Goal: Task Accomplishment & Management: Complete application form

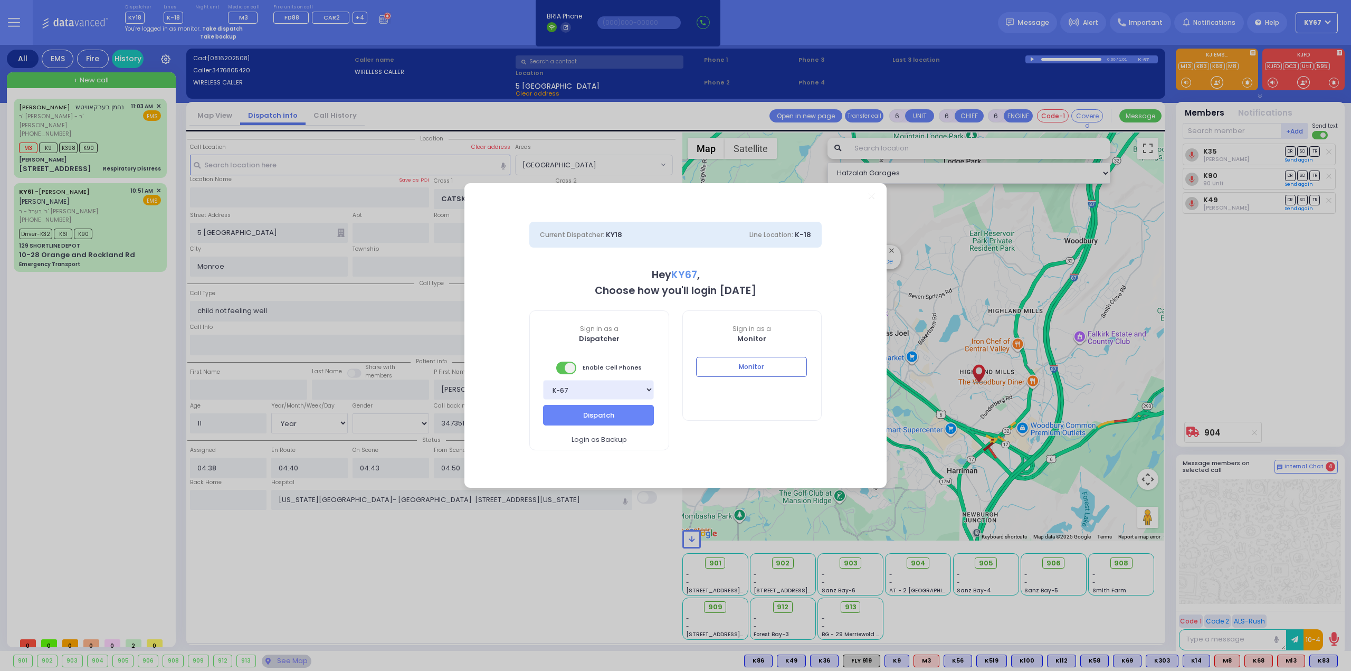
select select "[GEOGRAPHIC_DATA]"
select select "Year"
select select "[DEMOGRAPHIC_DATA]"
select select "9"
click at [591, 414] on button "Dispatch" at bounding box center [598, 415] width 111 height 20
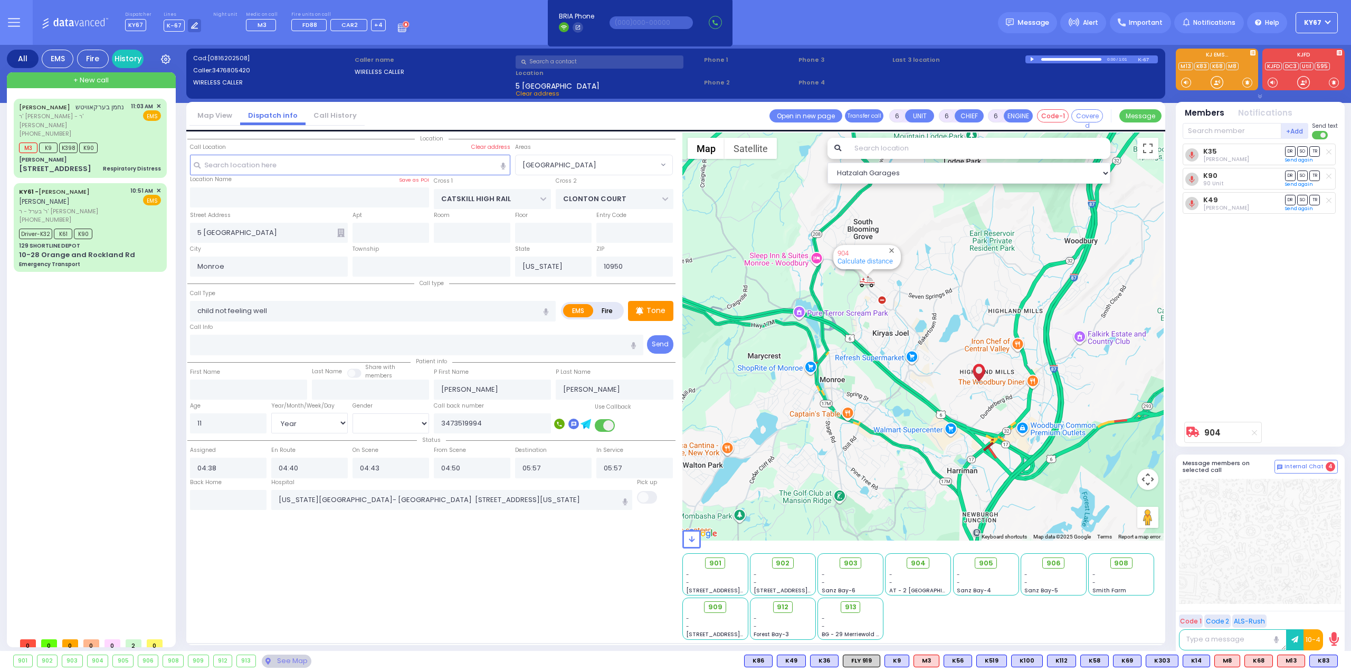
click at [1283, 384] on div "K35 Berish Feldman DR SO TR" at bounding box center [1261, 280] width 157 height 273
click at [343, 581] on div "Location ZIP" at bounding box center [431, 385] width 488 height 507
click at [113, 83] on div "+ New call" at bounding box center [91, 80] width 169 height 16
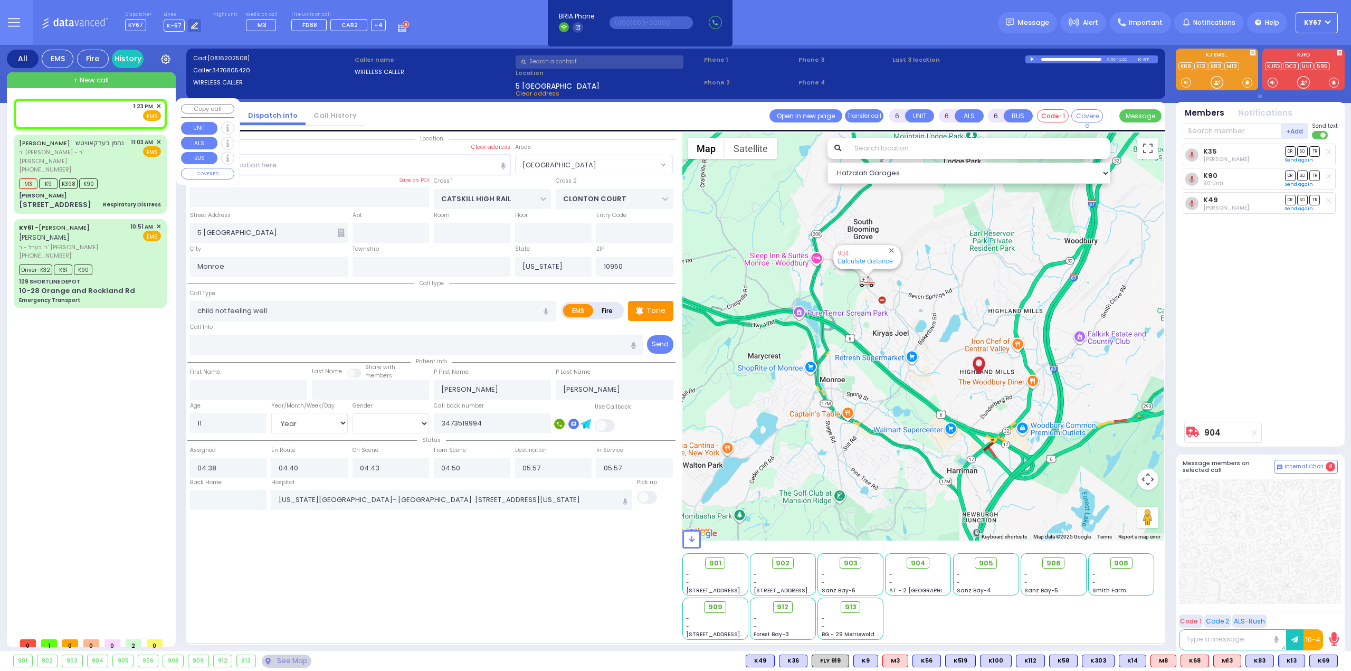
type input "2"
type input "1"
select select
radio input "true"
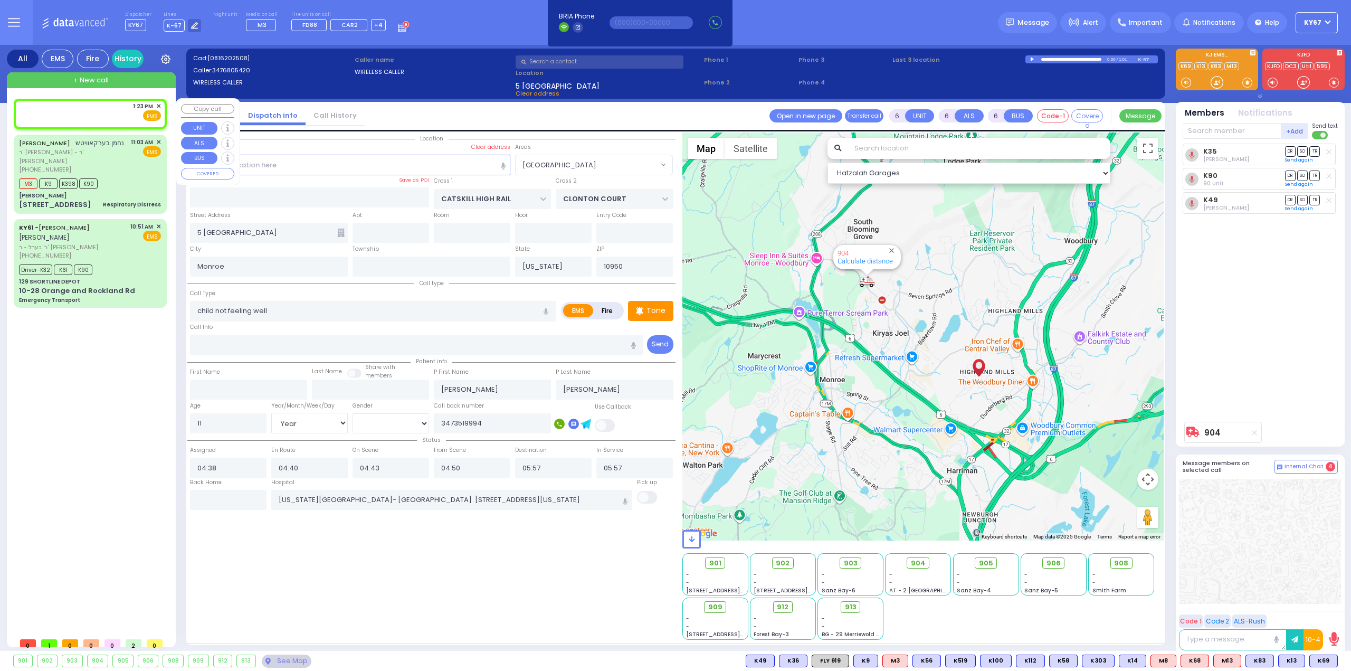
select select
type input "13:23"
select select "Hatzalah Garages"
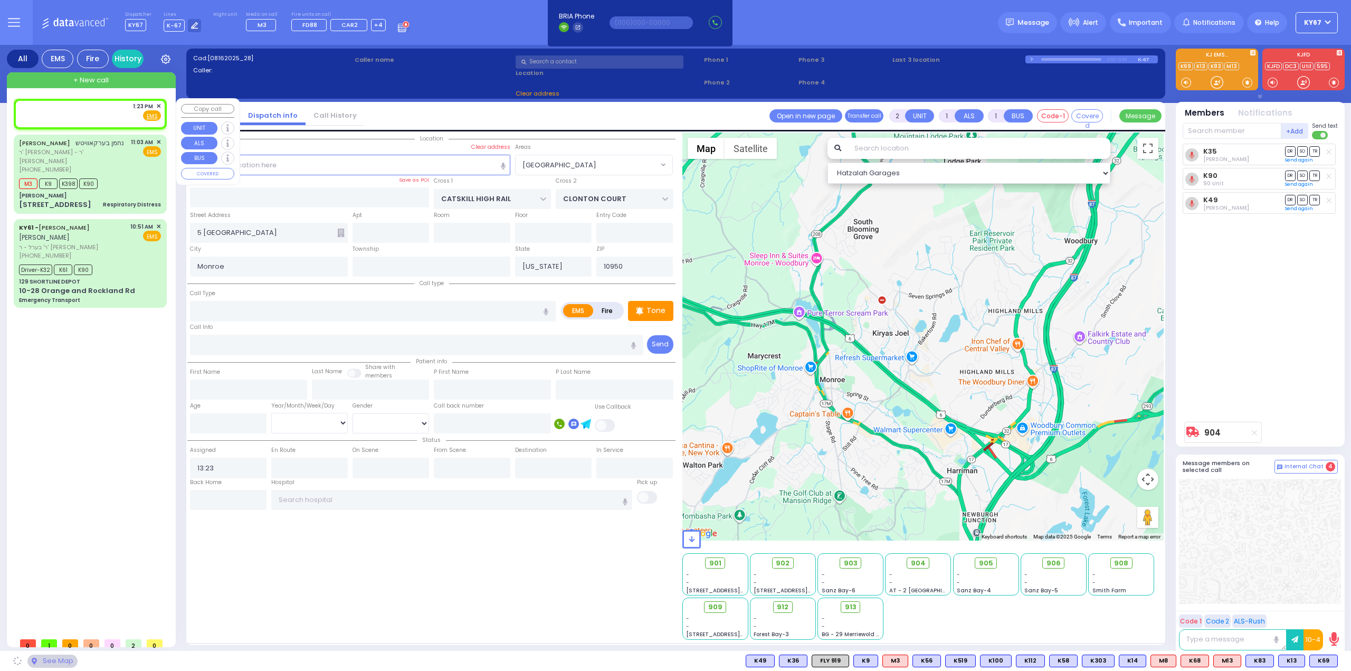
select select
radio input "true"
select select
select select "Hatzalah Garages"
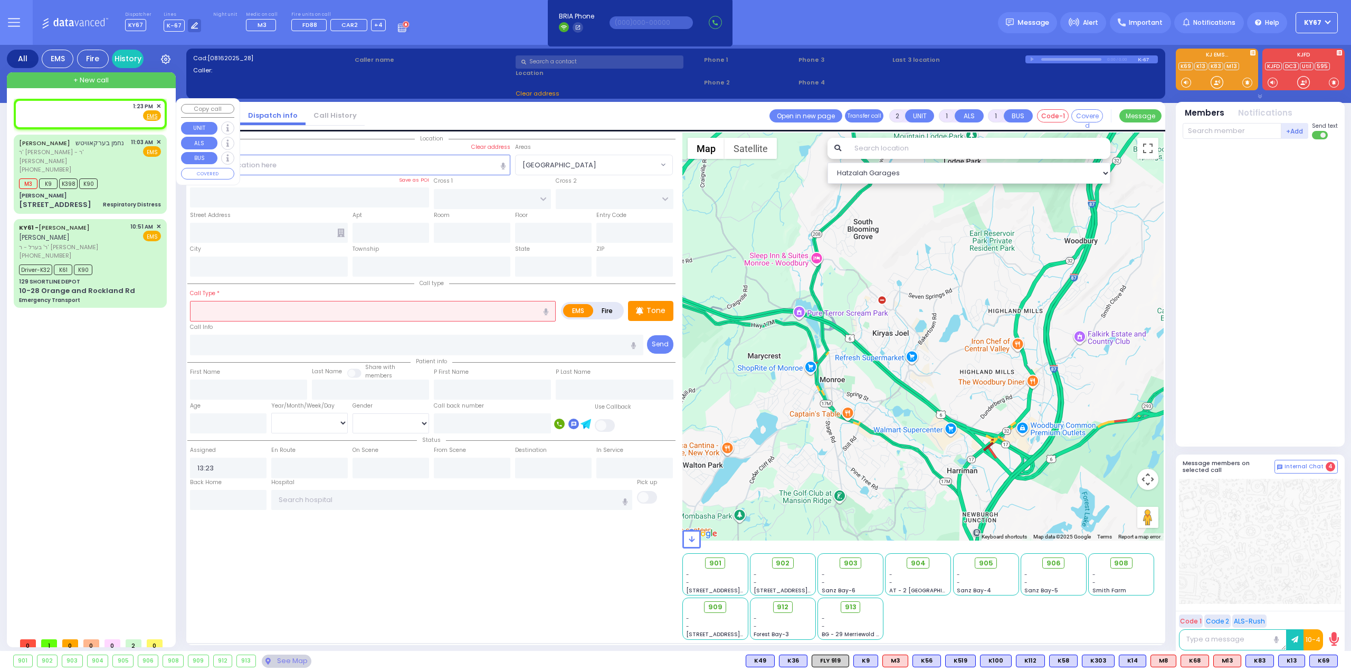
click at [105, 106] on div "1:23 PM ✕ Fire EMS" at bounding box center [90, 112] width 142 height 20
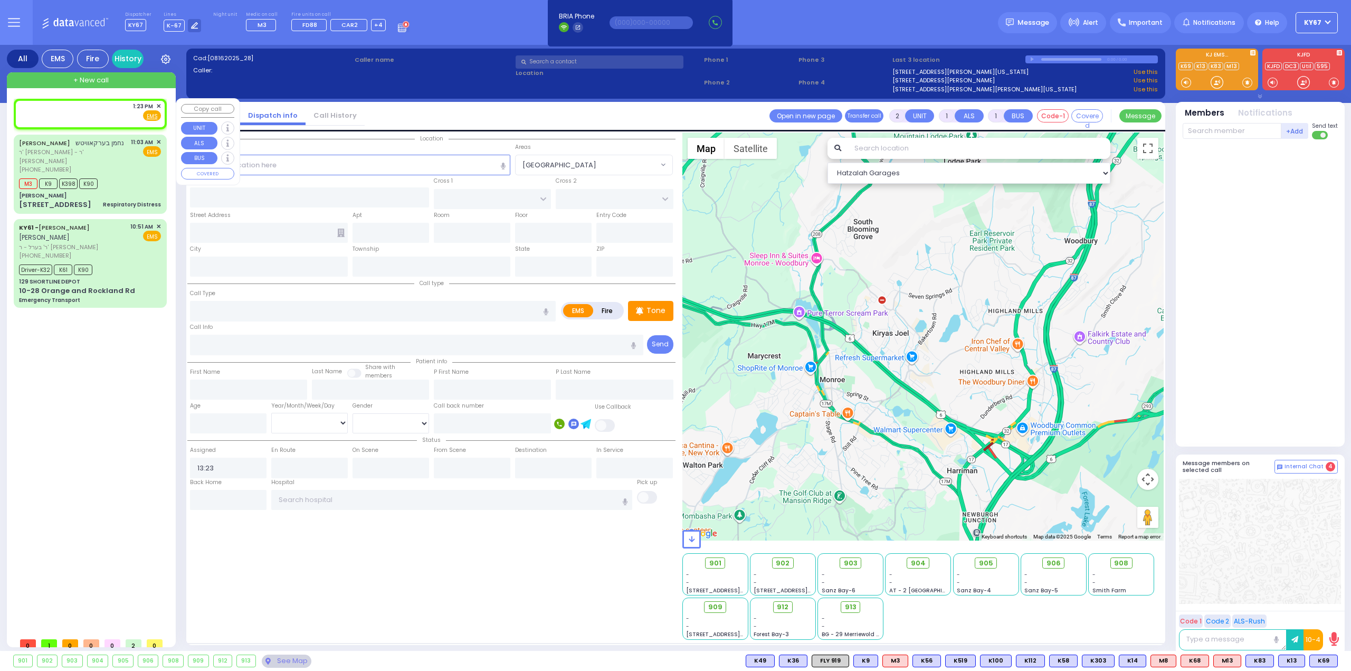
select select
radio input "true"
select select
select select "Hatzalah Garages"
click at [310, 161] on input "text" at bounding box center [350, 165] width 321 height 20
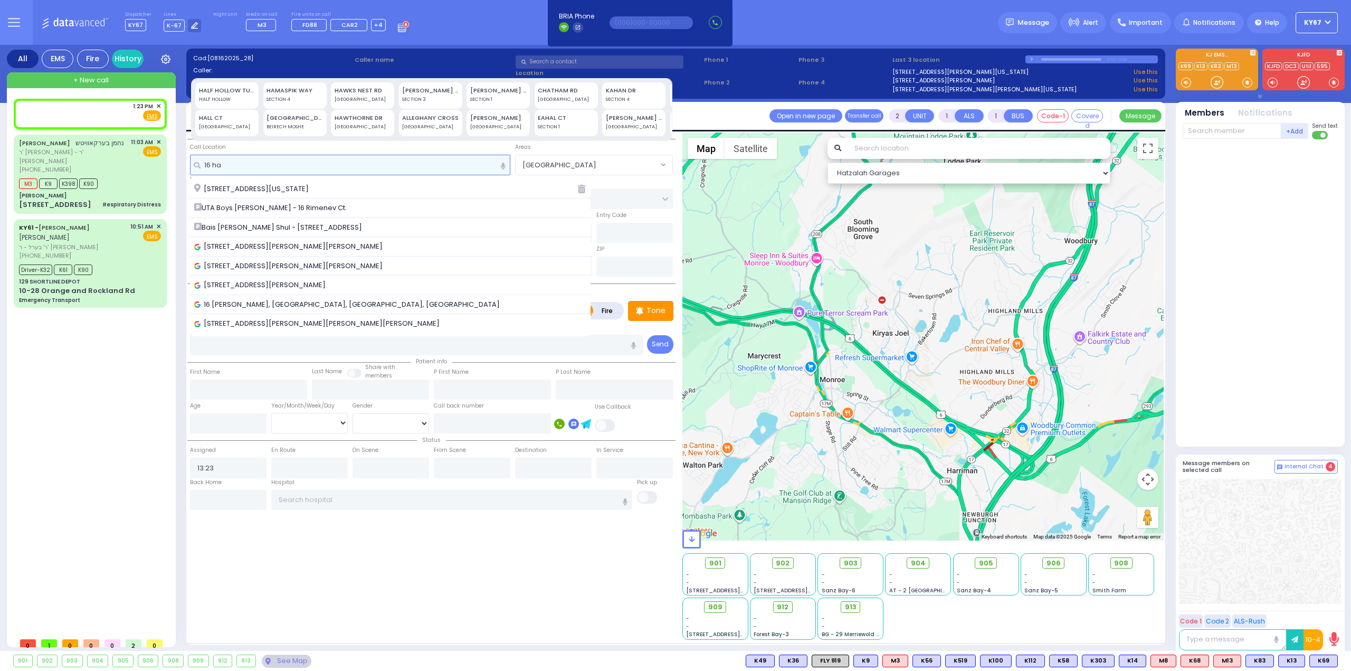
type input "16 ha"
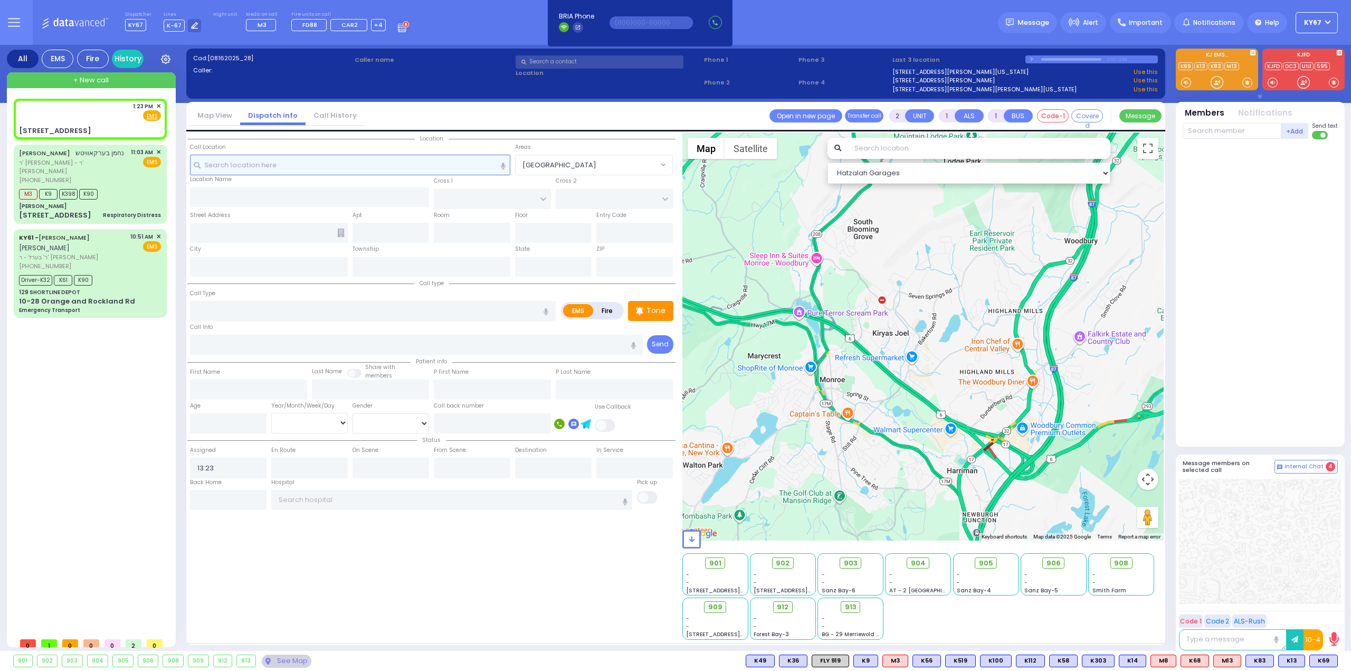
select select
radio input "true"
select select
select select "Hatzalah Garages"
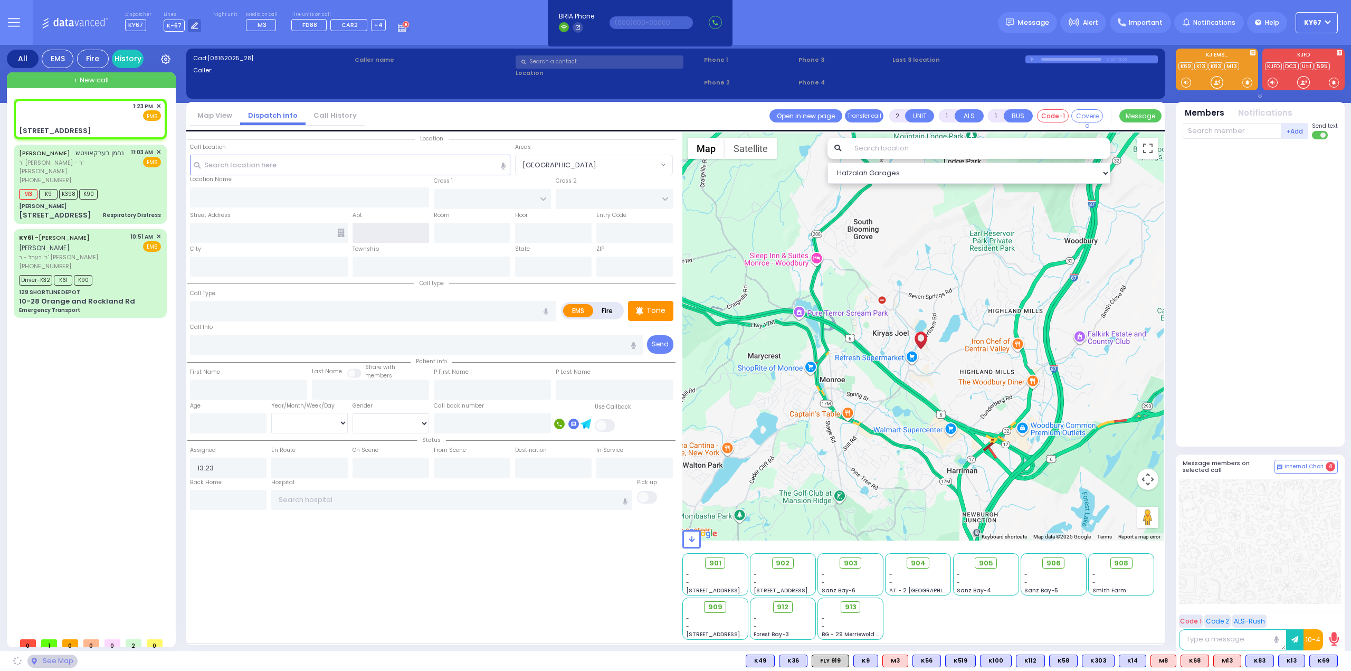
type input "TOLTCHAV WAY"
type input "FRANKFURT RD"
type input "16 Hamburg Way"
type input "Monroe"
type input "[US_STATE]"
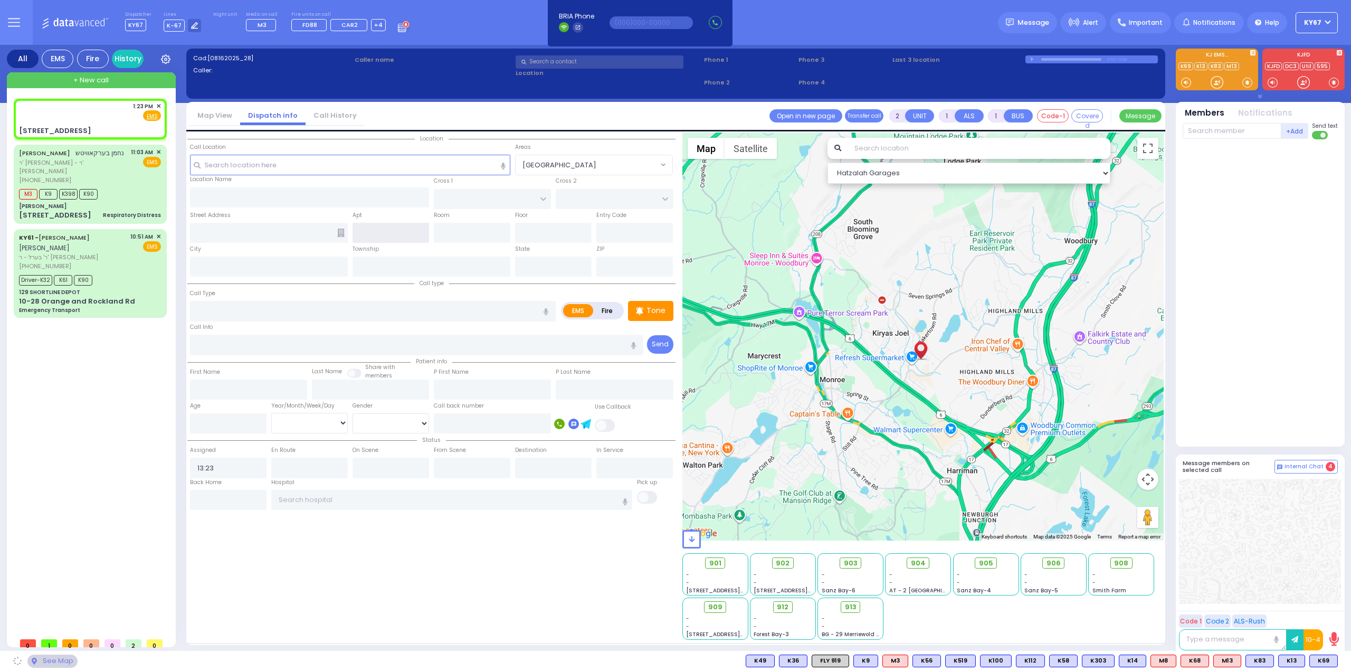
type input "10950"
select select "BEIRECH MOSHE"
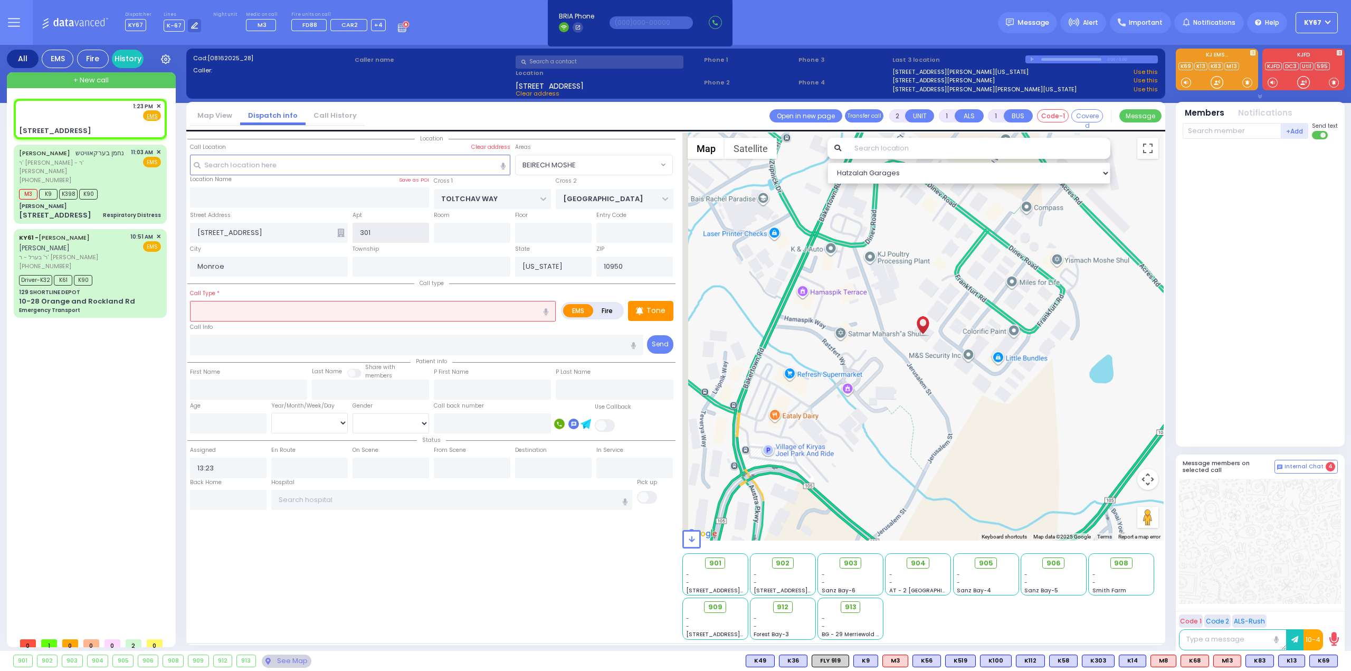
type input "301"
click at [344, 233] on icon at bounding box center [340, 233] width 7 height 8
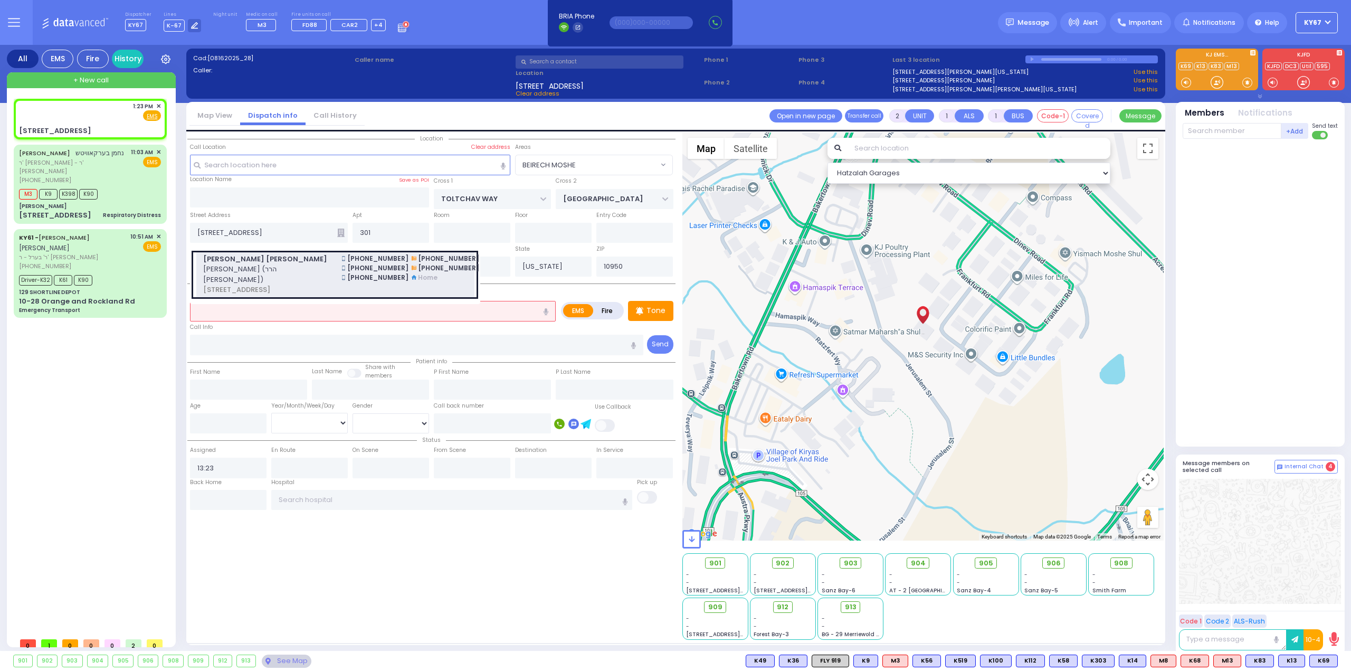
click at [320, 259] on span "SHMIEL ARON C. TANNENBAUM" at bounding box center [266, 259] width 126 height 11
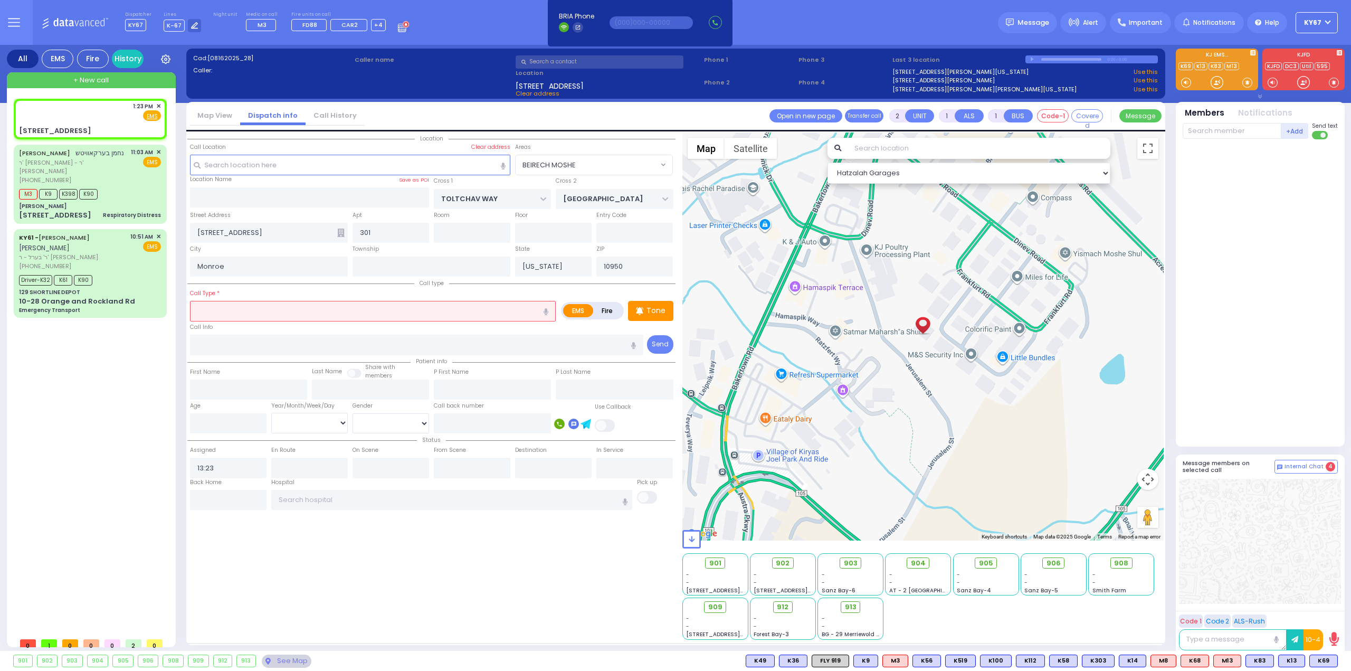
click at [306, 314] on input "text" at bounding box center [373, 311] width 366 height 20
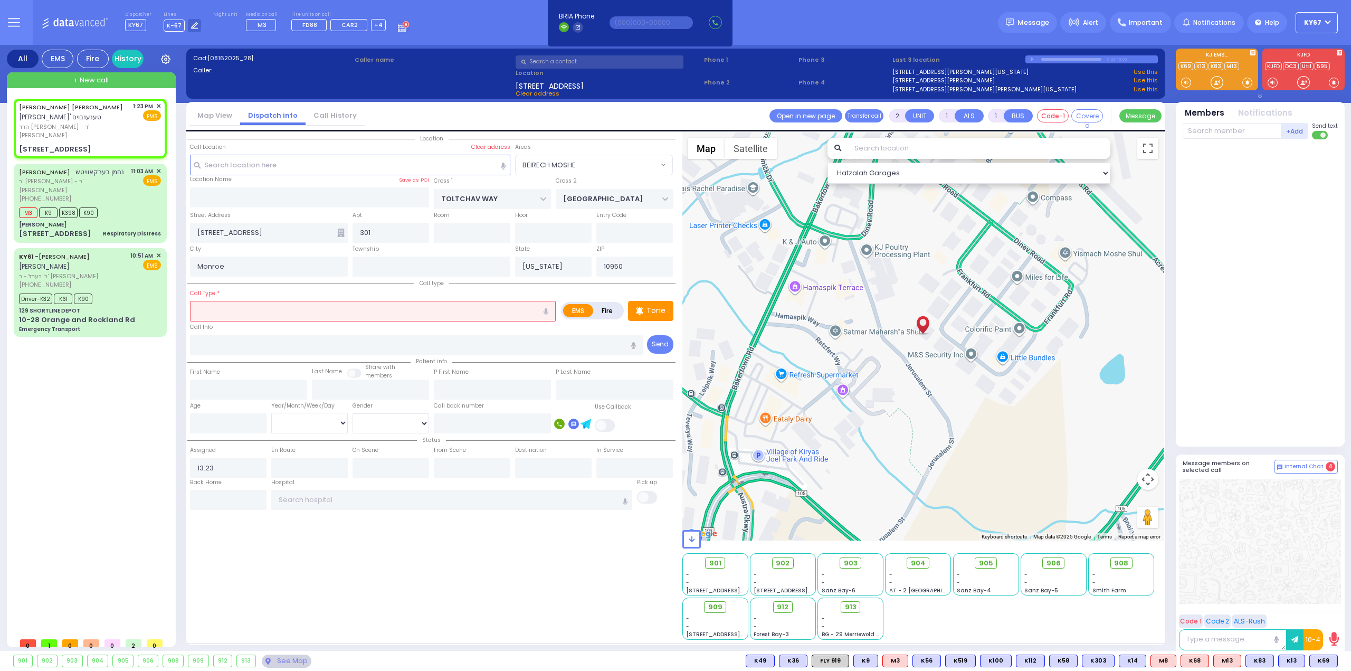
select select
radio input "true"
type input "SHMIEL ARON C."
type input "TANNENBAUM"
select select
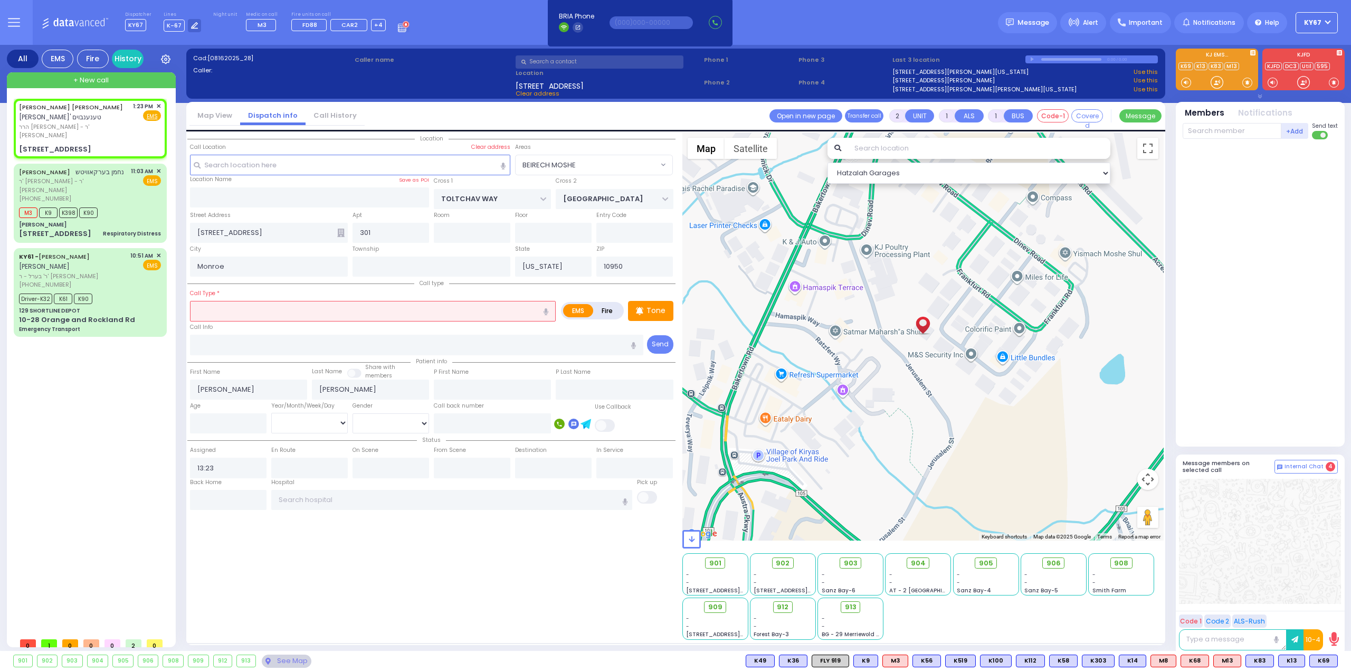
select select "Hatzalah Garages"
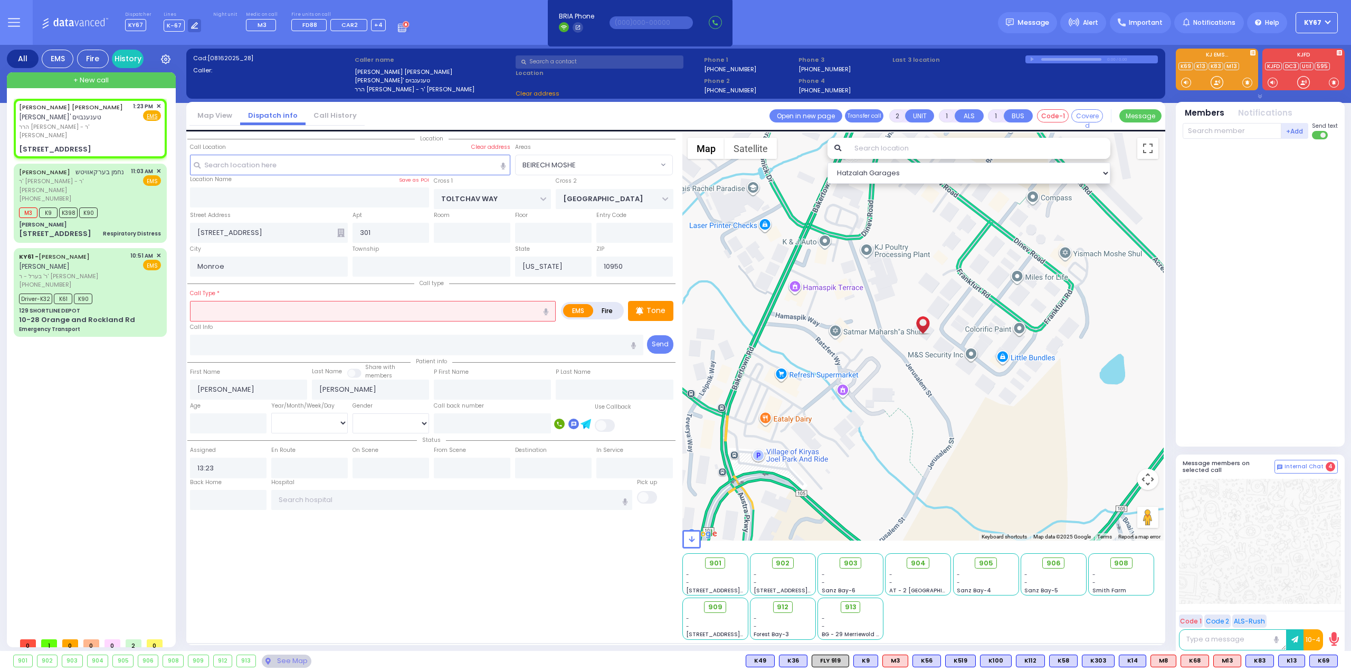
select select
radio input "true"
select select
select select "Hatzalah Garages"
type input "16 HAMBURG WAY"
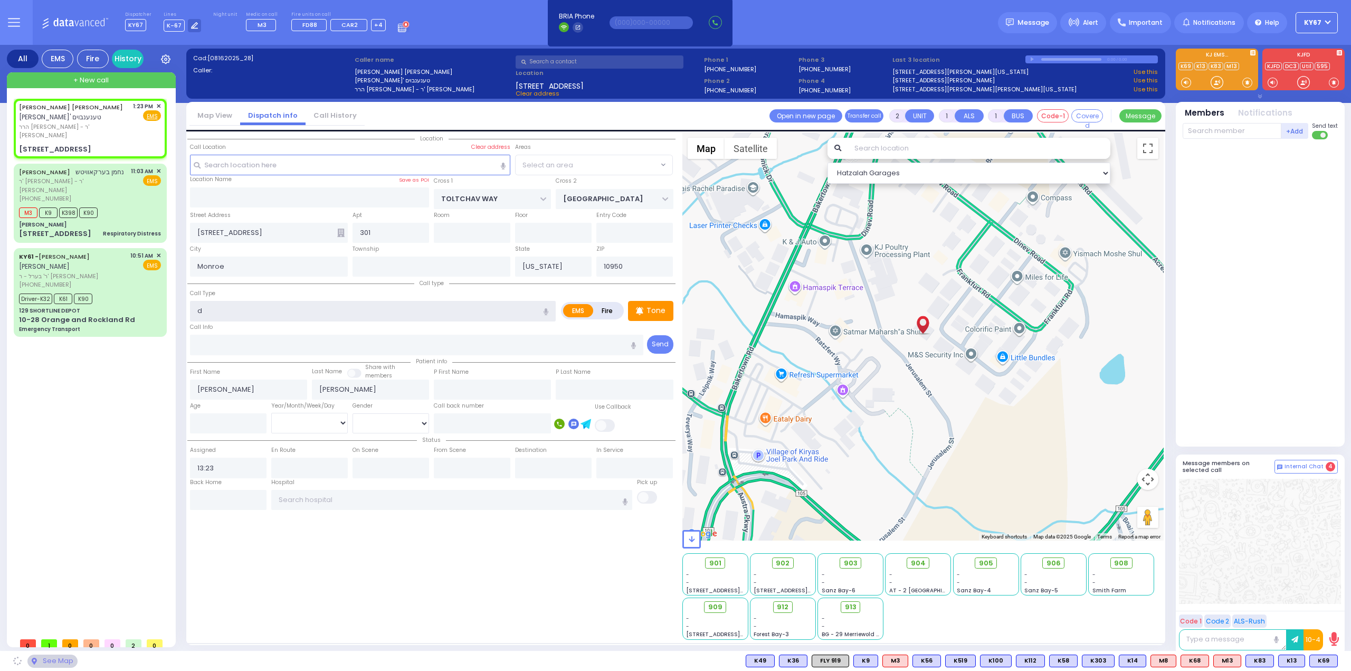
type input "dr"
radio input "true"
select select
select select "Hatzalah Garages"
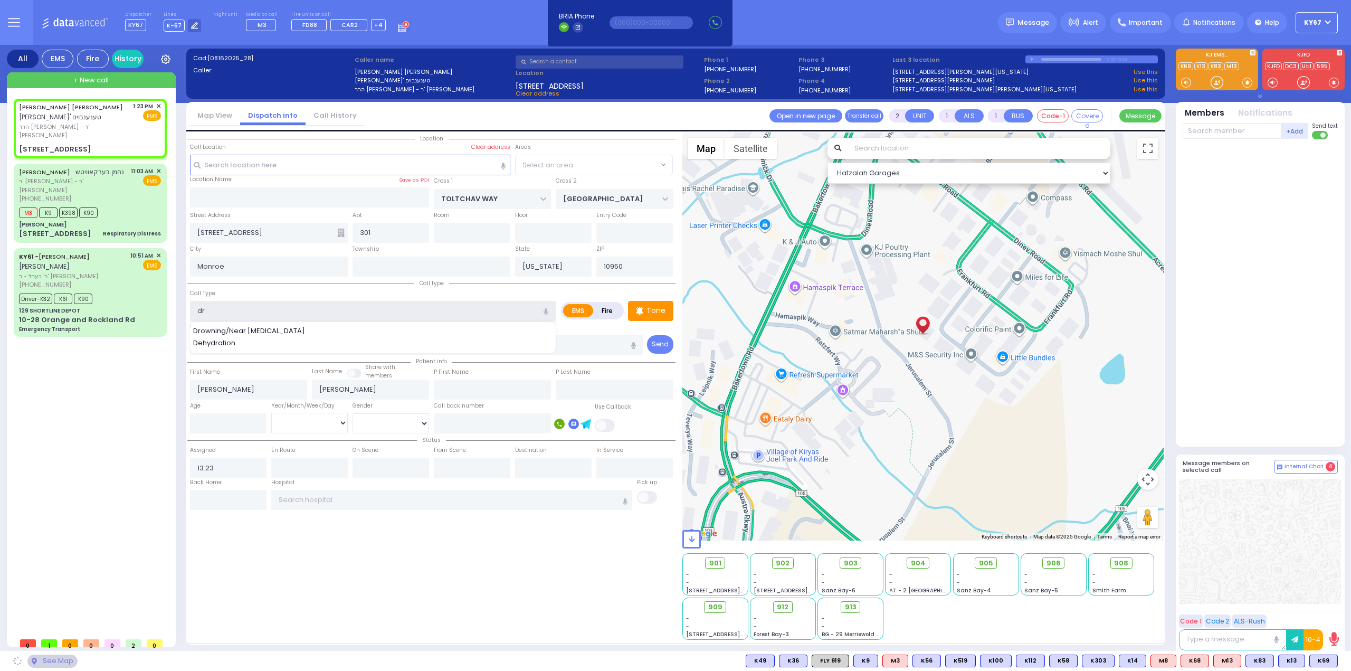
select select "BEIRECH MOSHE"
type input "d"
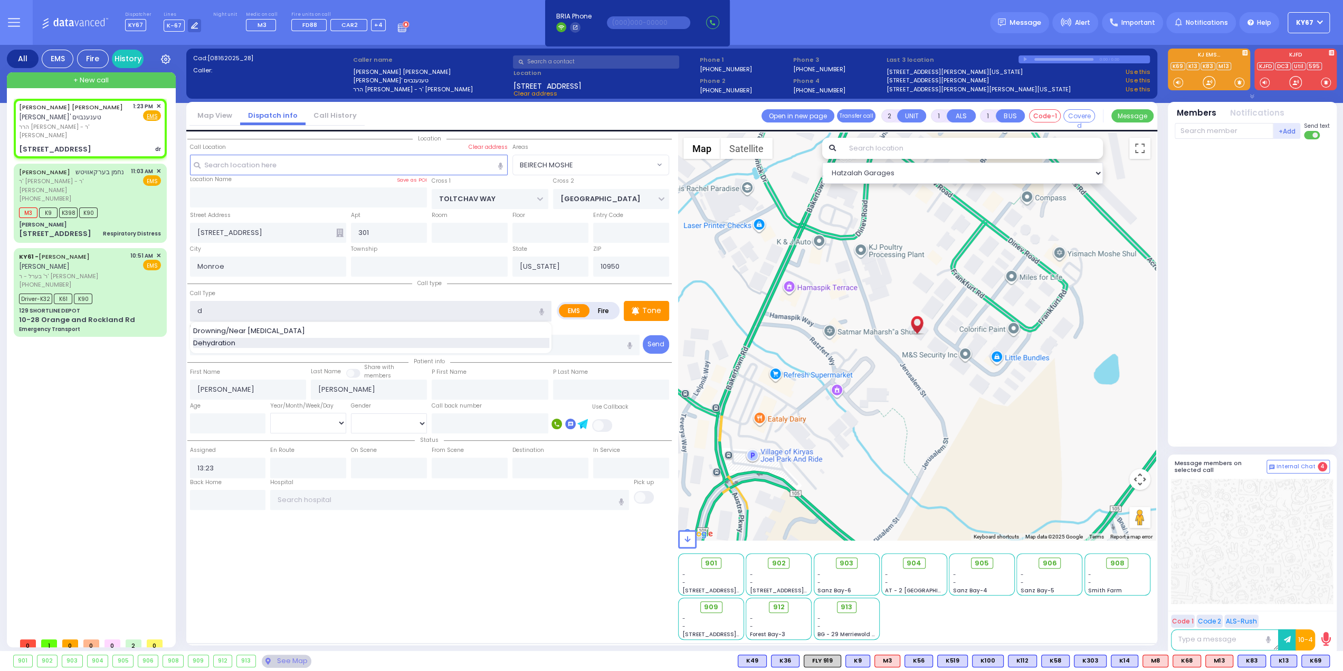
select select
radio input "true"
select select
select select "Hatzalah Garages"
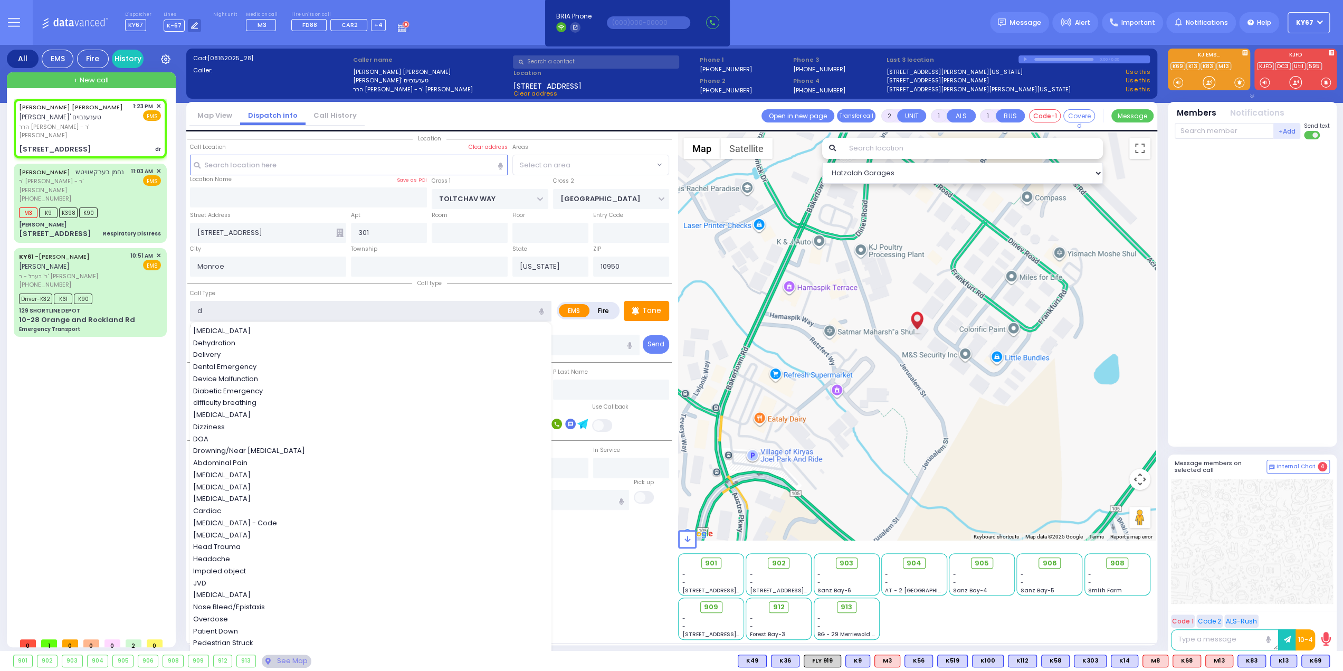
select select "BEIRECH MOSHE"
select select
radio input "true"
select select
select select "Hatzalah Garages"
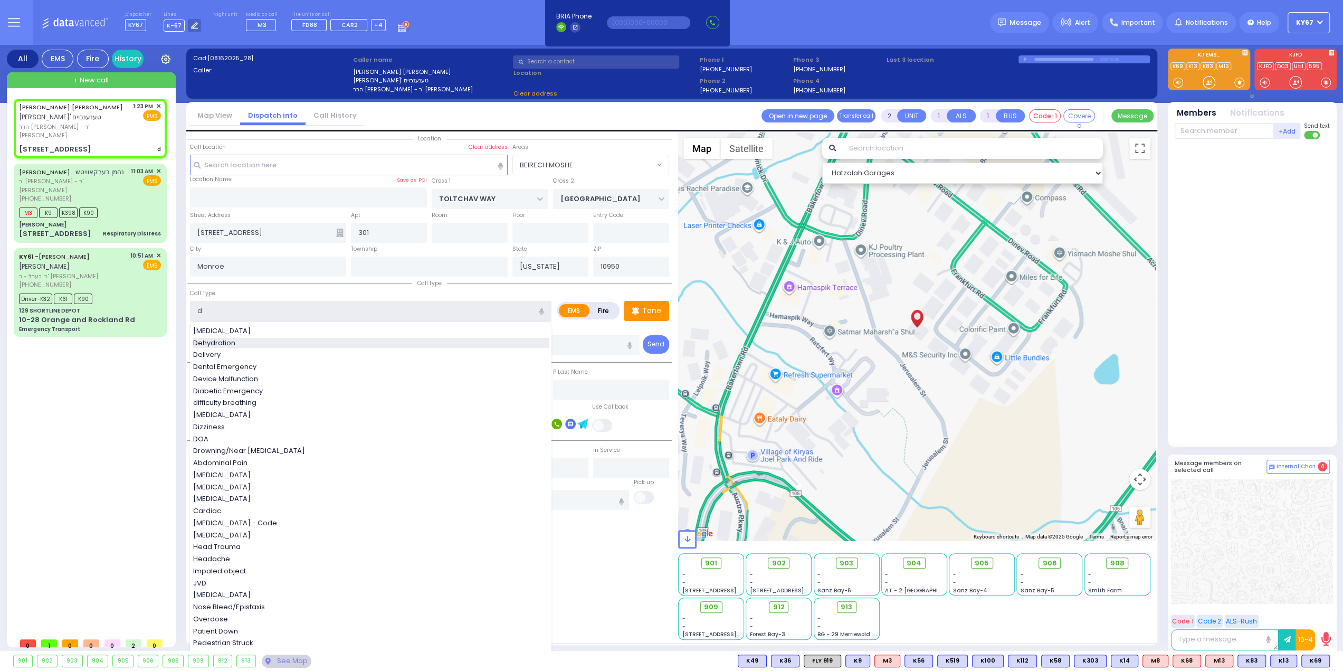
type input "Dehydration"
select select "BEIRECH MOSHE"
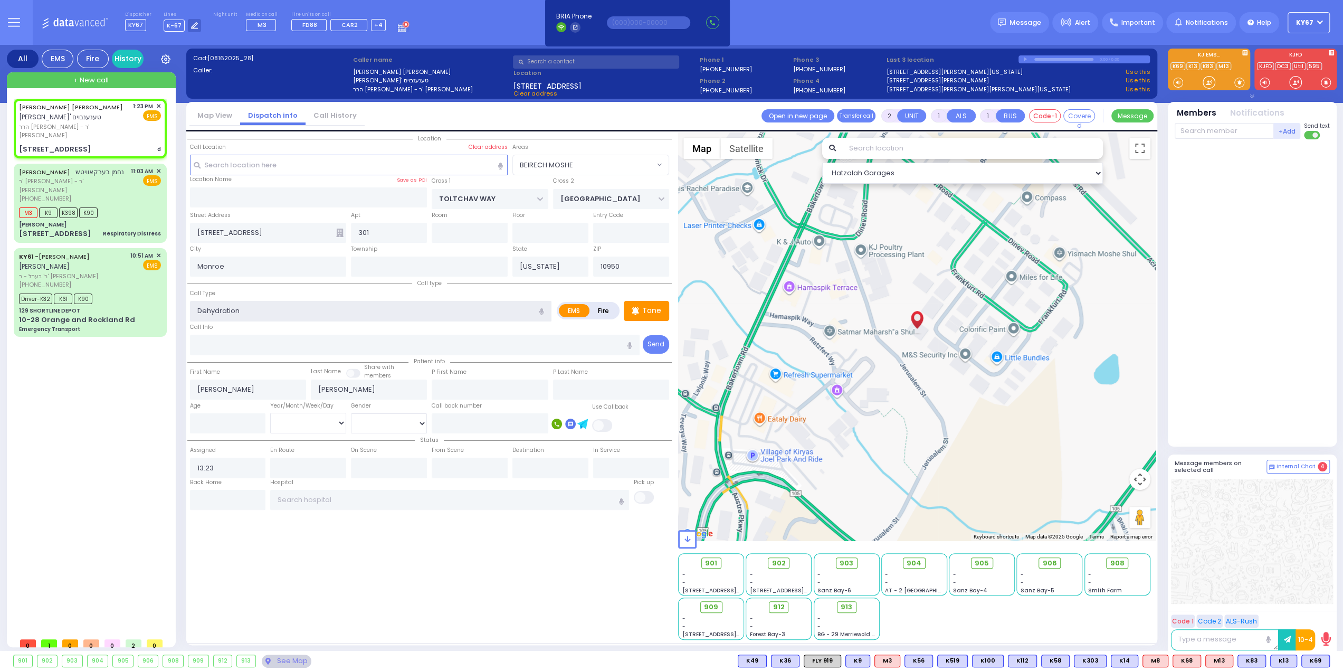
type input "1"
click at [453, 575] on div "Location 301" at bounding box center [431, 385] width 488 height 507
select select
radio input "true"
select select
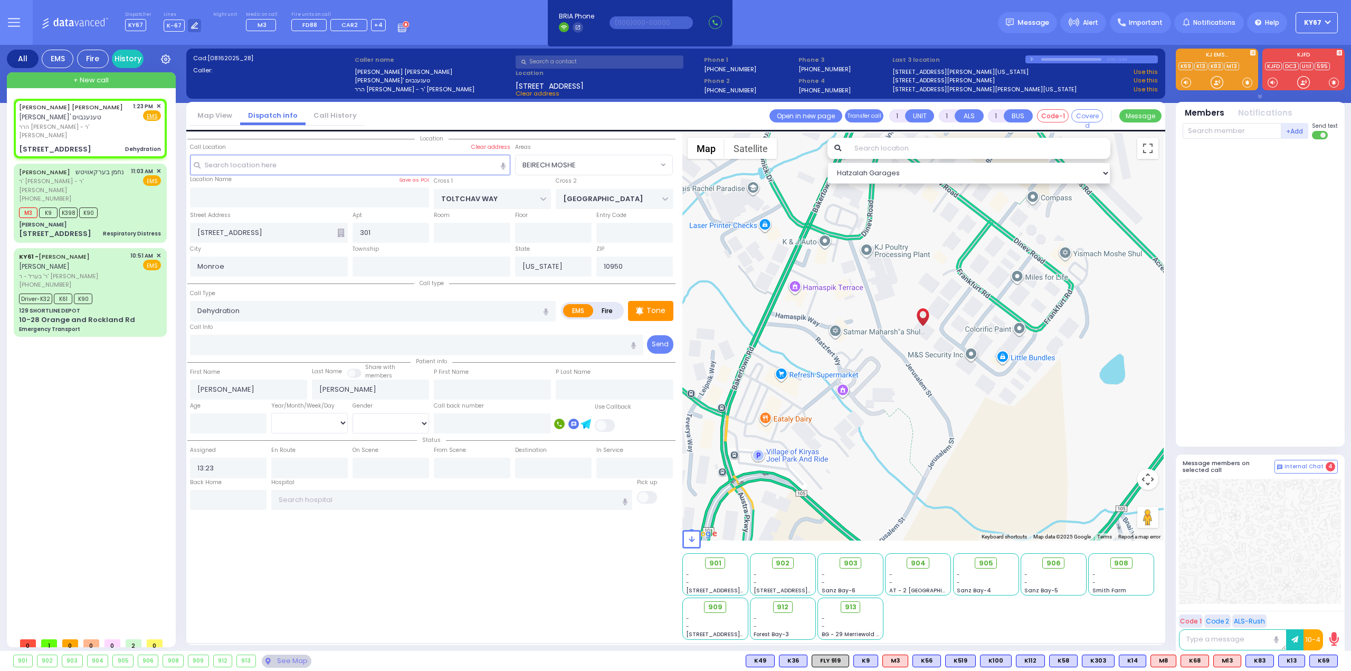
select select "Hatzalah Garages"
select select "BEIRECH MOSHE"
click at [1321, 664] on span "K101" at bounding box center [1323, 661] width 29 height 12
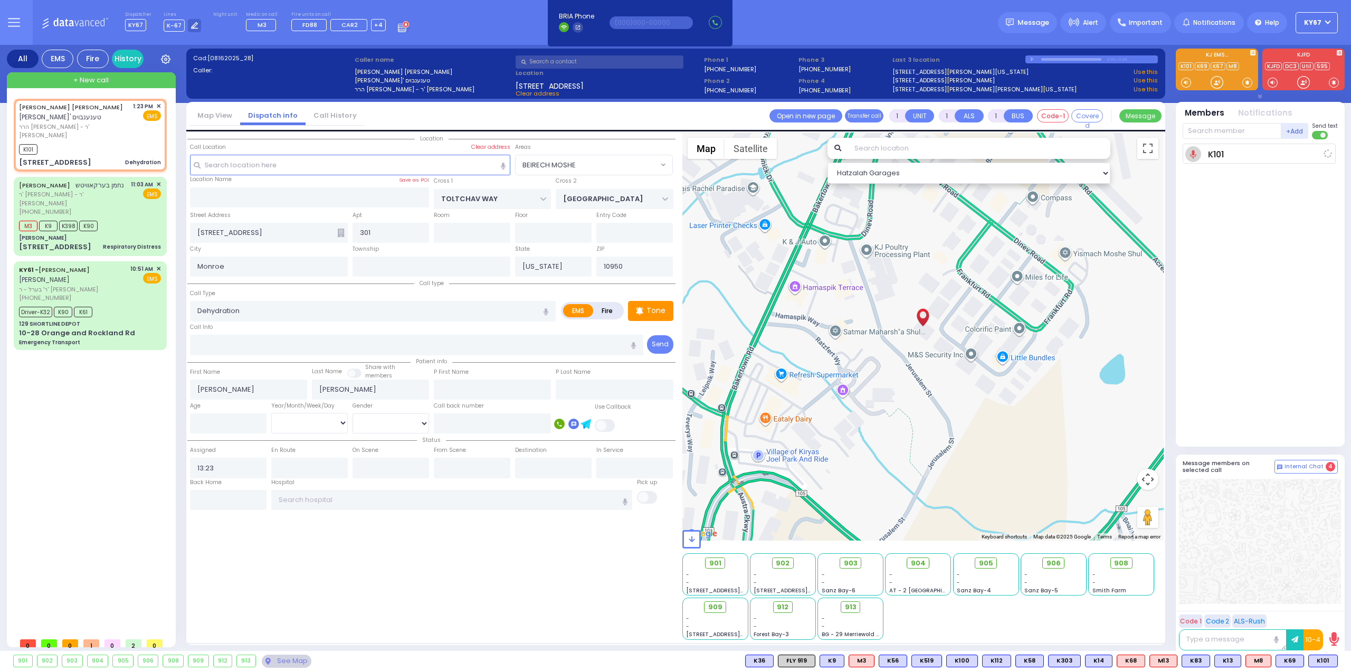
select select
radio input "true"
select select
type input "13:25"
select select "Hatzalah Garages"
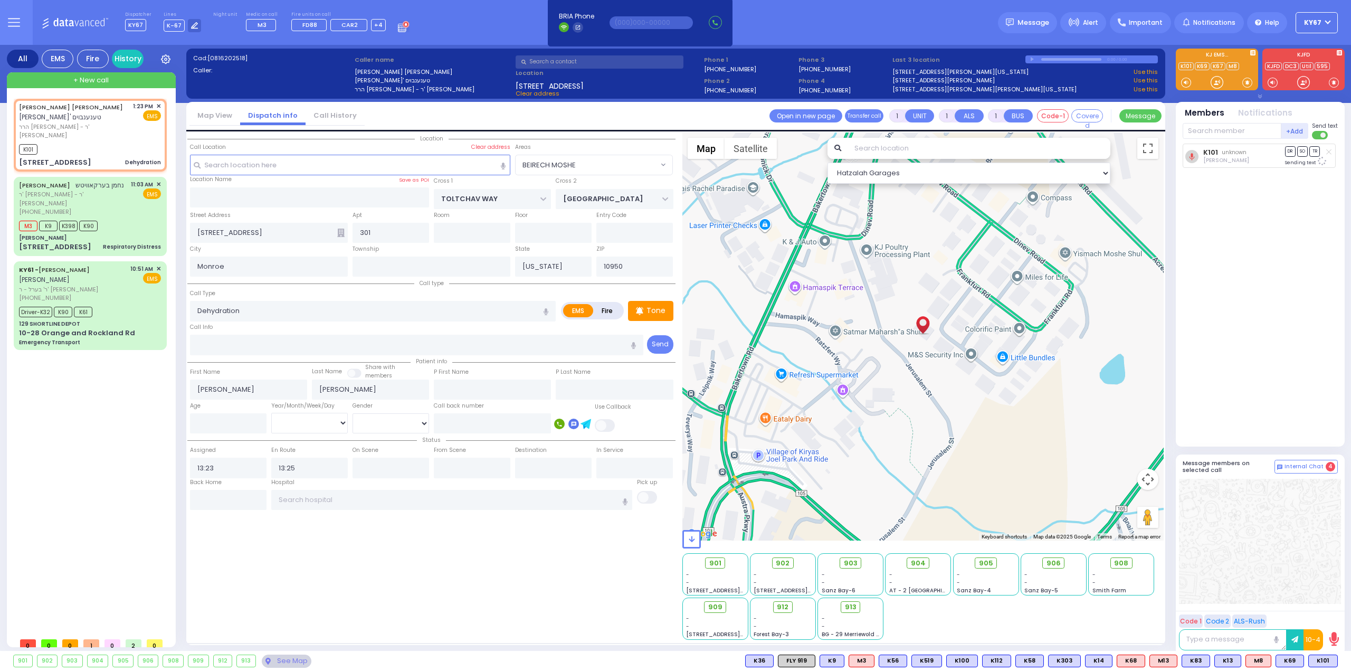
select select "BEIRECH MOSHE"
click at [1325, 658] on span "K91" at bounding box center [1325, 661] width 26 height 12
select select
radio input "true"
select select
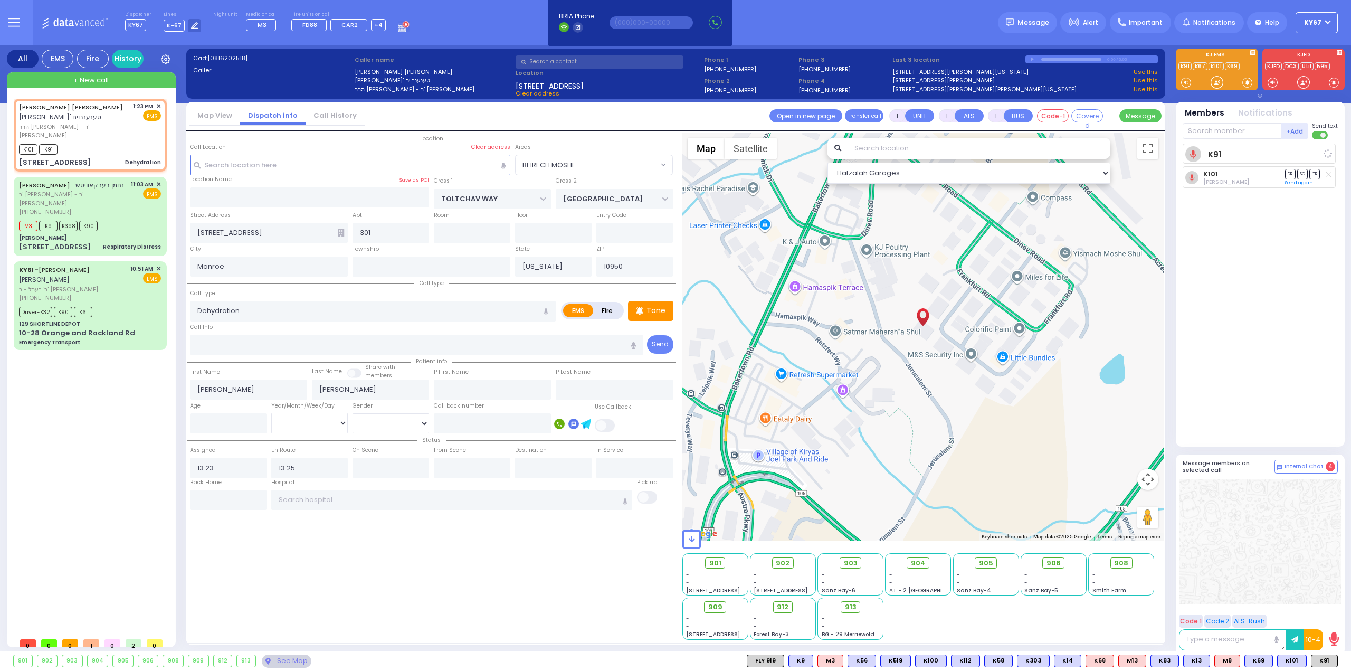
select select "Hatzalah Garages"
select select "BEIRECH MOSHE"
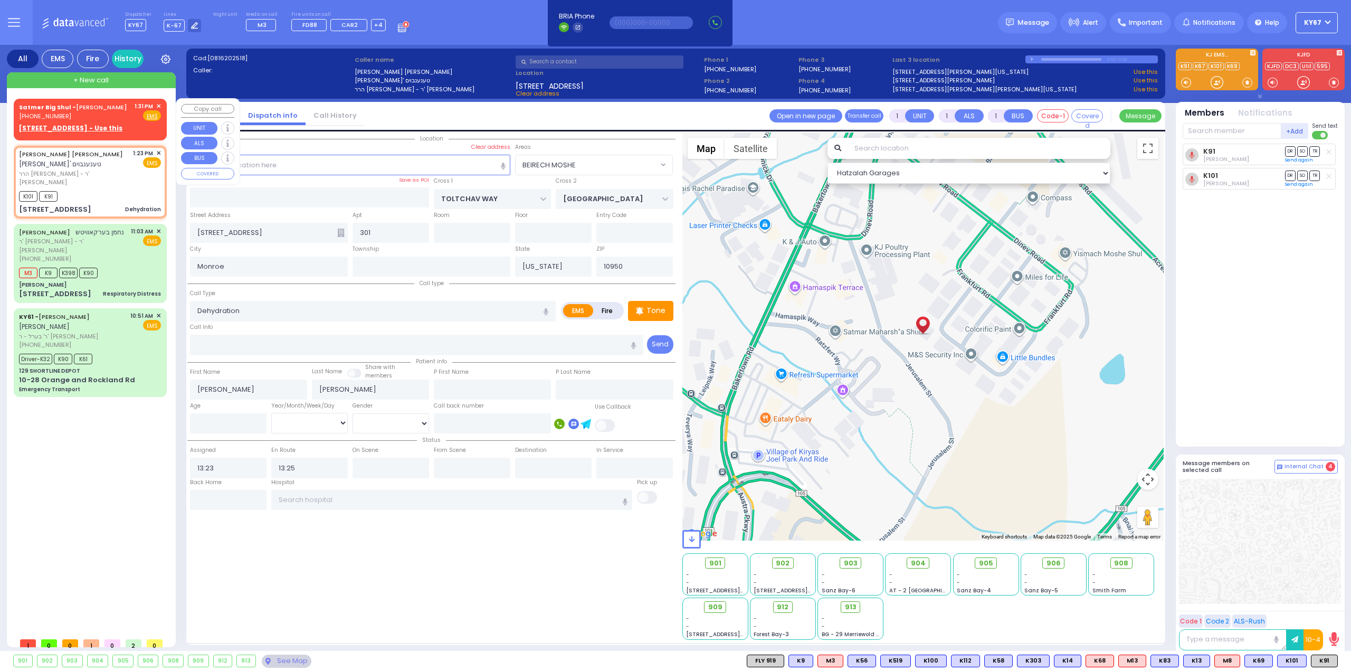
click at [158, 105] on span "✕" at bounding box center [158, 106] width 5 height 9
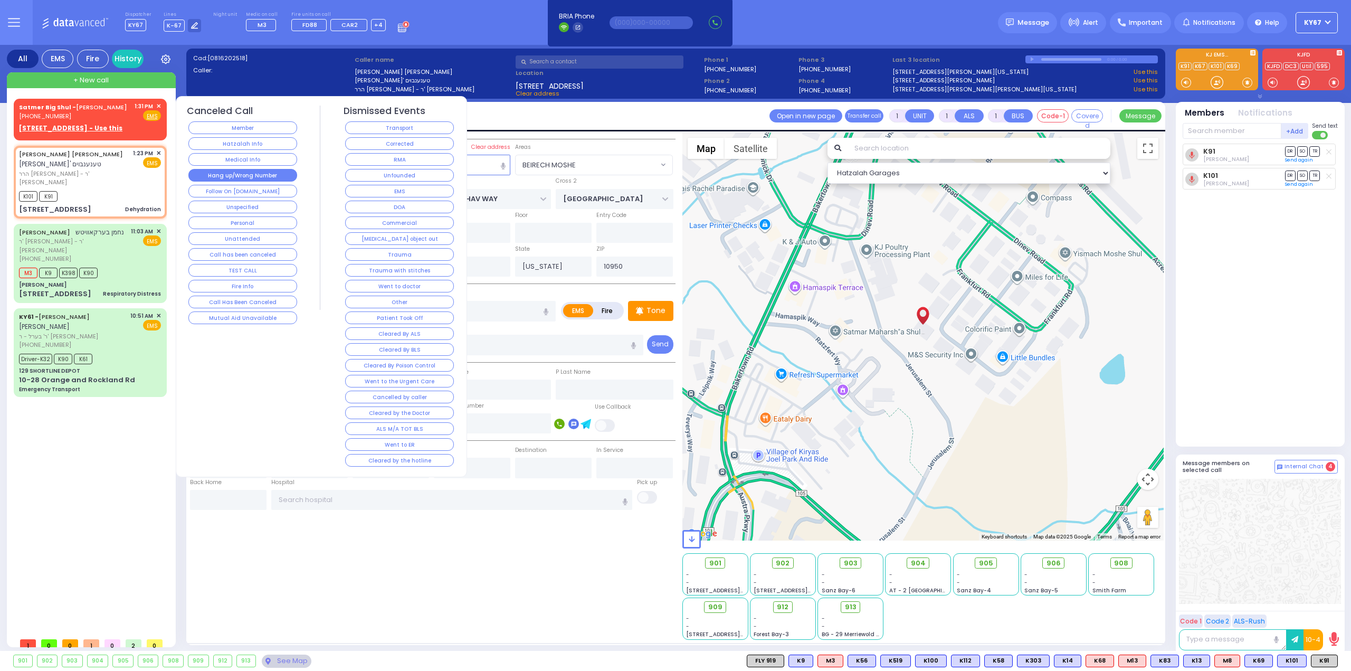
click at [251, 171] on button "Hang up/Wrong Number" at bounding box center [242, 175] width 109 height 13
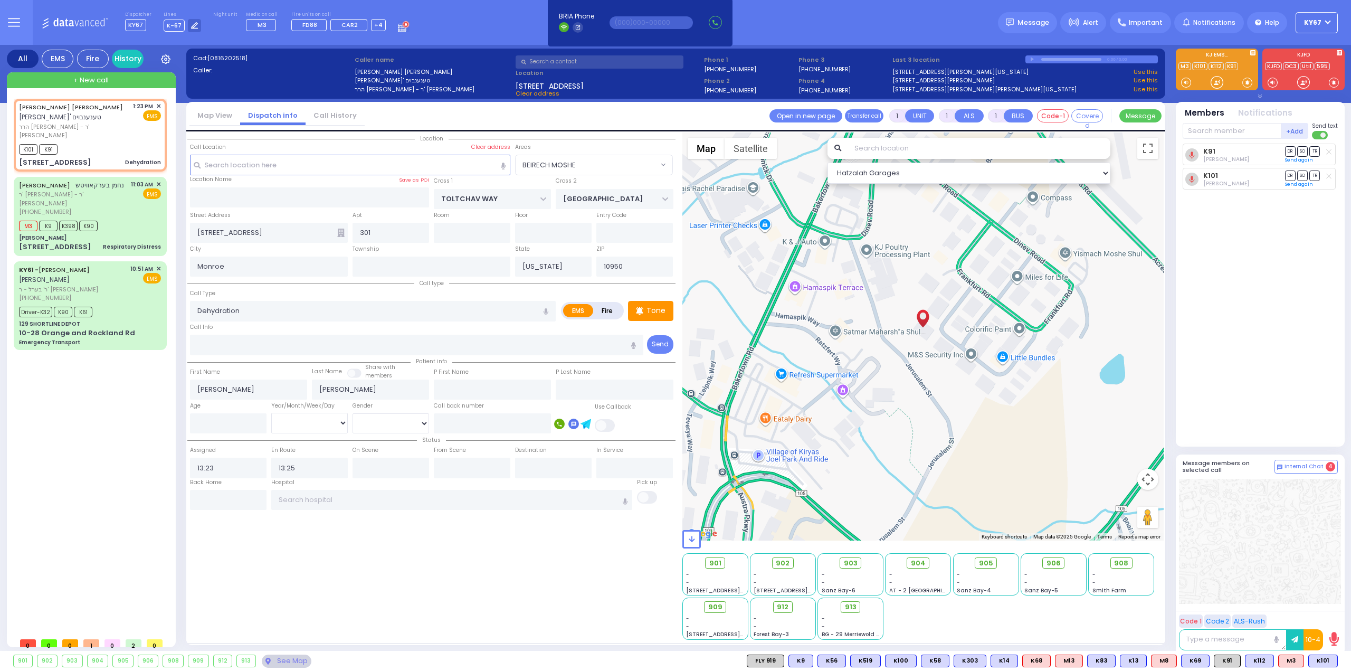
click at [1324, 322] on div "K91 David Cuatt DR SO TR DR" at bounding box center [1261, 291] width 157 height 294
click at [116, 305] on div "Driver-K32 K90 K61" at bounding box center [90, 310] width 142 height 13
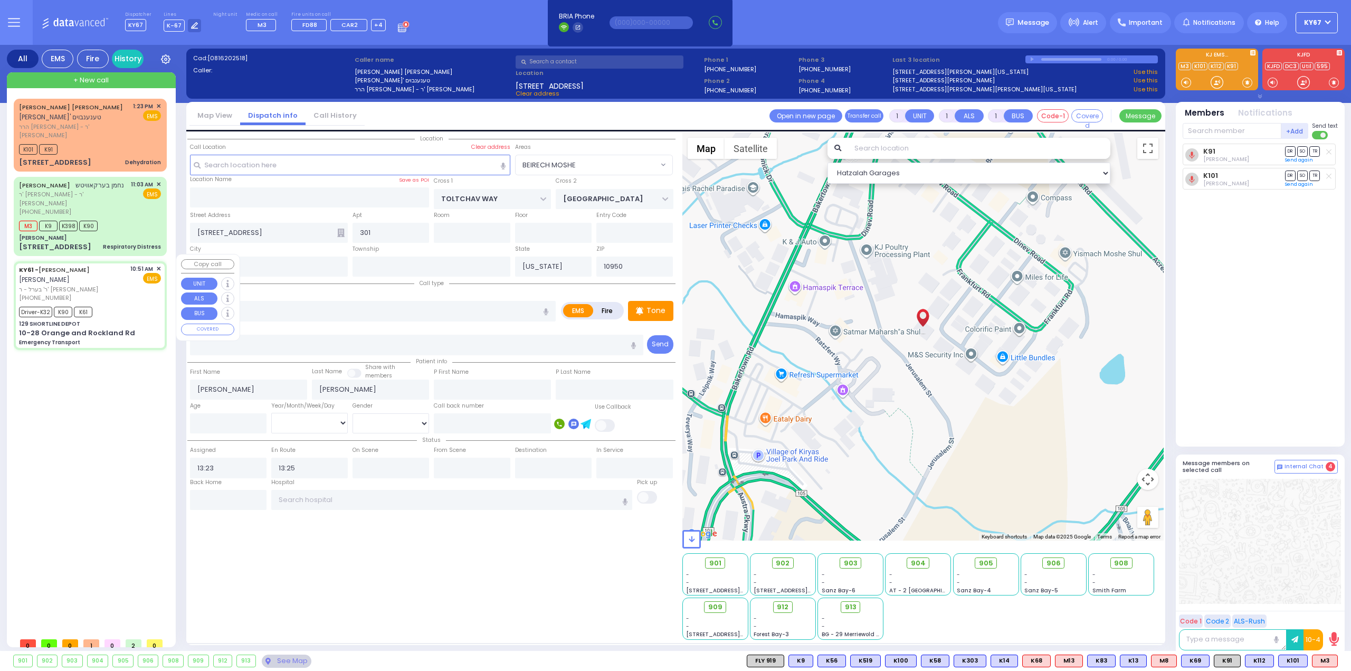
type input "6"
select select
type input "Emergency Transport"
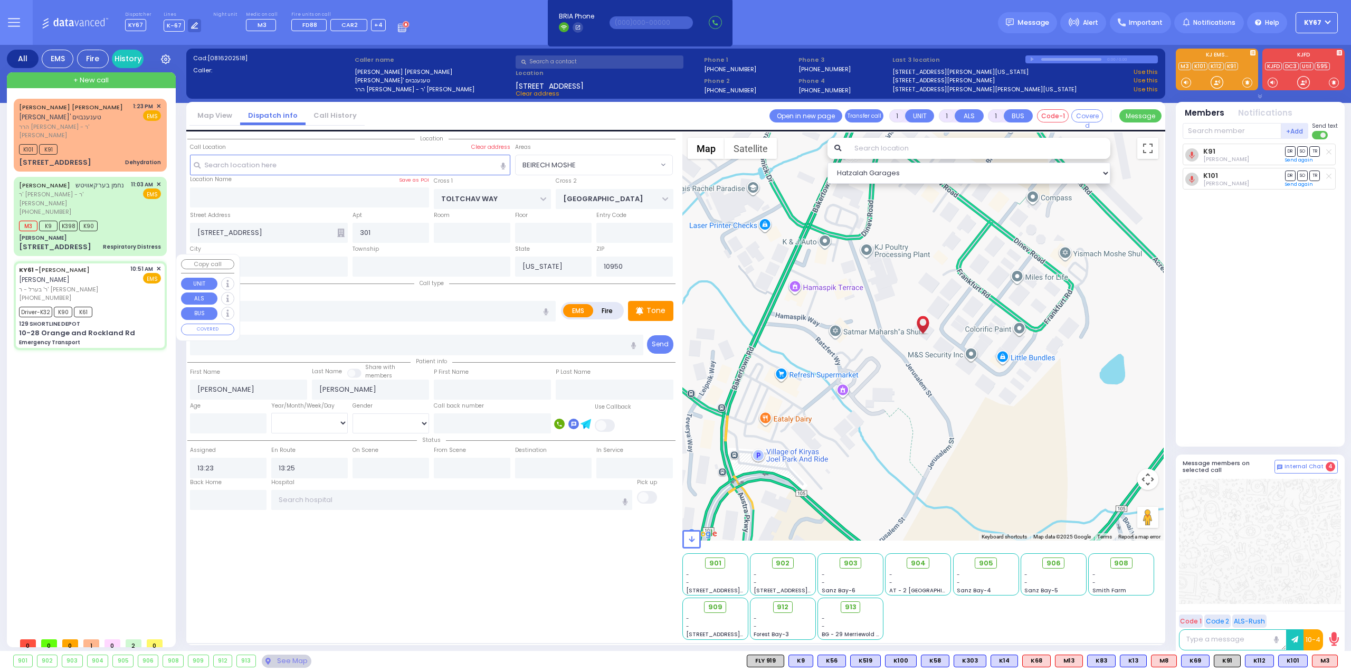
radio input "true"
type input "[PERSON_NAME]"
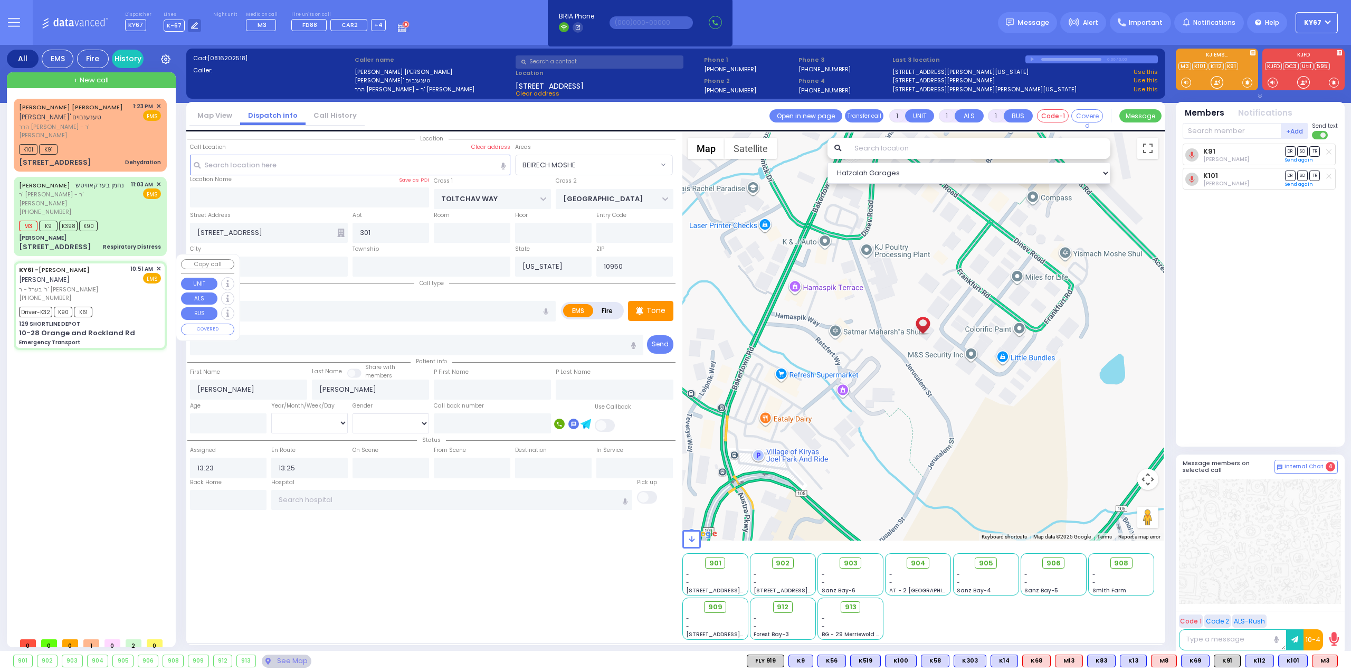
type input "10"
select select "Year"
select select "[DEMOGRAPHIC_DATA]"
type input "10:51"
type input "10:52"
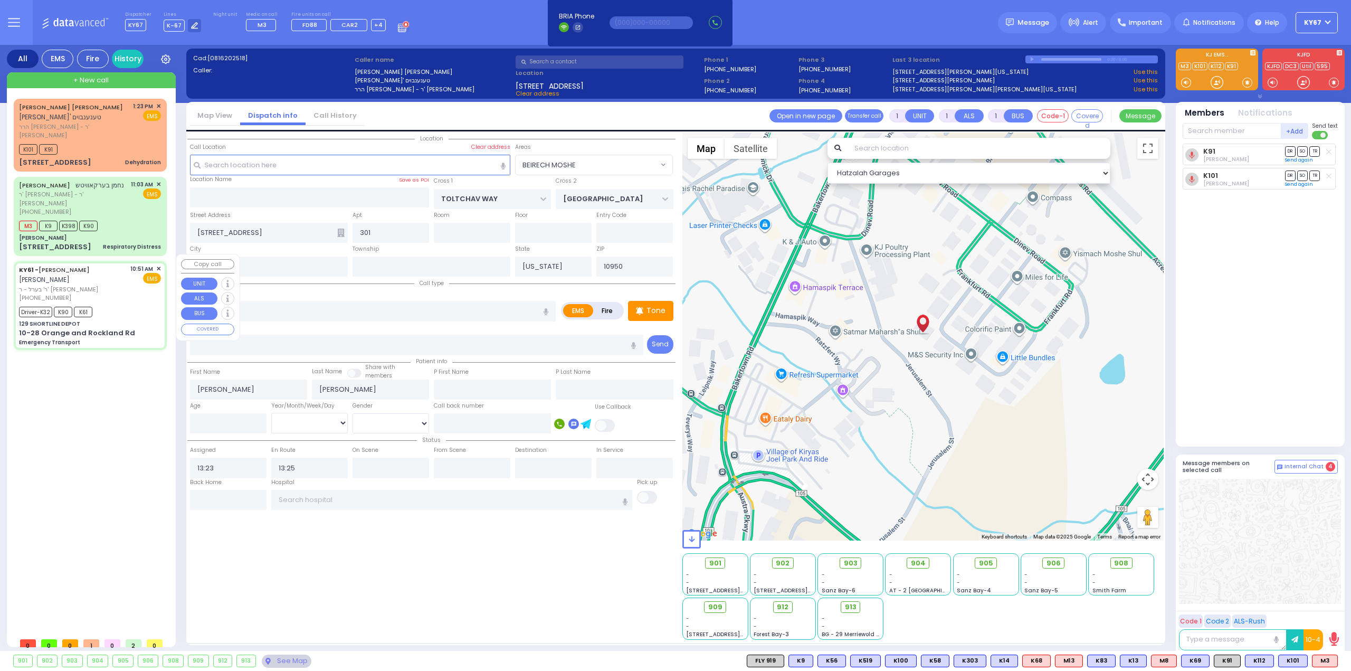
type input "11:05"
type input "11:18"
type input "NYU Tisch Medical Center 424 E 34th St New York City"
select select "Hatzalah Garages"
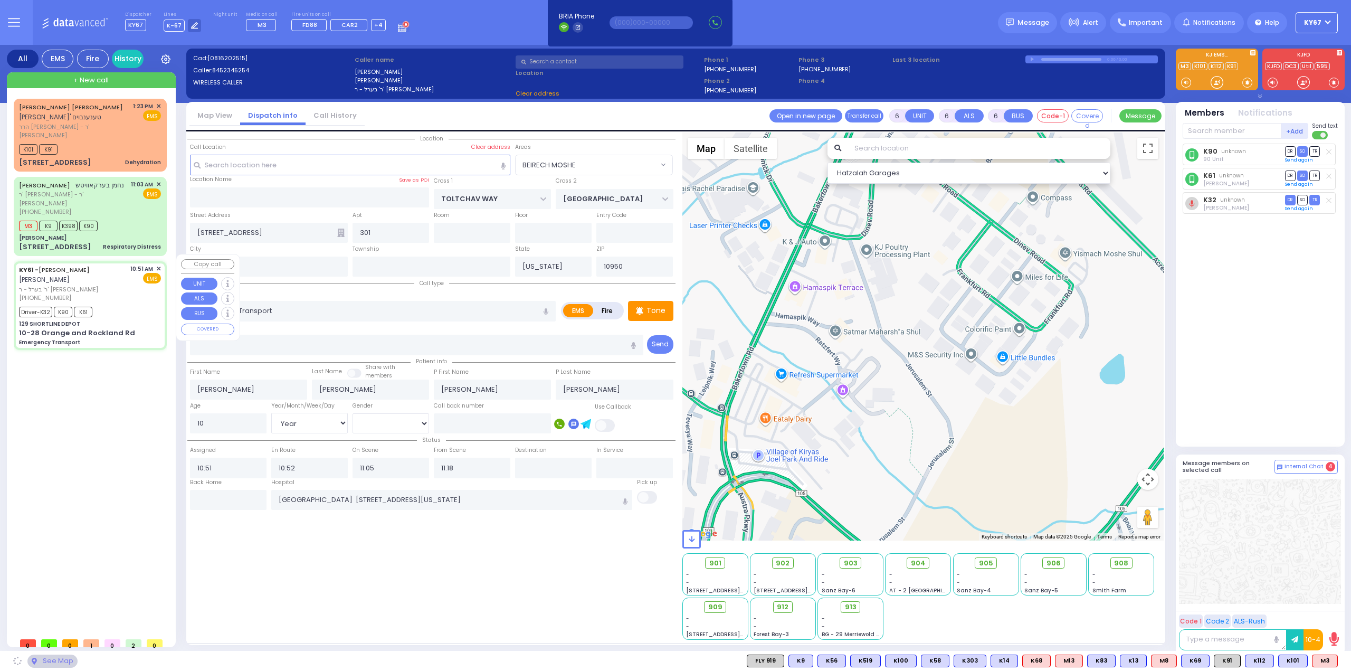
type input "129 SHORTLINE DEPOT"
type input "10-28 Orange and Rockland Rd"
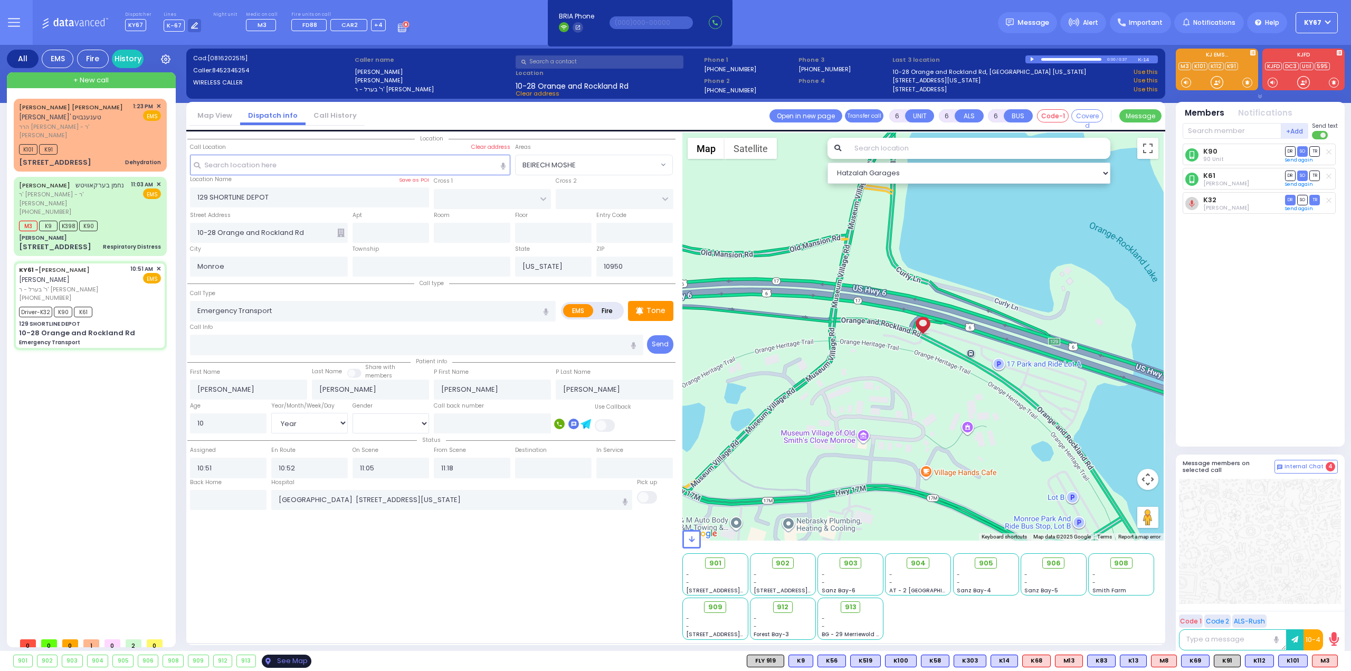
click at [274, 660] on div "See Map" at bounding box center [287, 661] width 50 height 13
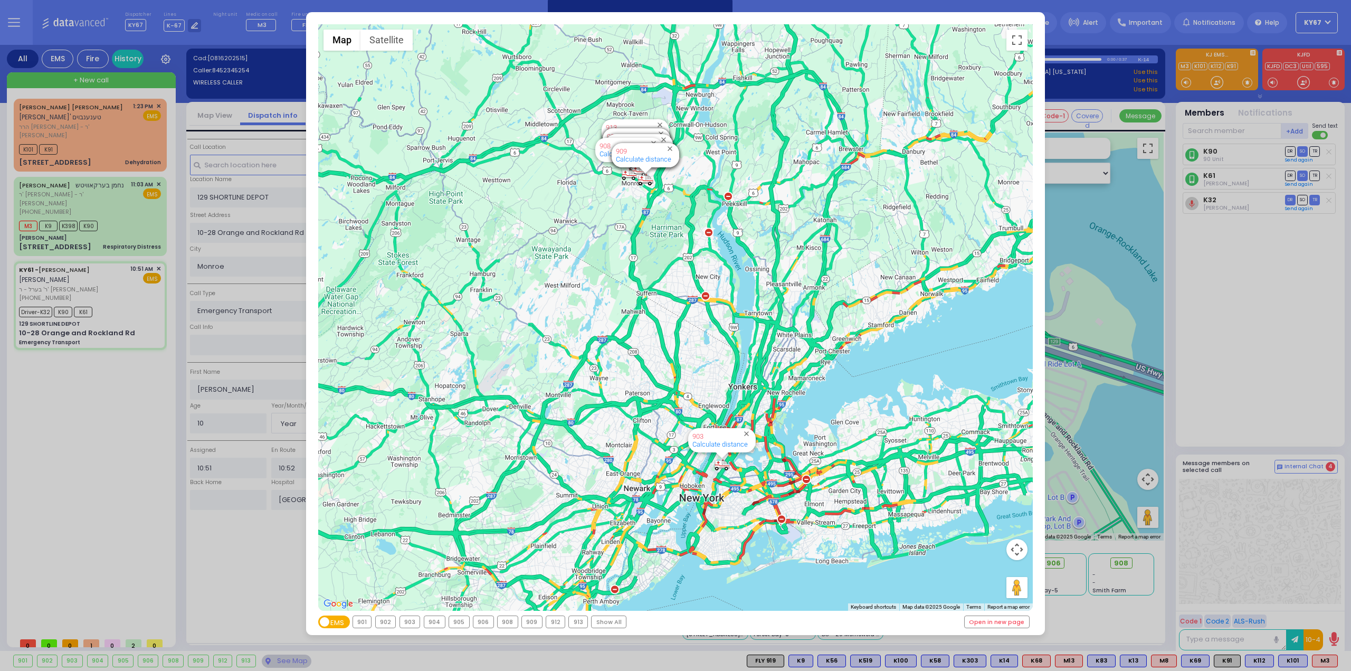
click at [1229, 386] on div "← Move left → Move right ↑ Move up ↓ Move down + Zoom in - Zoom out Home Jump l…" at bounding box center [675, 335] width 1351 height 671
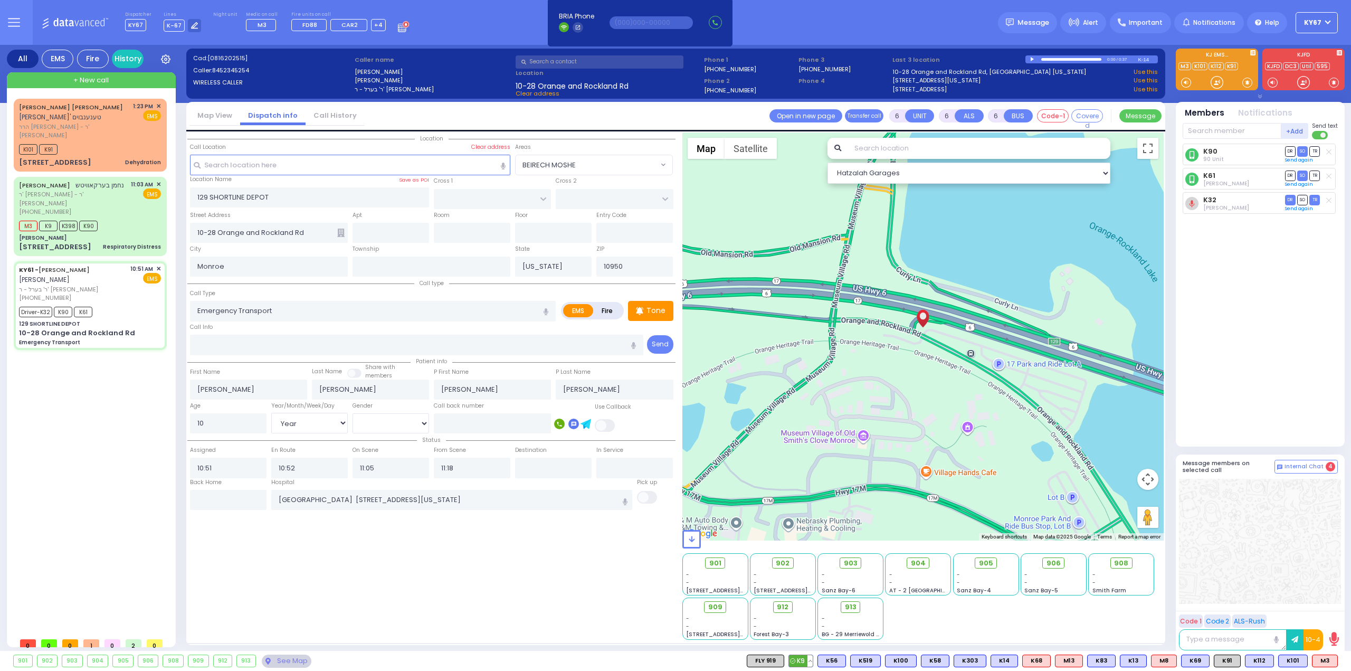
click at [813, 663] on button at bounding box center [810, 661] width 5 height 12
click at [846, 659] on button at bounding box center [842, 661] width 5 height 12
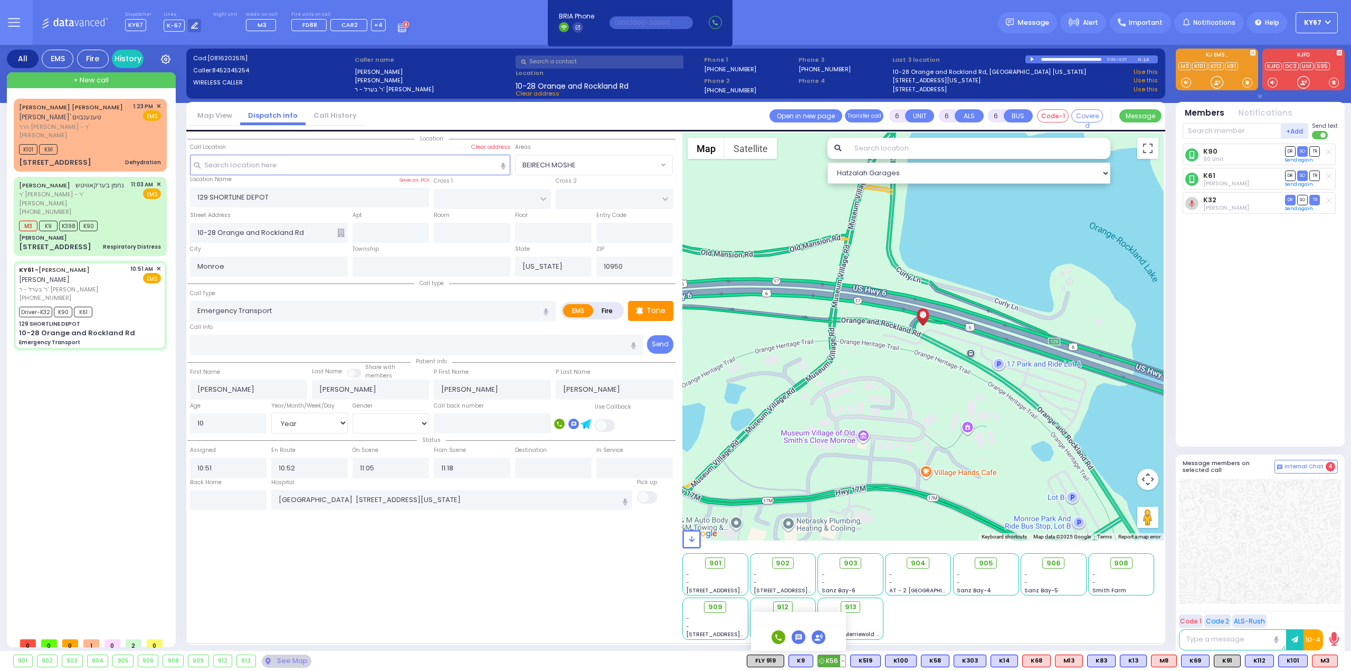
click at [846, 659] on button at bounding box center [842, 661] width 5 height 12
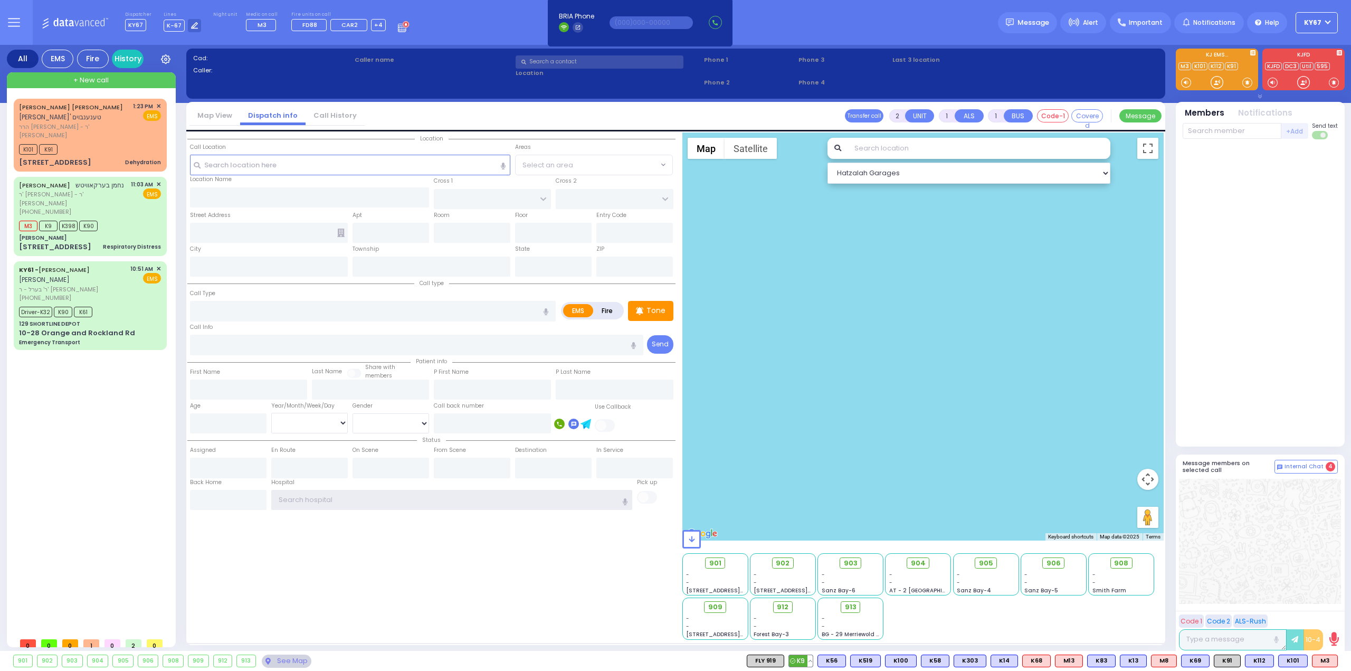
type input "Ky67"
click at [813, 661] on button at bounding box center [810, 661] width 5 height 12
drag, startPoint x: 827, startPoint y: 660, endPoint x: 871, endPoint y: 659, distance: 44.9
click at [827, 659] on div "M3 M3 K101" at bounding box center [1042, 661] width 591 height 13
click at [846, 664] on button at bounding box center [842, 661] width 5 height 12
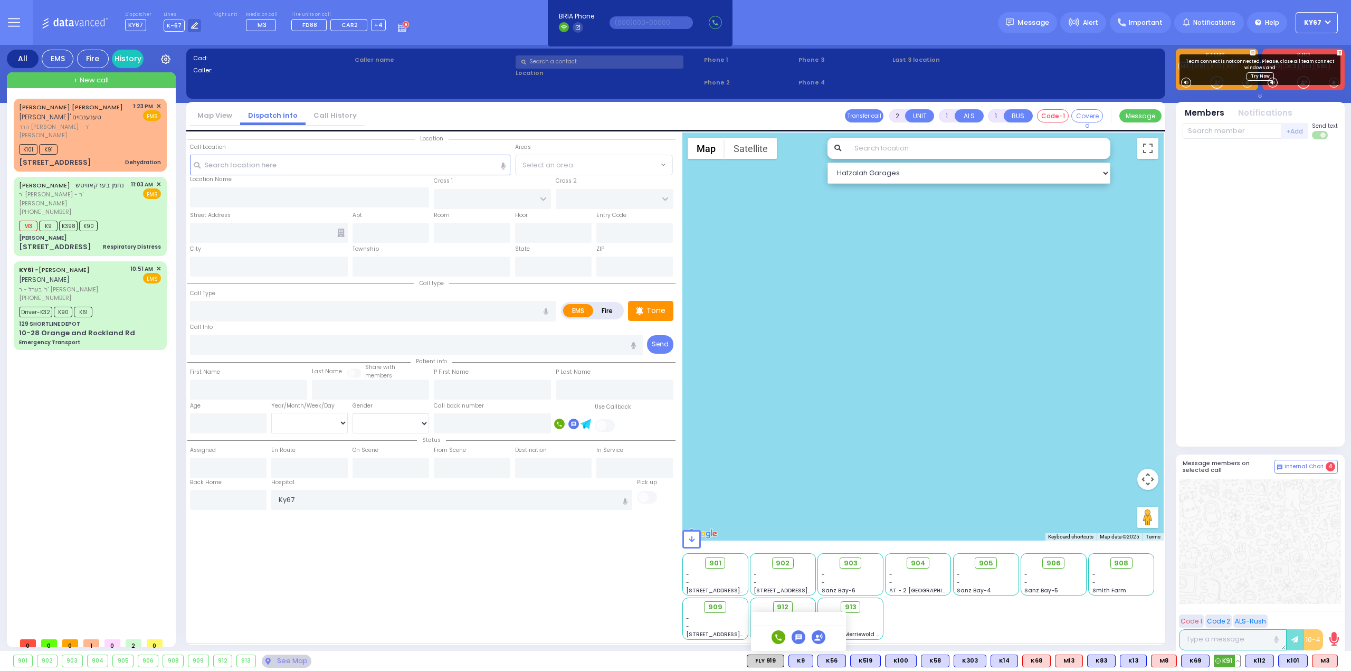
click at [1240, 661] on button at bounding box center [1237, 661] width 5 height 12
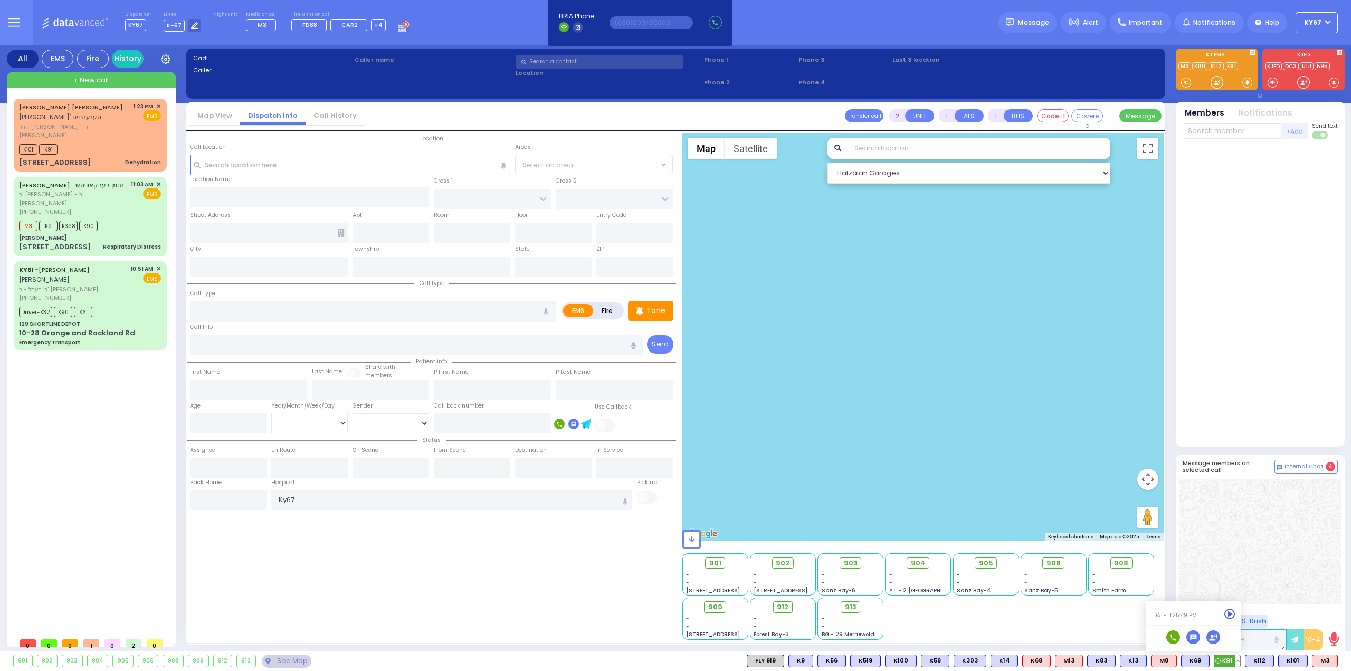
click at [1240, 661] on button at bounding box center [1237, 661] width 5 height 12
click at [112, 285] on span "ר' בערל - ר' [PERSON_NAME]" at bounding box center [73, 289] width 108 height 9
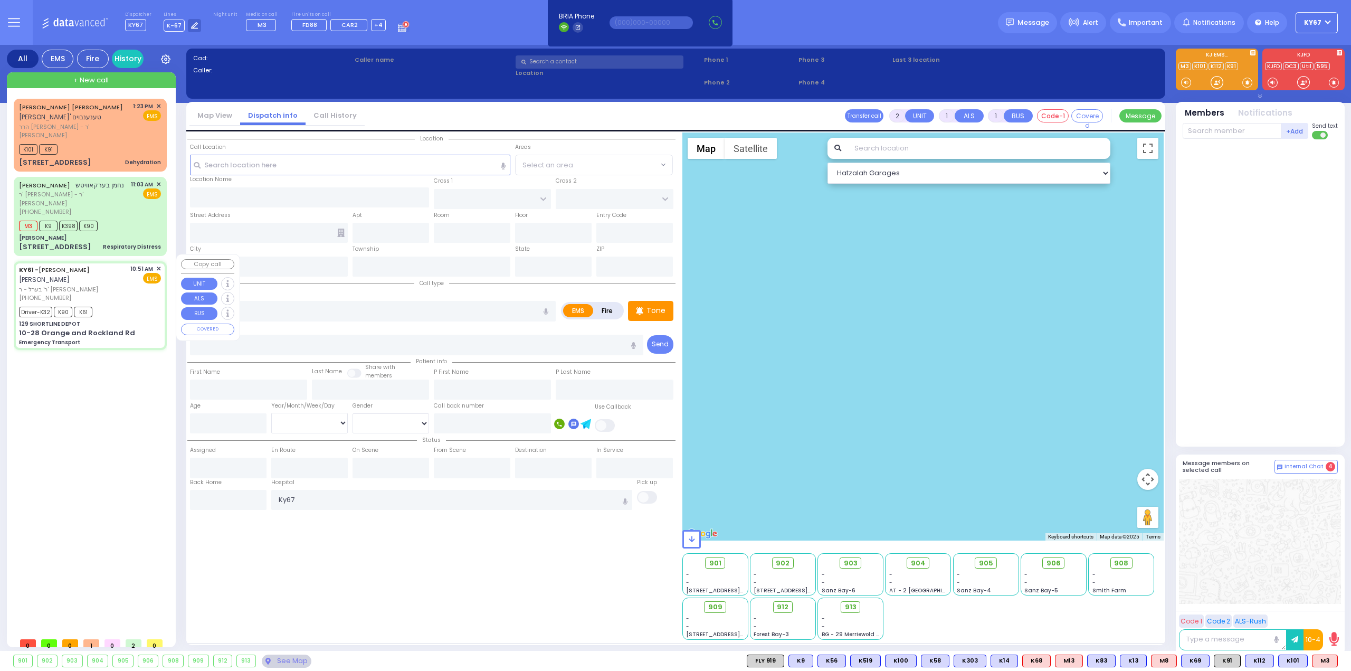
type input "6"
select select
type input "Emergency Transport"
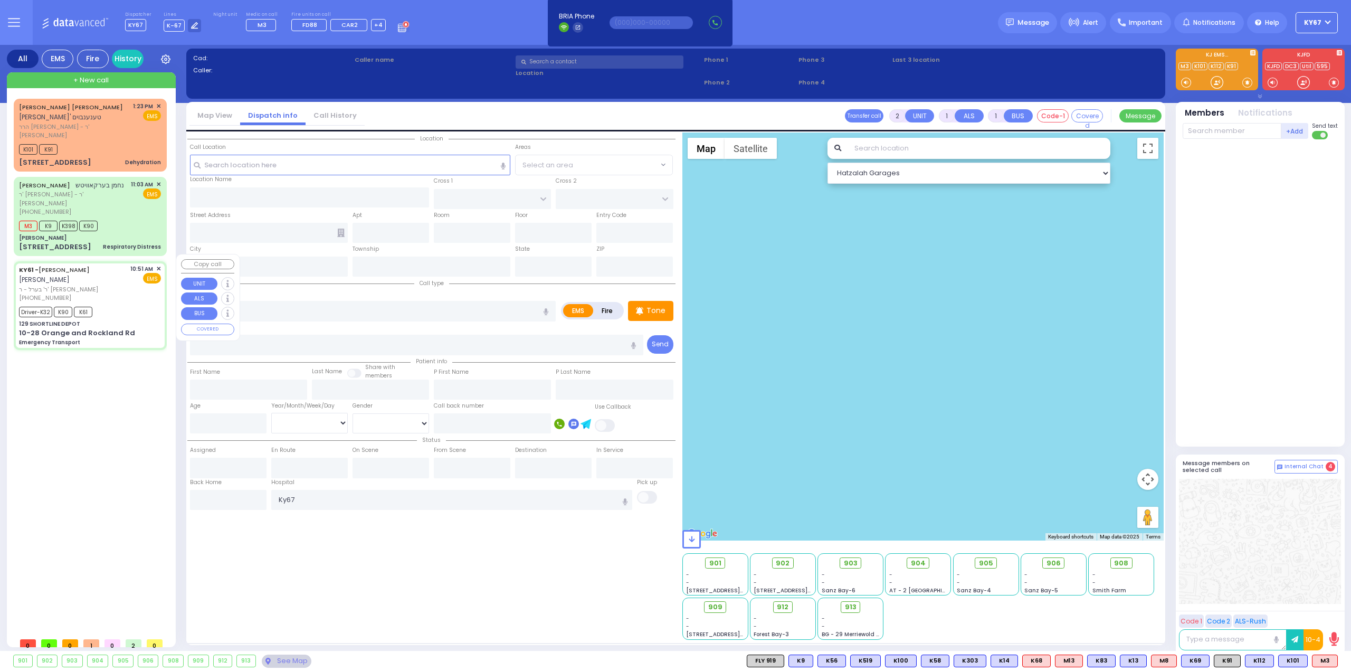
radio input "true"
type input "[PERSON_NAME]"
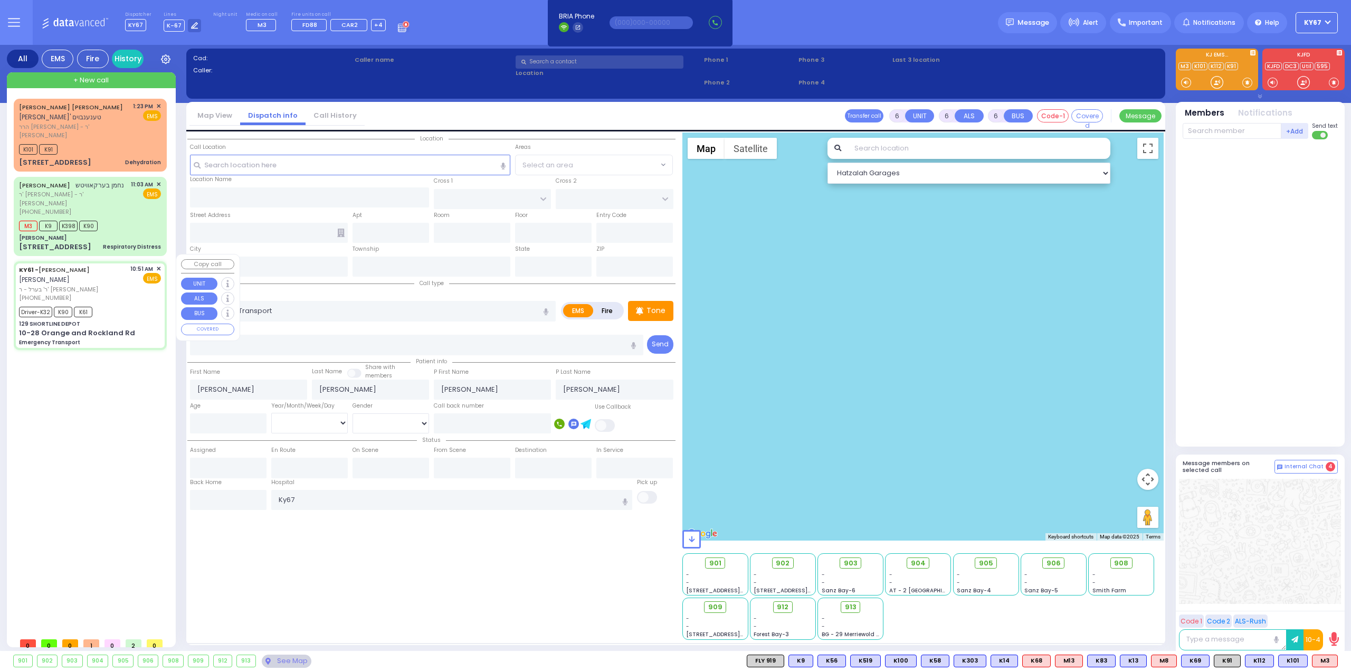
type input "10"
select select "Year"
select select "[DEMOGRAPHIC_DATA]"
type input "10:51"
type input "10:52"
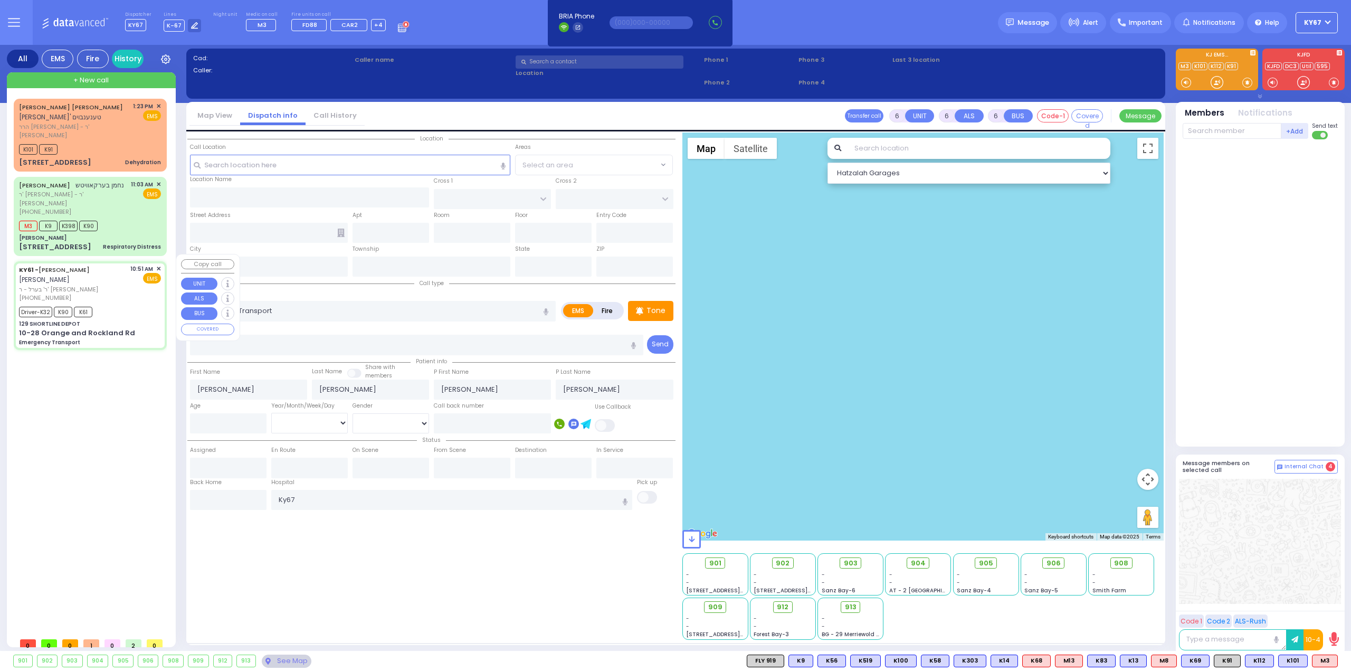
type input "11:05"
type input "11:18"
type input "NYU Tisch Medical Center 424 E 34th St New York City"
select select "Hatzalah Garages"
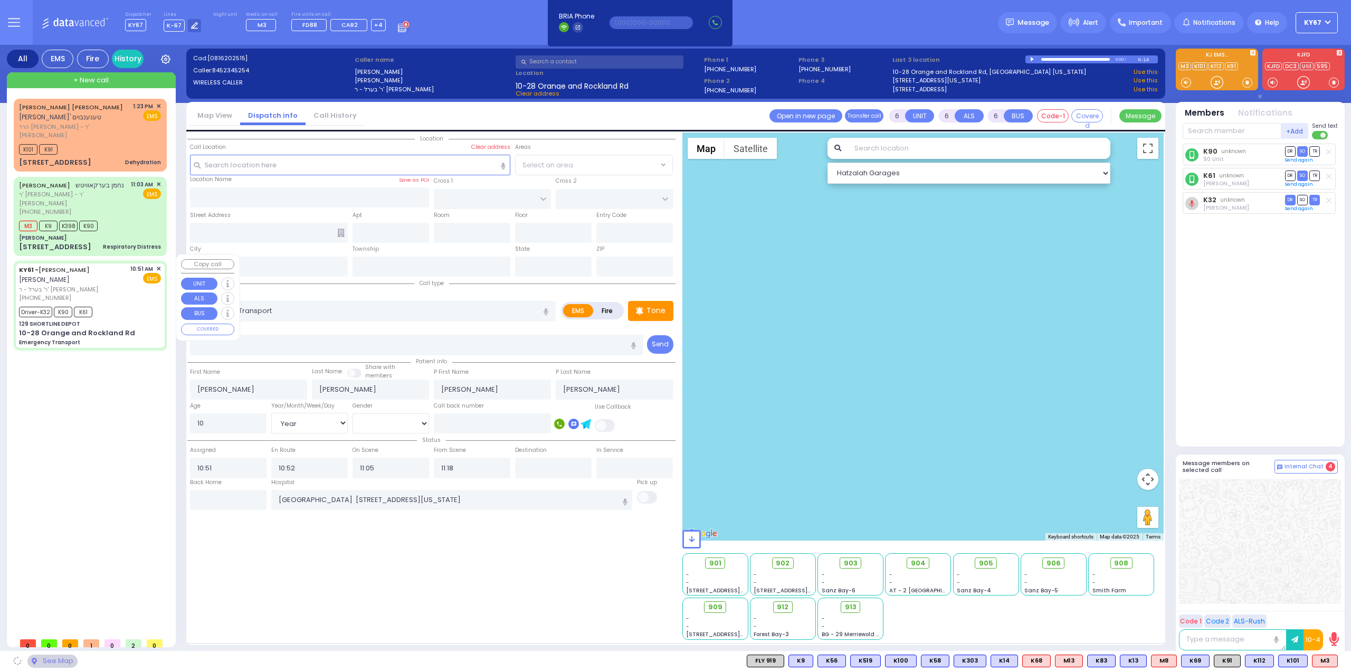
type input "129 SHORTLINE DEPOT"
type input "10-28 Orange and Rockland Rd"
type input "Monroe"
type input "[US_STATE]"
type input "10950"
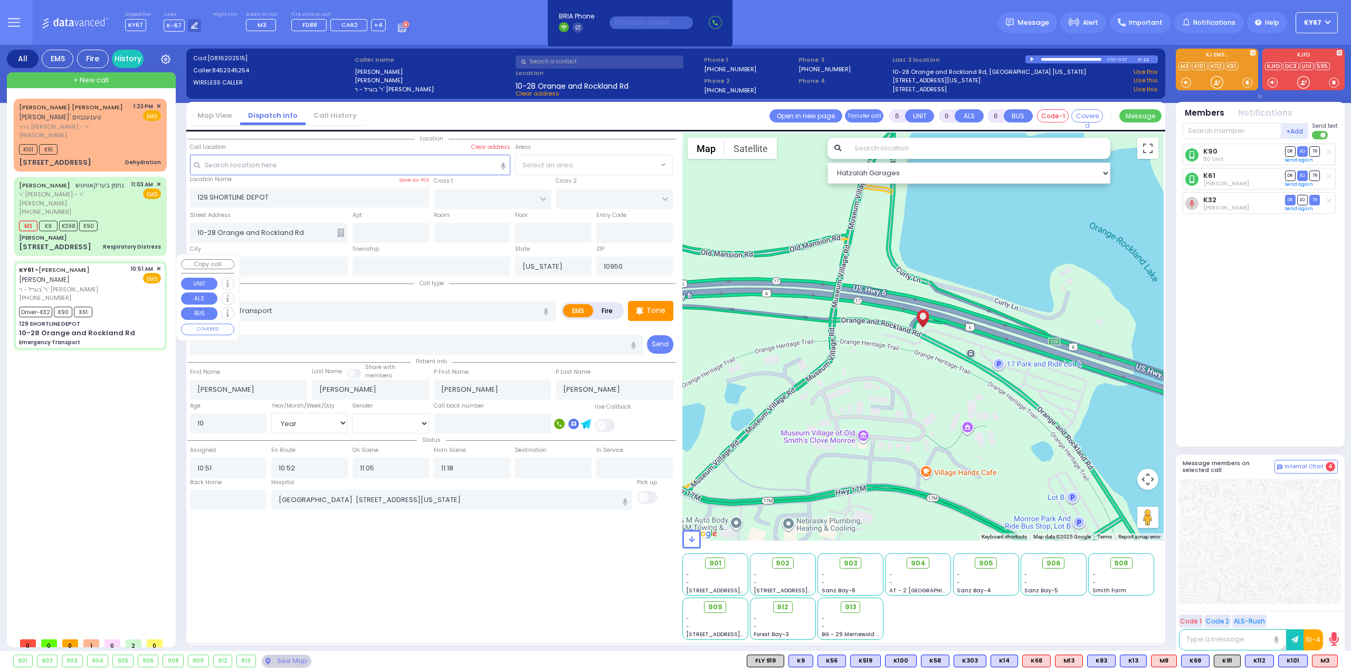
click at [159, 264] on span "✕" at bounding box center [158, 268] width 5 height 9
click at [217, 503] on input "text" at bounding box center [228, 500] width 77 height 20
type input "13:38"
select select
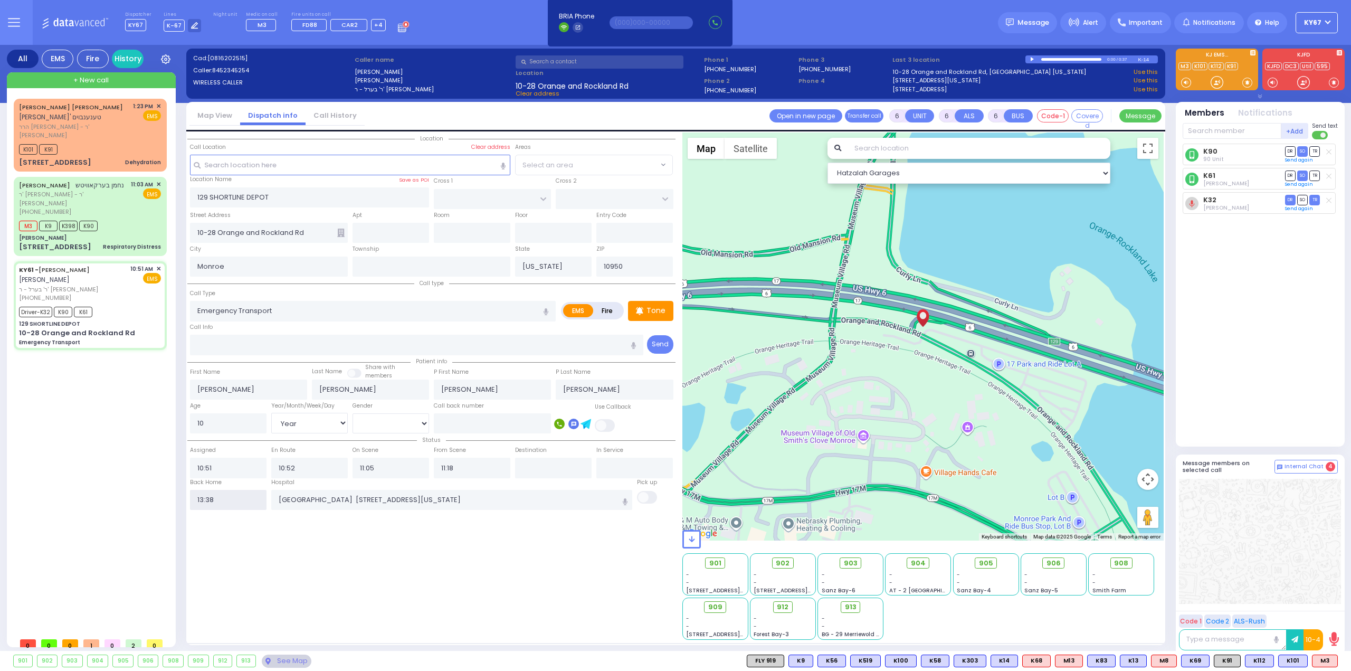
radio input "true"
select select "Year"
select select "[DEMOGRAPHIC_DATA]"
select select "Hatzalah Garages"
select select
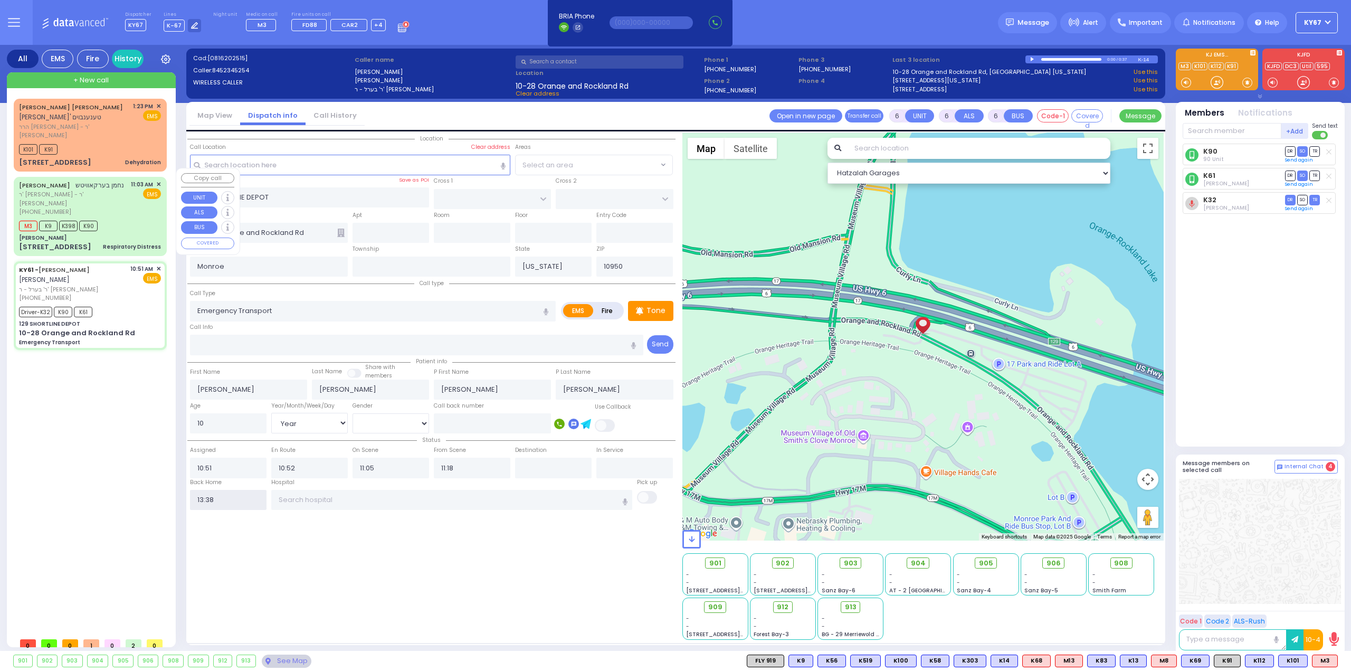
radio input "true"
select select
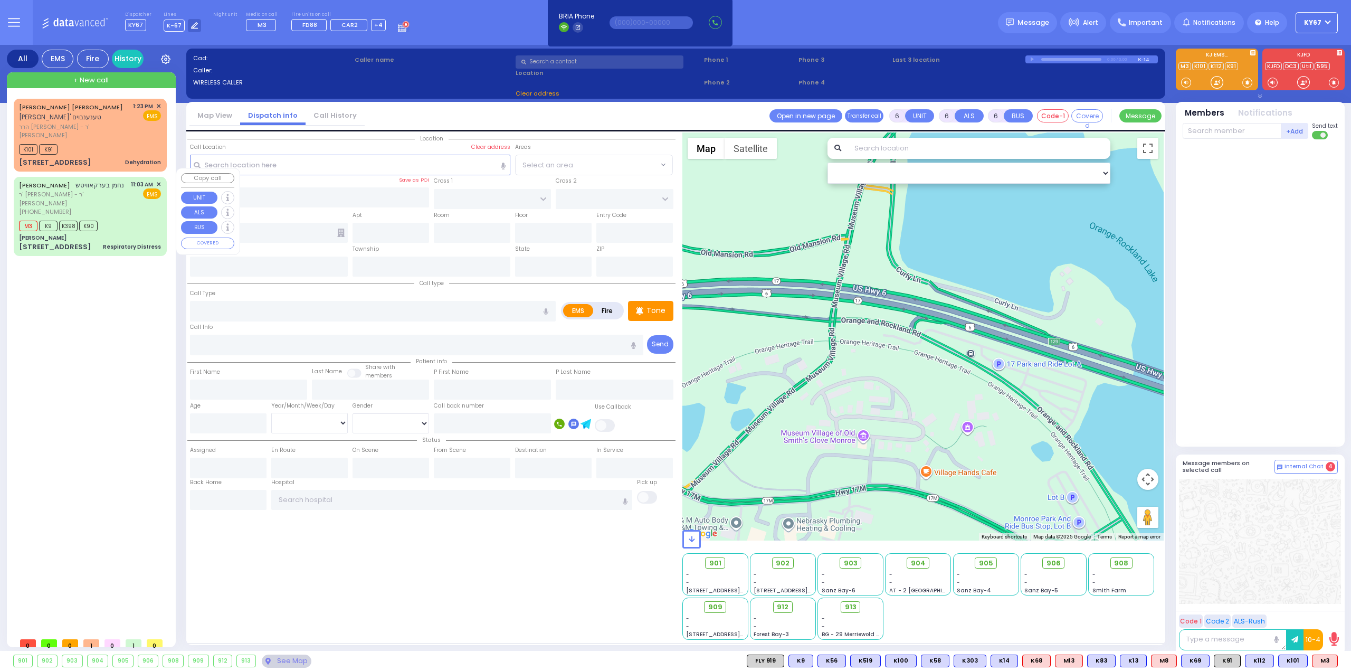
click at [132, 218] on div "M3 K9 K398 K90" at bounding box center [90, 224] width 142 height 13
select select
type input "Respiratory Distress"
radio input "true"
type input "NACHMEN"
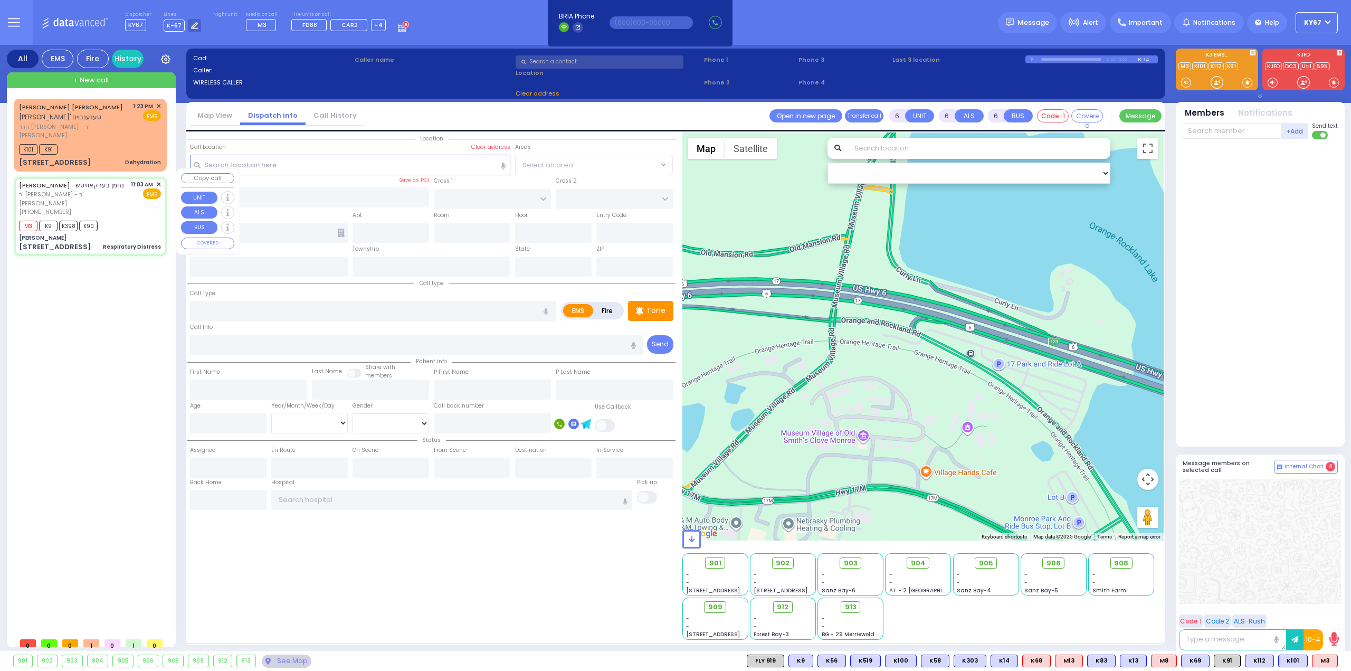
type input "BERKOWITZ"
type input "Esther"
type input "Berkovits"
type input "35"
select select "Year"
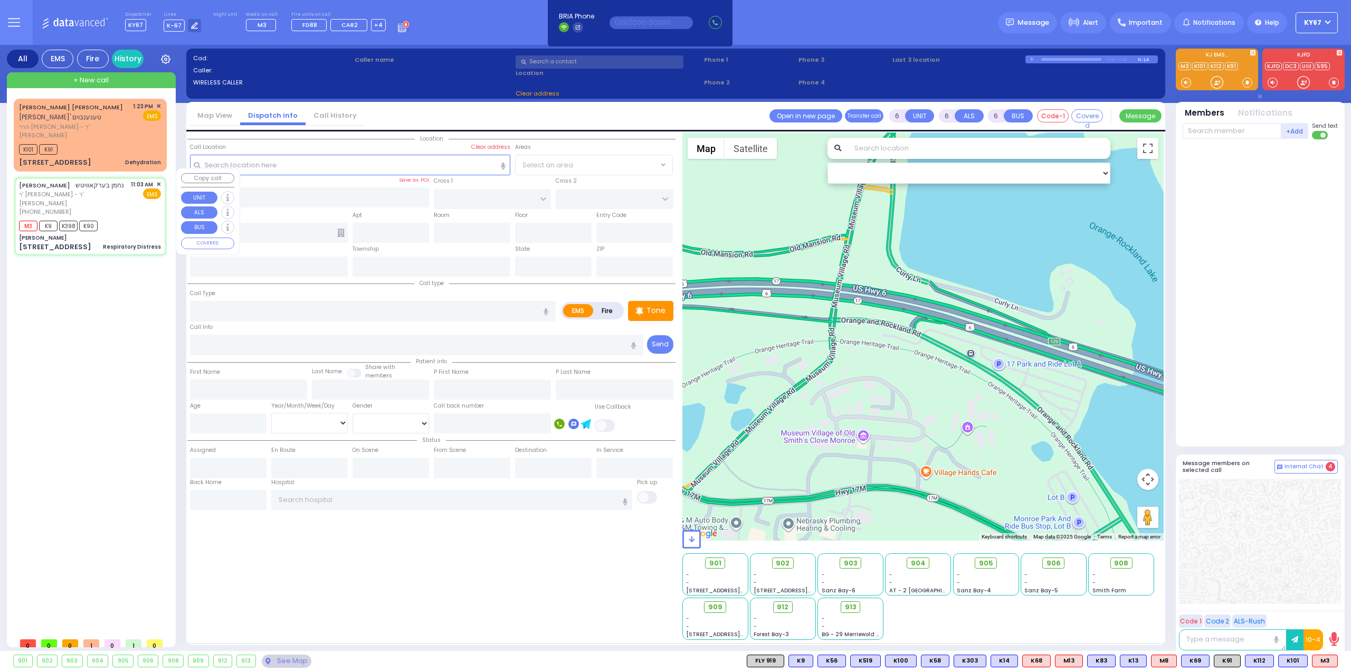
select select "[DEMOGRAPHIC_DATA]"
type input "11:03"
type input "11:08"
type input "11:48"
select select "Hatzalah Garages"
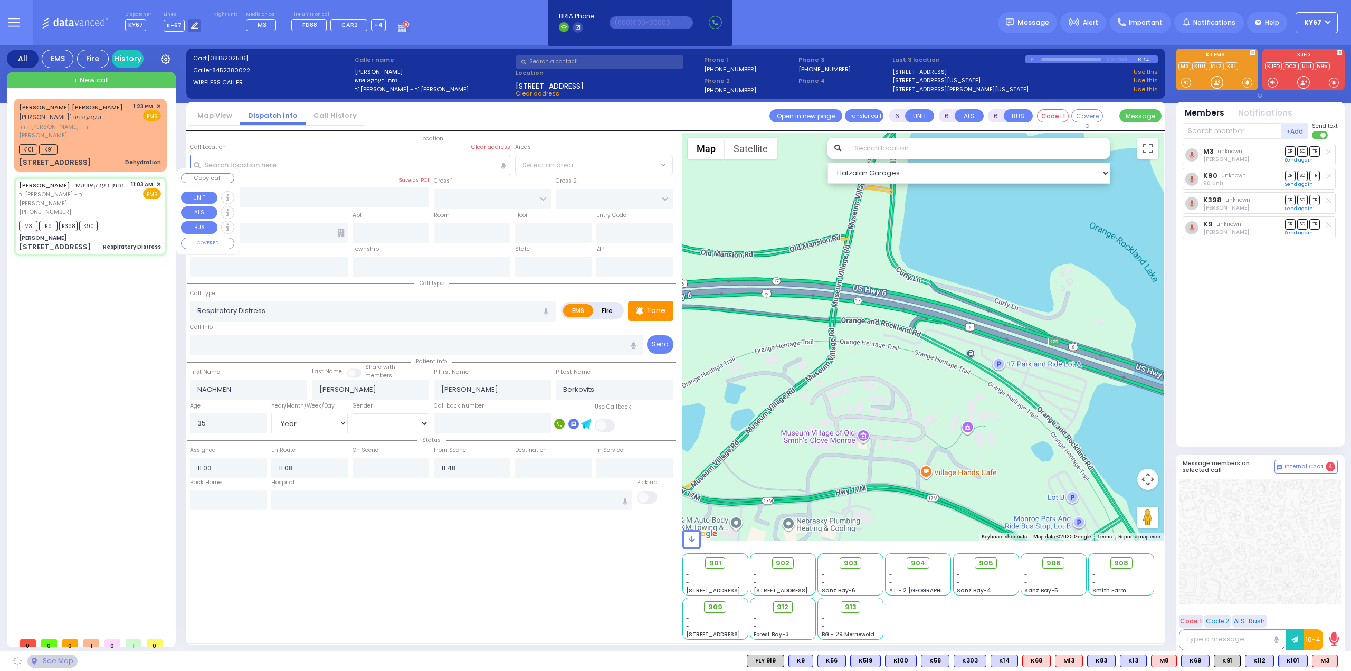
type input "Aishes Chiayil"
type input "SEVEN SPRINGS MOUNTAIN RD"
type input "KARLSBURG RD"
type input "7 Chevron rd"
type input "Monroe"
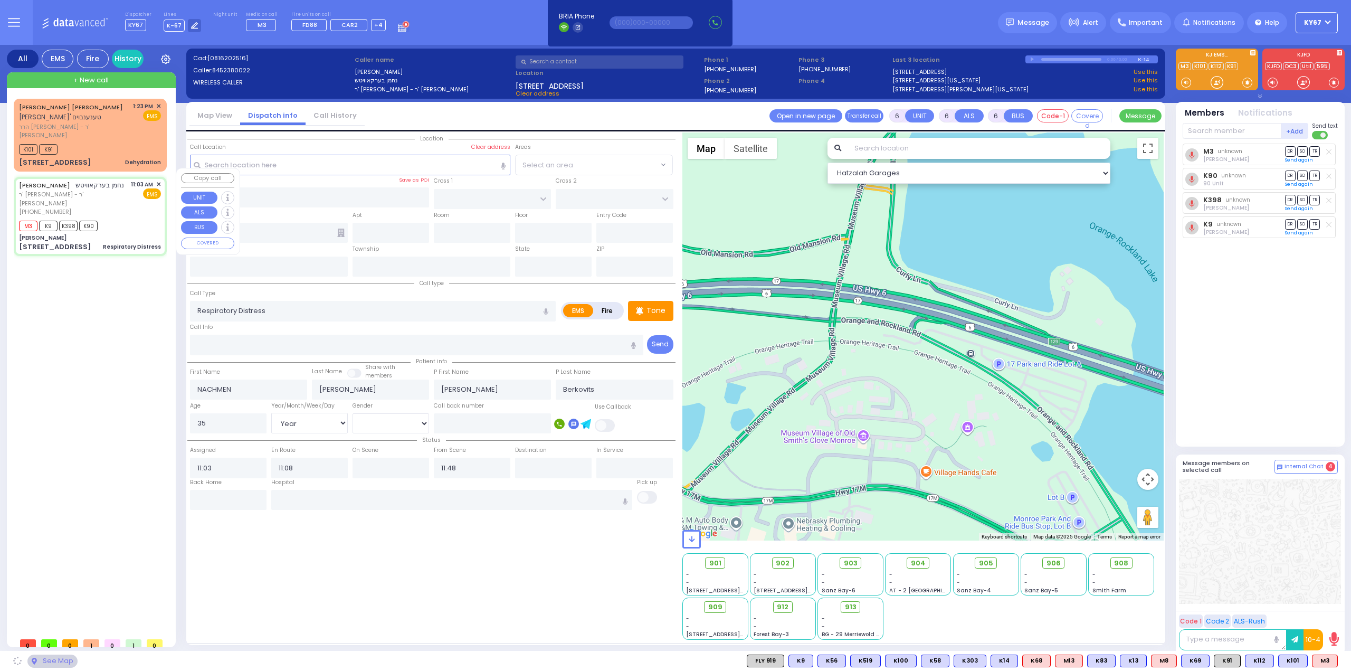
type input "[US_STATE]"
type input "10950"
select select "SECTION 5"
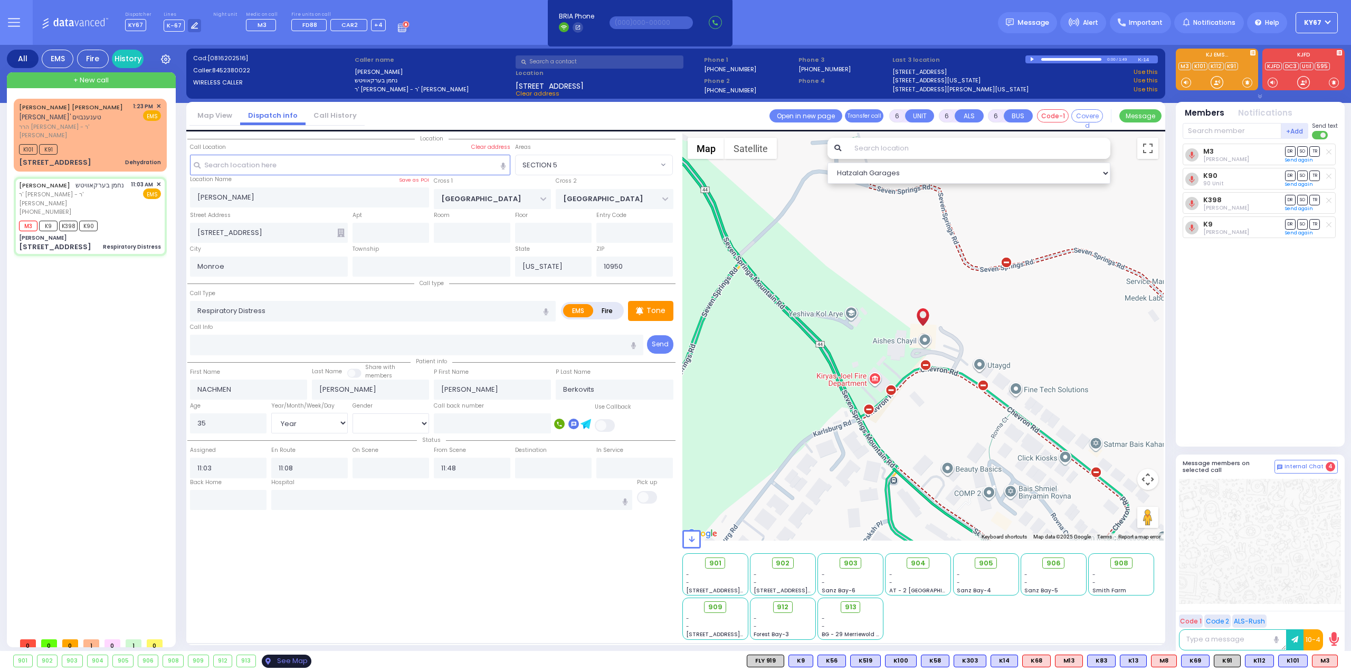
click at [290, 659] on div "See Map" at bounding box center [287, 661] width 50 height 13
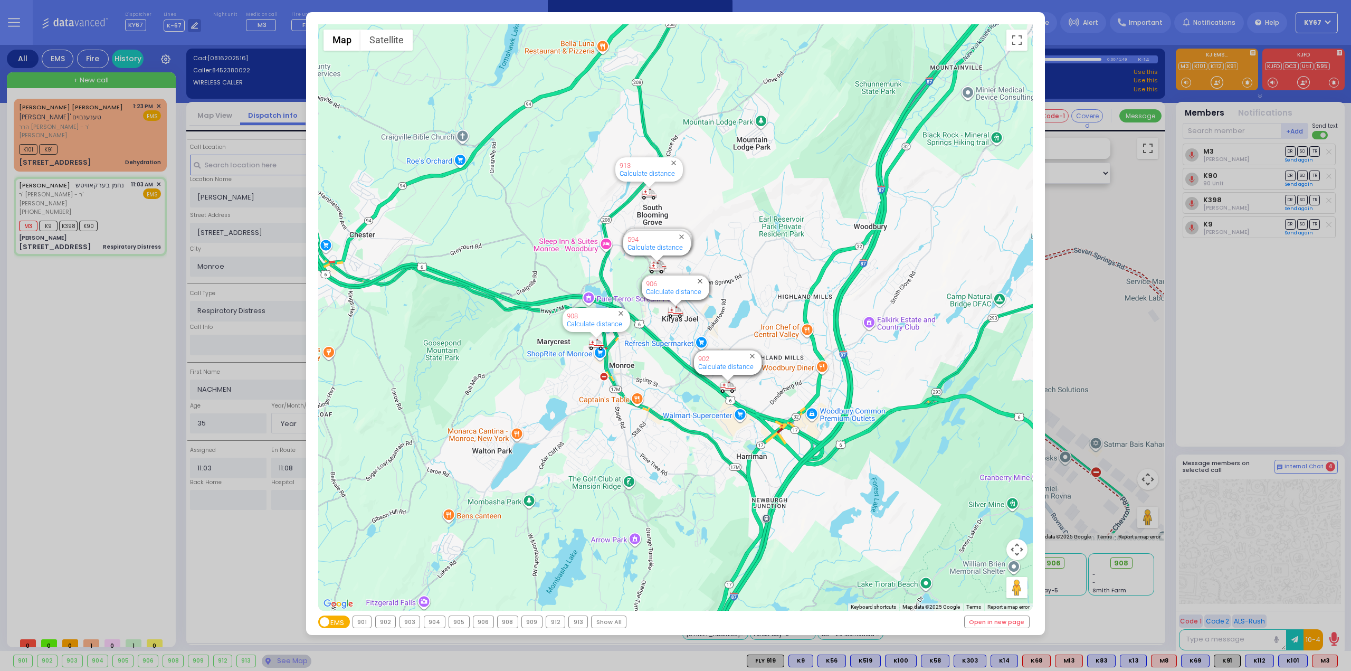
click at [403, 622] on div "903" at bounding box center [410, 622] width 20 height 12
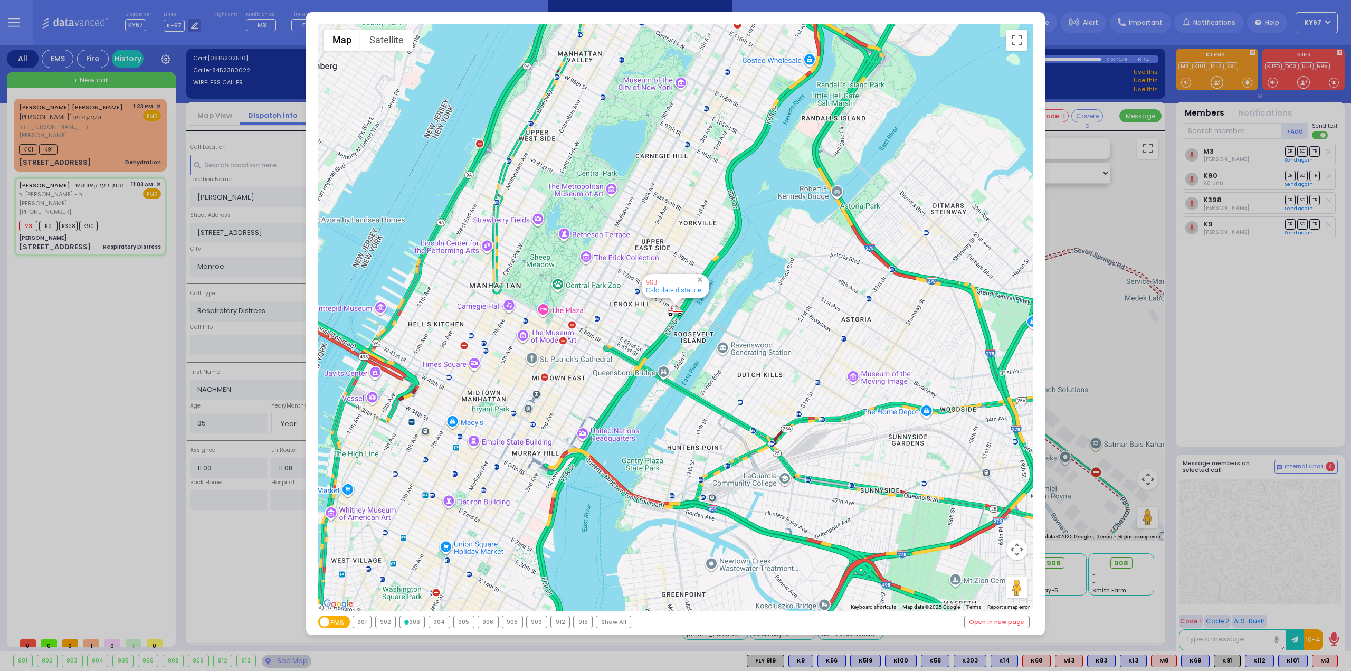
click at [111, 193] on div "← Move left → Move right ↑ Move up ↓ Move down + Zoom in - Zoom out Home Jump l…" at bounding box center [675, 335] width 1351 height 671
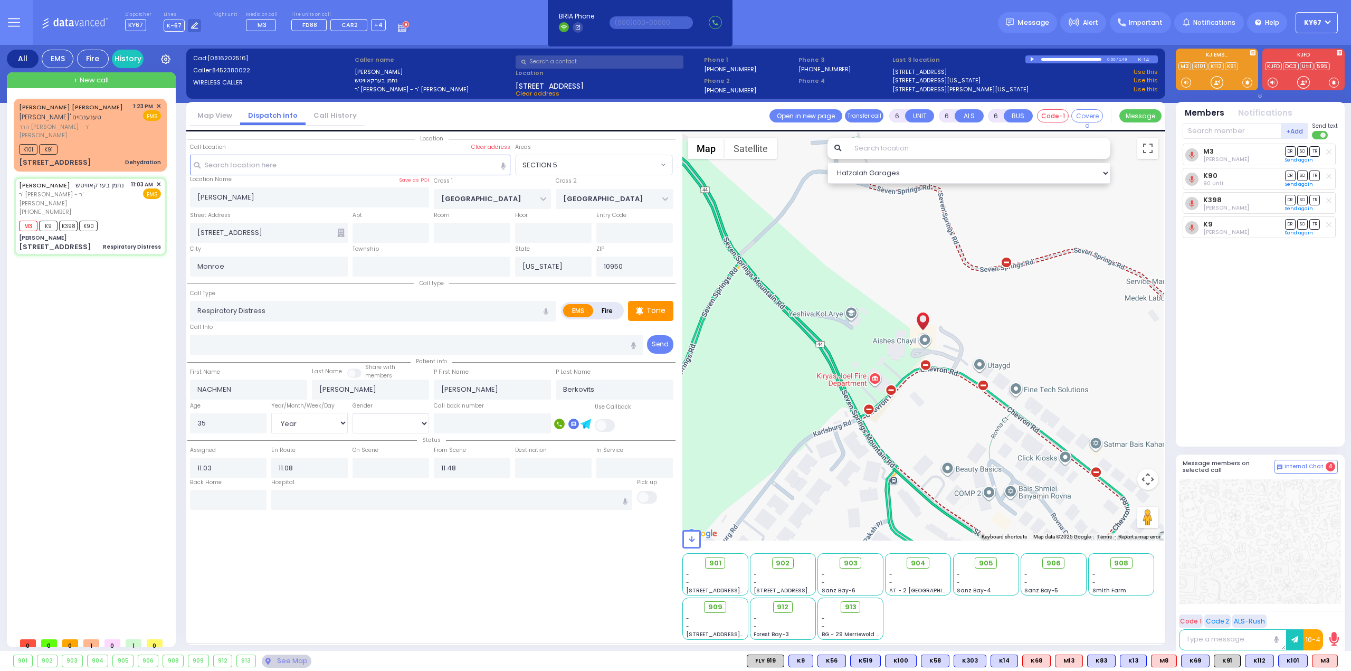
click at [1325, 134] on span at bounding box center [1320, 135] width 17 height 8
click at [785, 130] on input "checkbox" at bounding box center [785, 130] width 0 height 0
click at [851, 562] on span "903" at bounding box center [855, 563] width 14 height 11
select select
radio input "true"
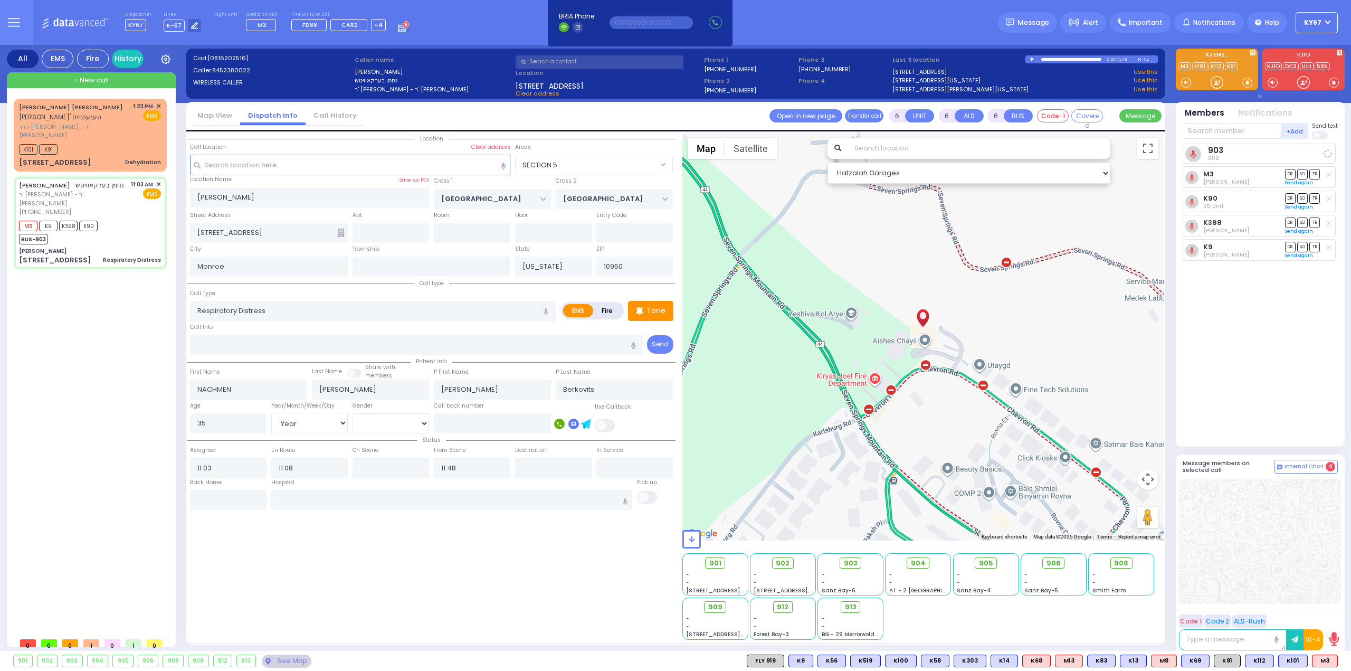
select select "Year"
select select "[DEMOGRAPHIC_DATA]"
select select "Hatzalah Garages"
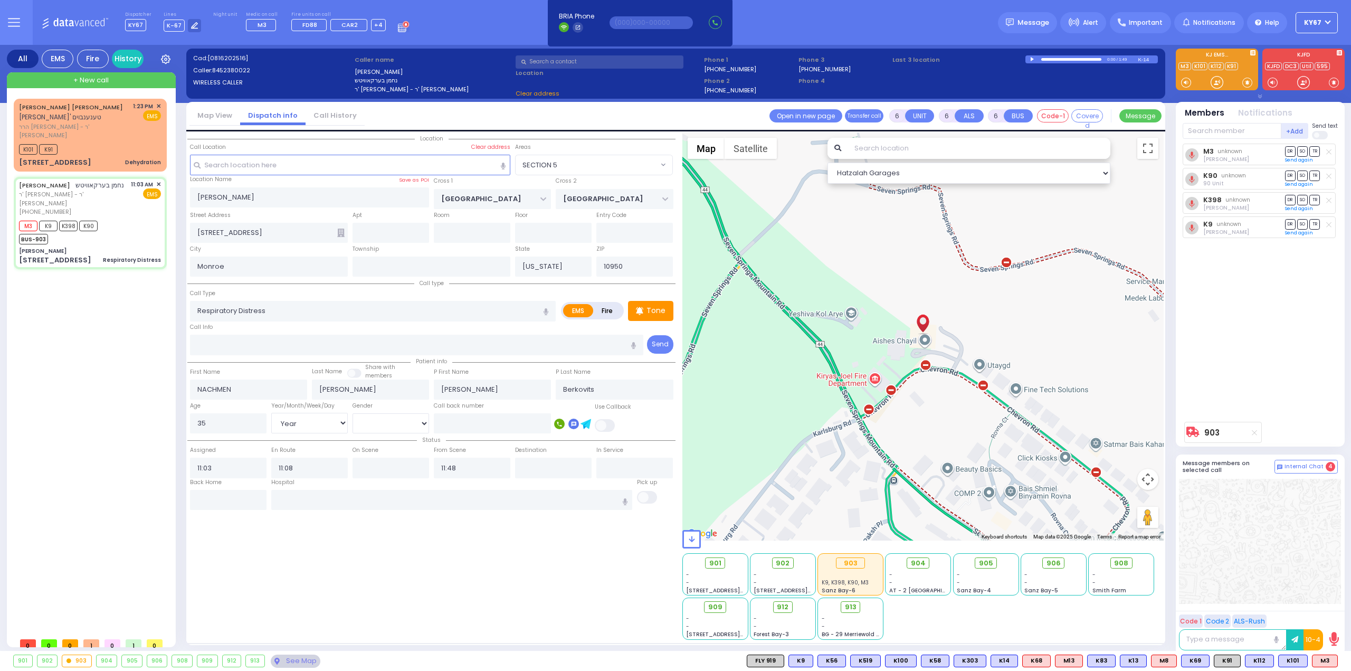
select select "SECTION 5"
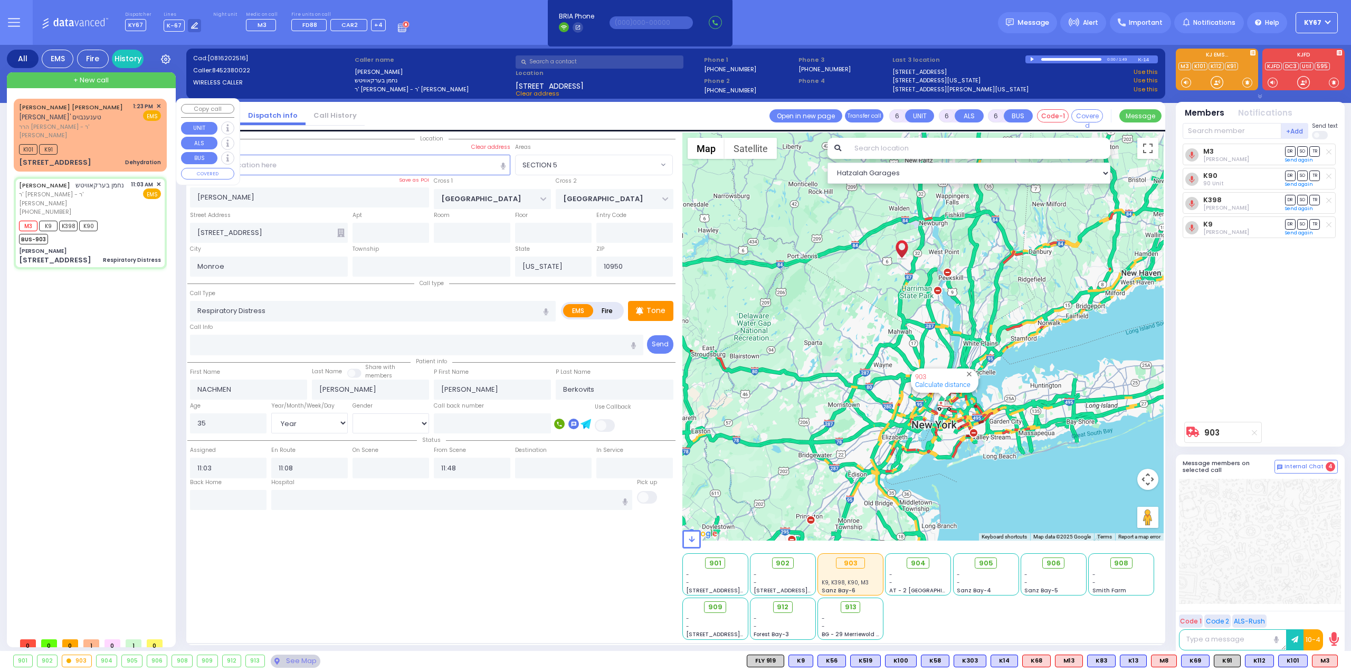
click at [108, 141] on div "K101 K91" at bounding box center [90, 147] width 142 height 13
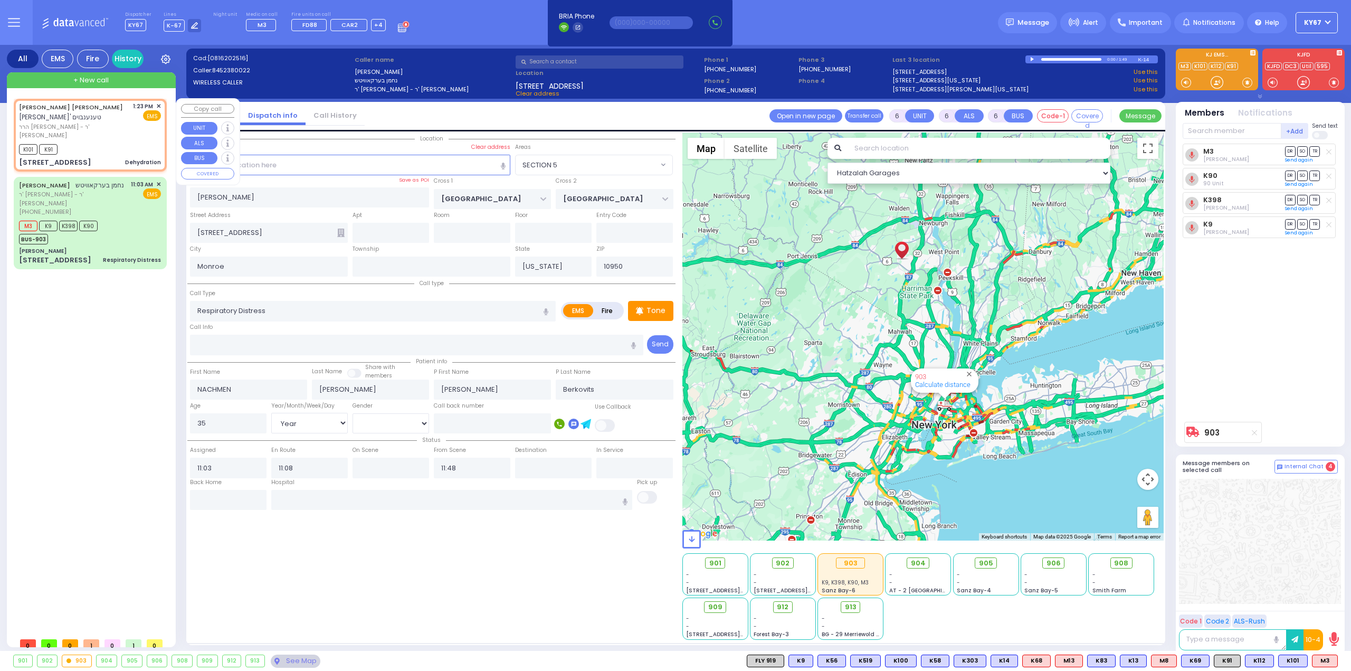
type input "1"
select select
type input "Dehydration"
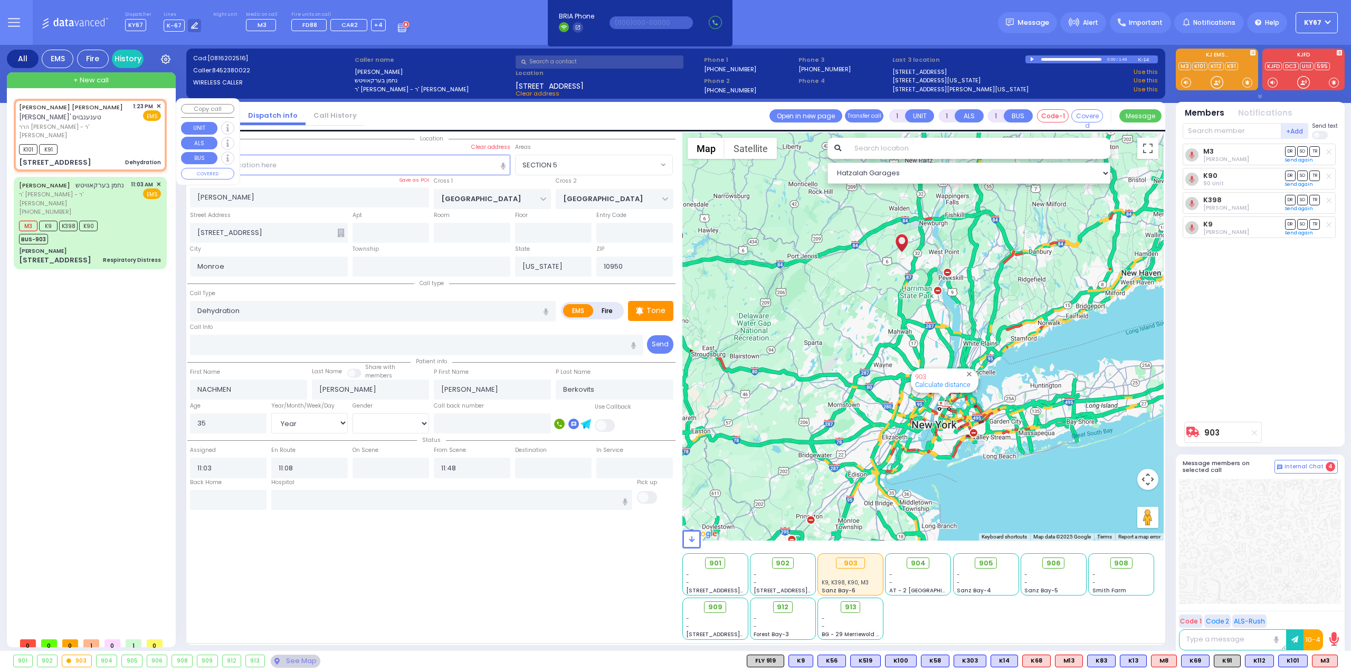
radio input "true"
type input "SHMIEL ARON C."
type input "TANNENBAUM"
select select
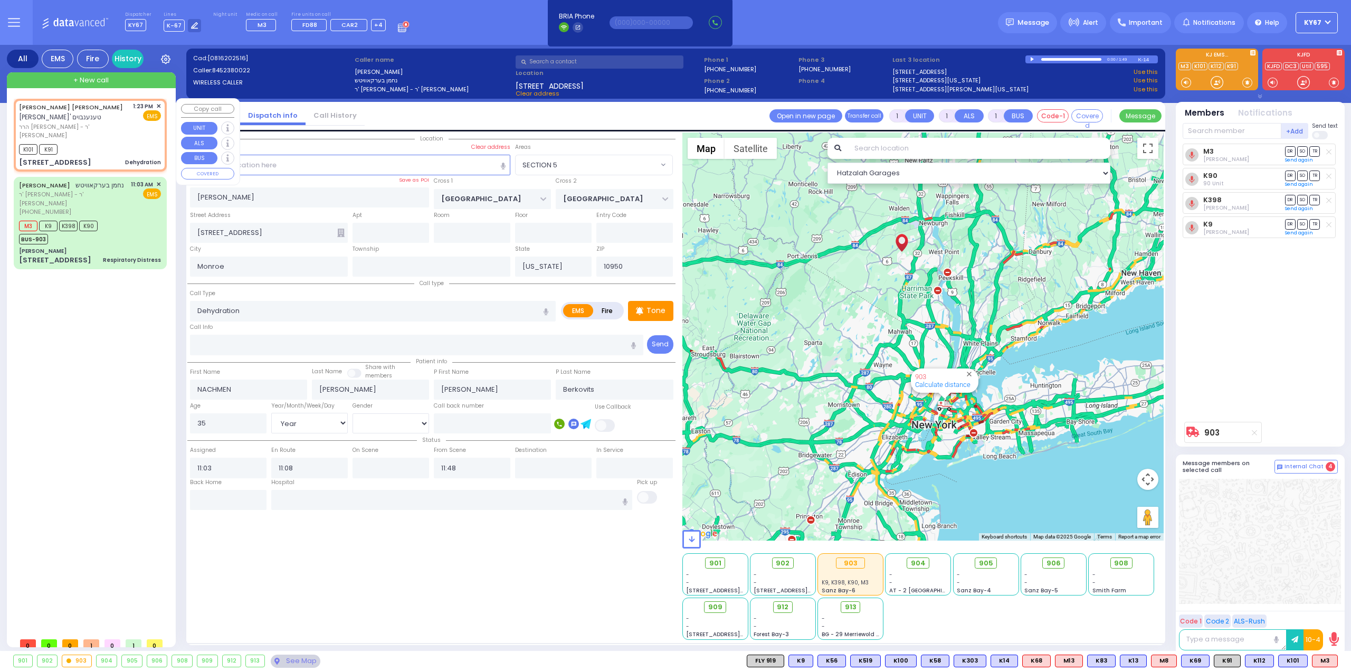
type input "13:23"
type input "13:25"
select select "Hatzalah Garages"
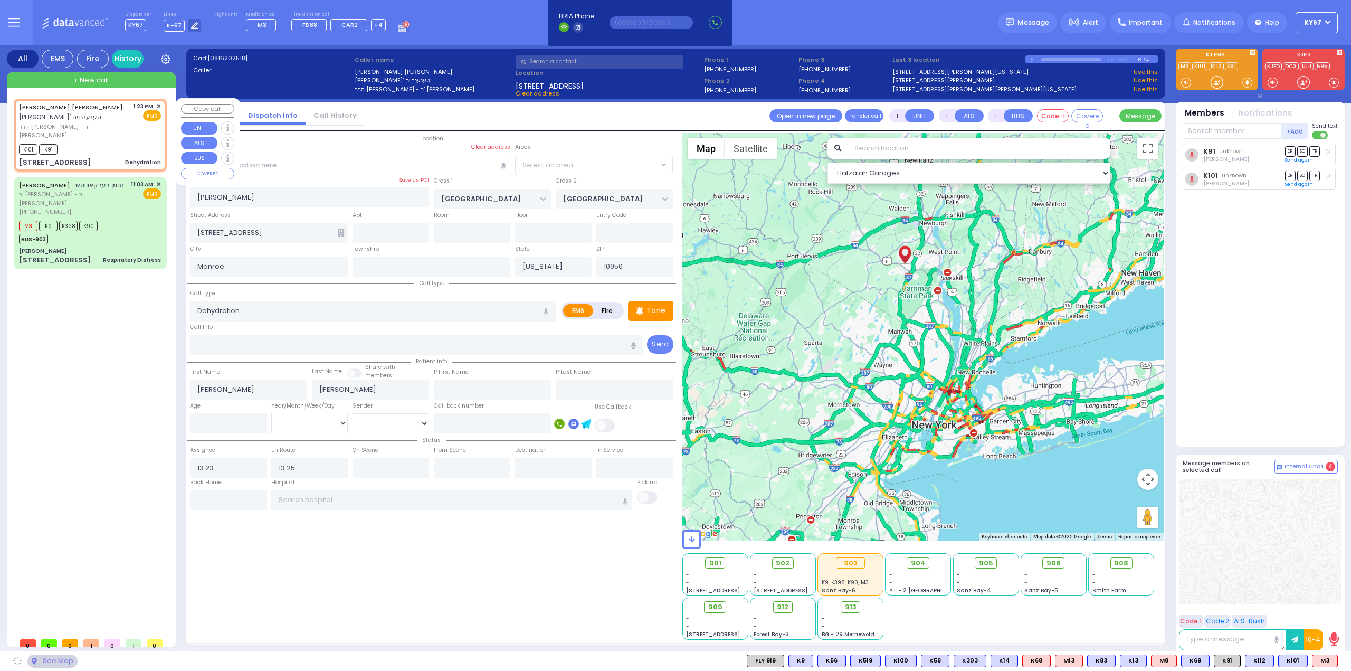
type input "TOLTCHAV WAY"
type input "FRANKFURT RD"
type input "16 HAMBURG WAY"
type input "301"
select select "BEIRECH MOSHE"
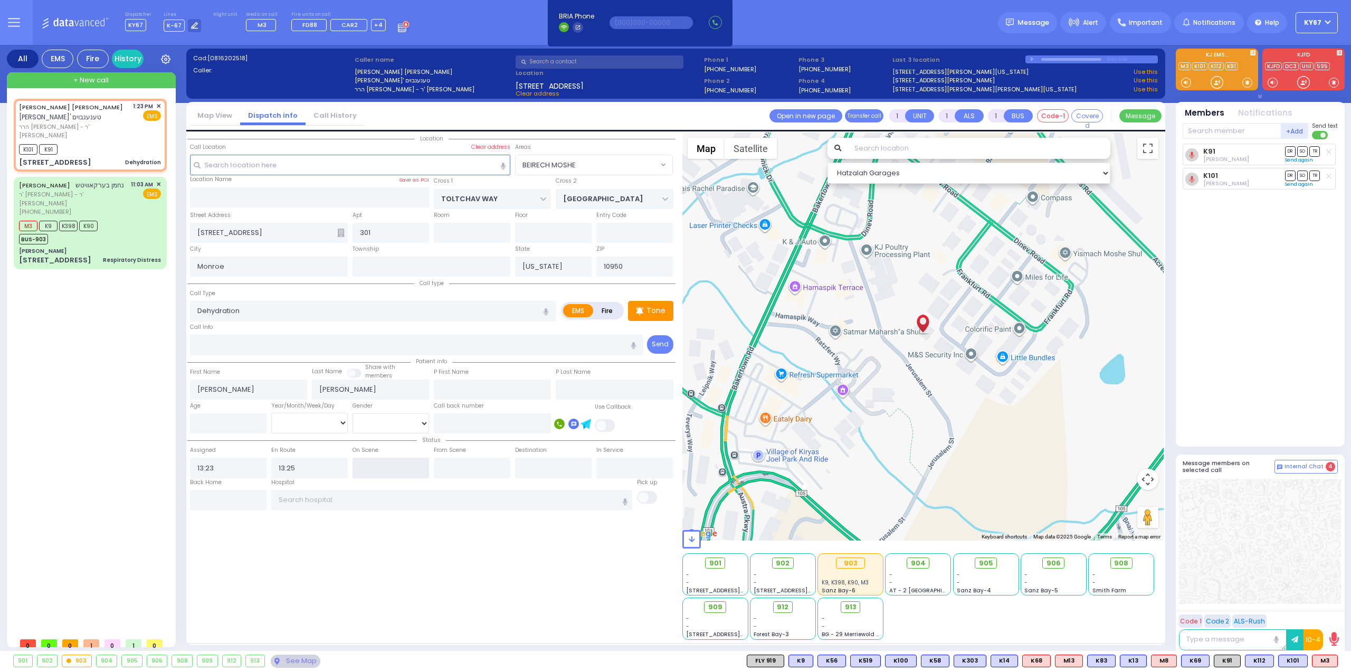
click at [370, 464] on input "text" at bounding box center [391, 468] width 77 height 20
type input "13:29"
drag, startPoint x: 375, startPoint y: 573, endPoint x: 372, endPoint y: 563, distance: 10.2
click at [376, 571] on div "Location All areas" at bounding box center [431, 385] width 488 height 507
select select
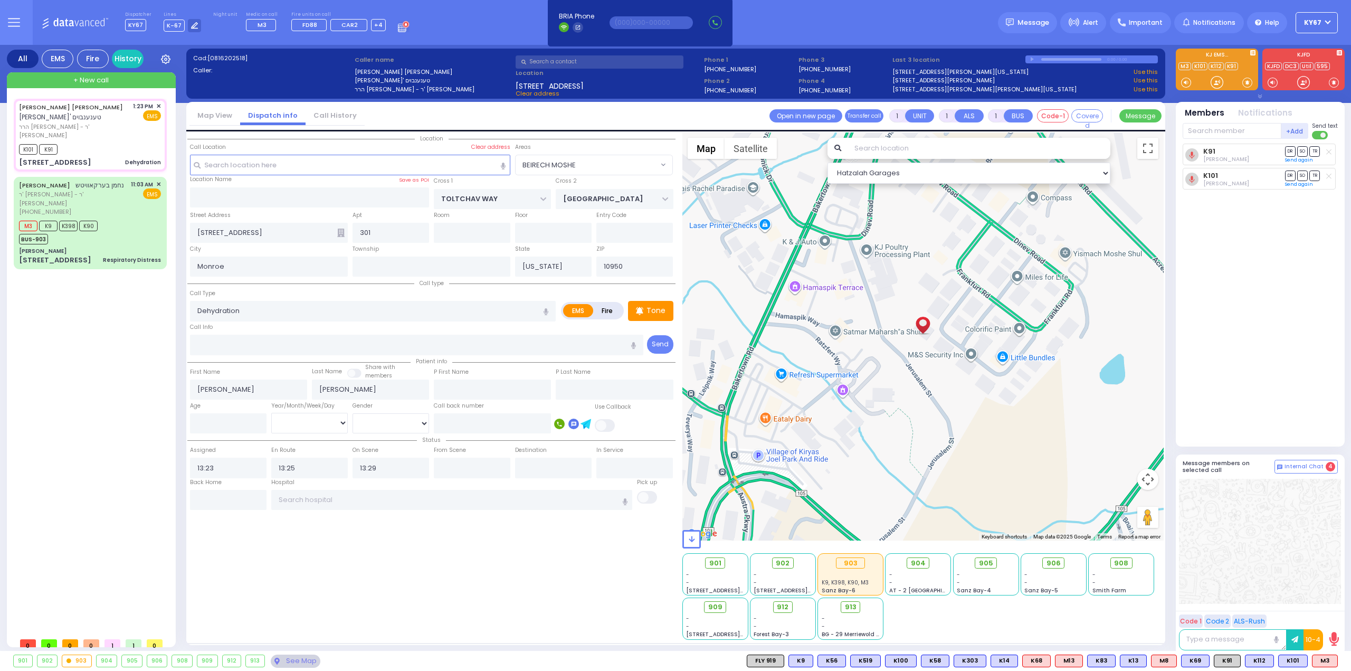
radio input "true"
select select
select select "Hatzalah Garages"
select select "BEIRECH MOSHE"
click at [644, 468] on input "text" at bounding box center [634, 468] width 77 height 20
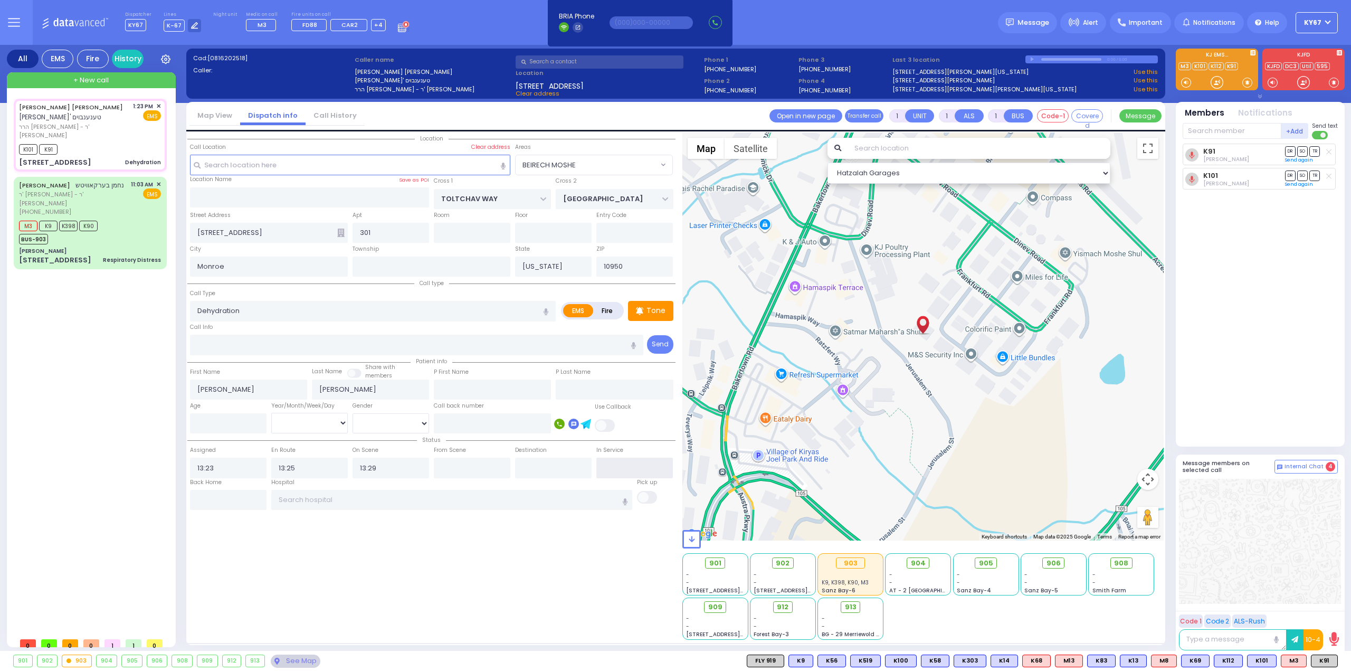
click at [644, 467] on input "text" at bounding box center [634, 468] width 77 height 20
type input "13:41"
select select
radio input "true"
select select
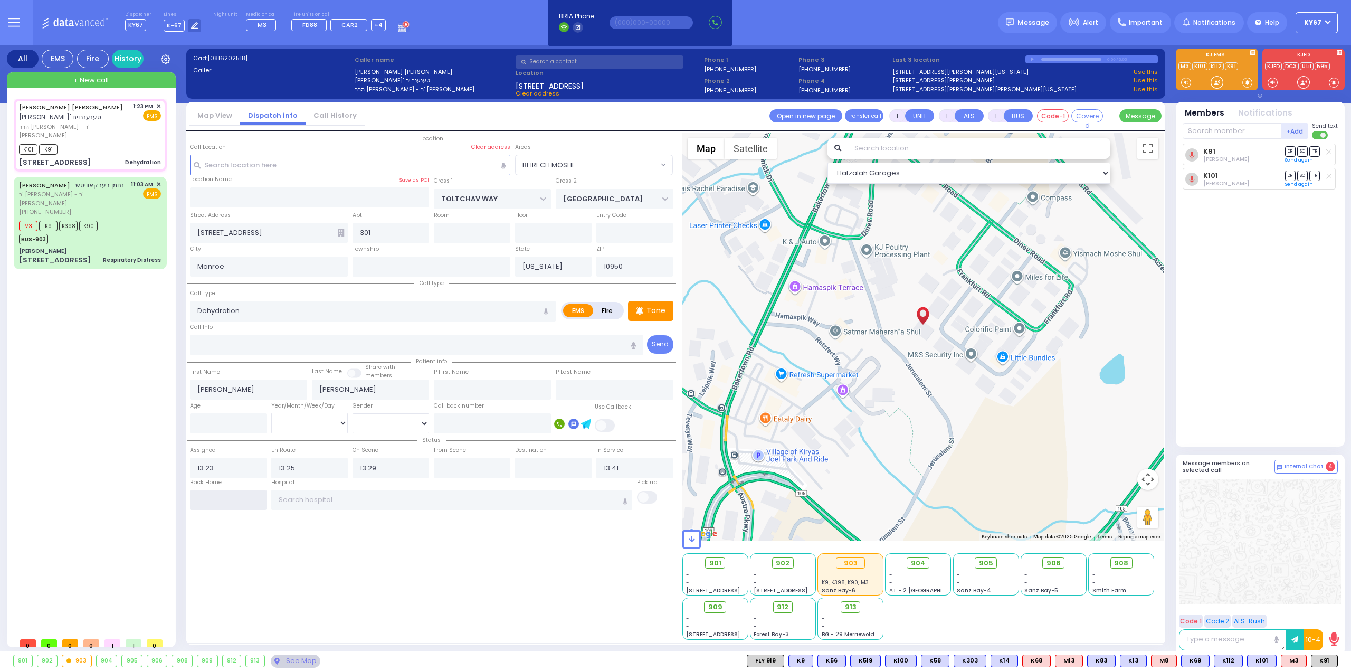
click at [245, 496] on input "text" at bounding box center [228, 500] width 77 height 20
select select "Hatzalah Garages"
select select "BEIRECH MOSHE"
click at [245, 496] on input "text" at bounding box center [228, 500] width 77 height 20
type input "13:41"
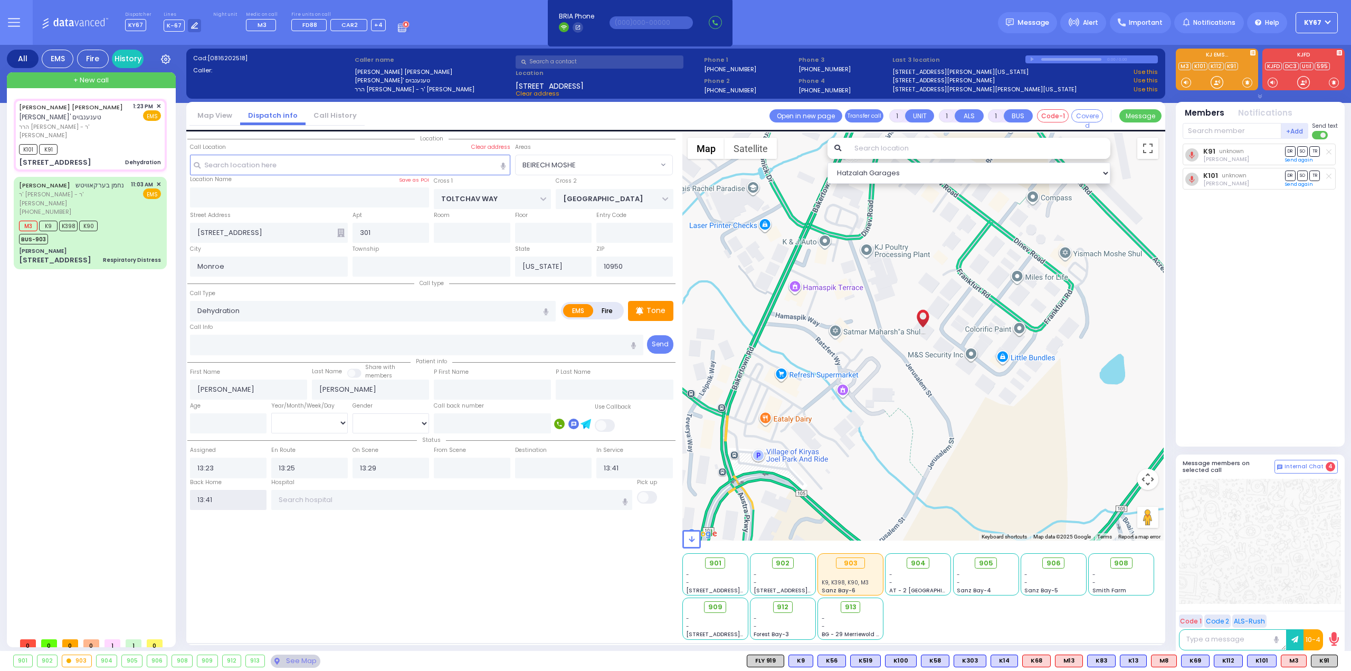
select select
radio input "true"
select select
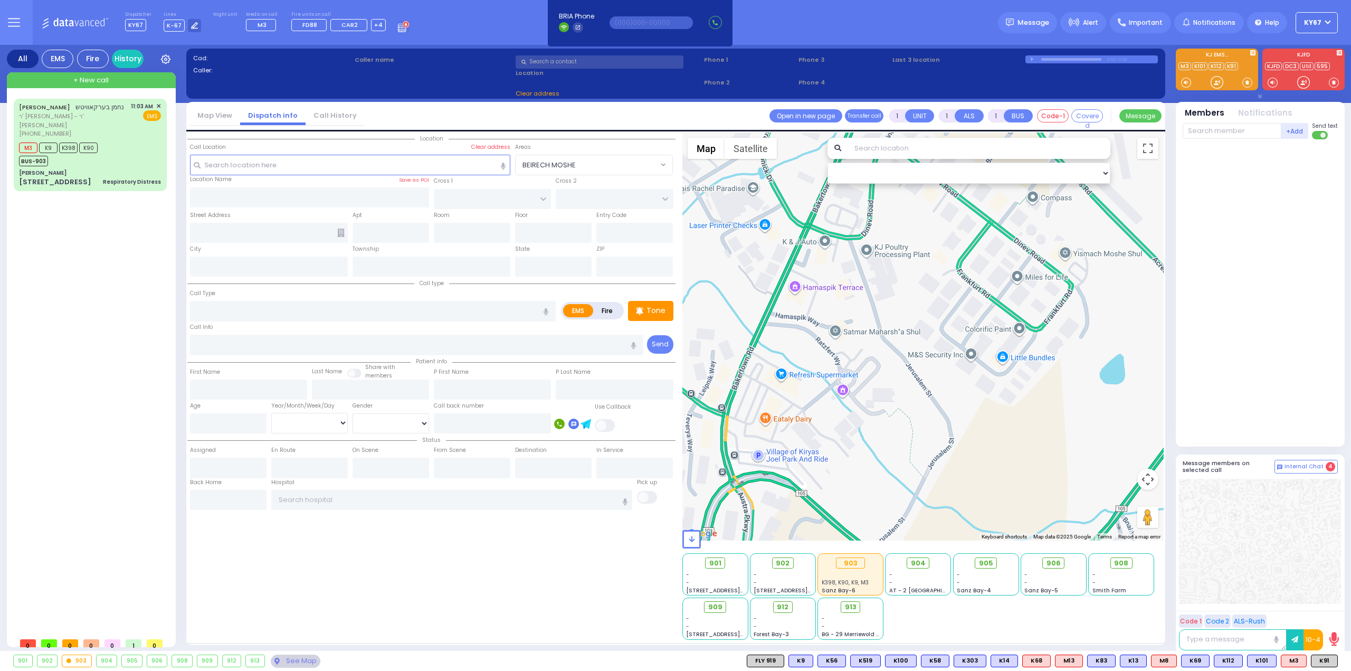
click at [446, 582] on div "Location All areas" at bounding box center [431, 385] width 488 height 507
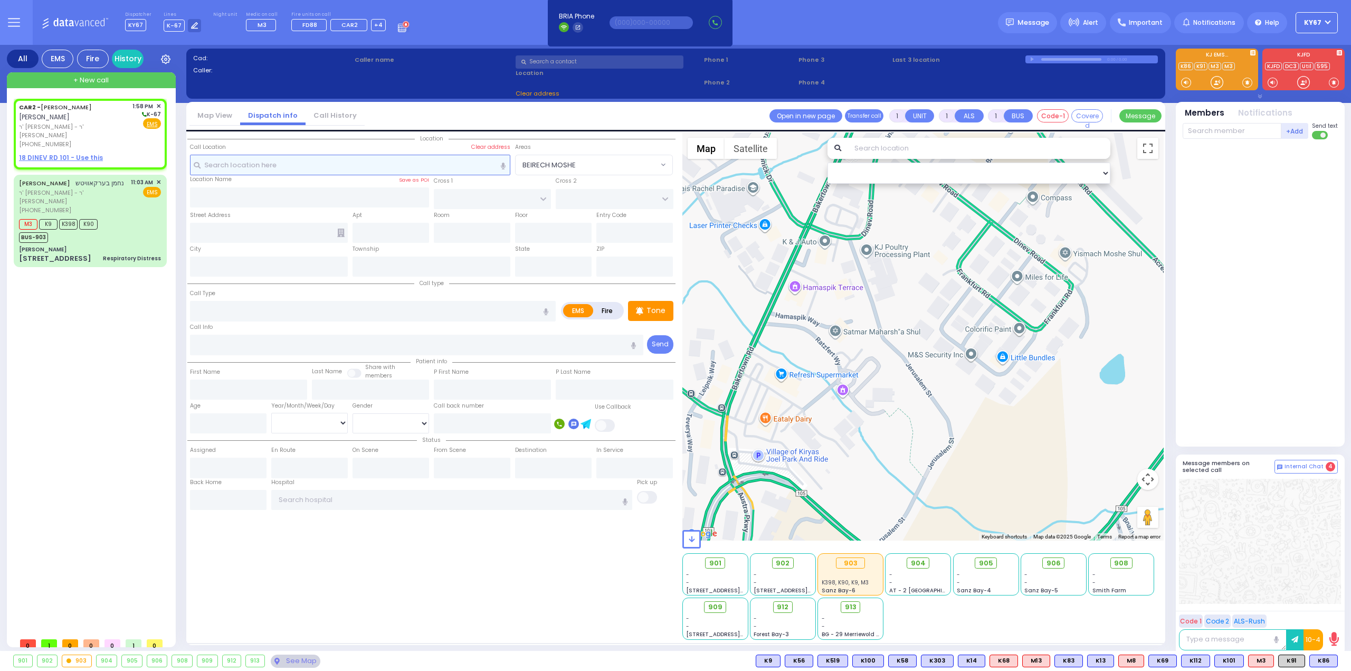
type input "2"
select select
radio input "true"
type input "[PERSON_NAME]"
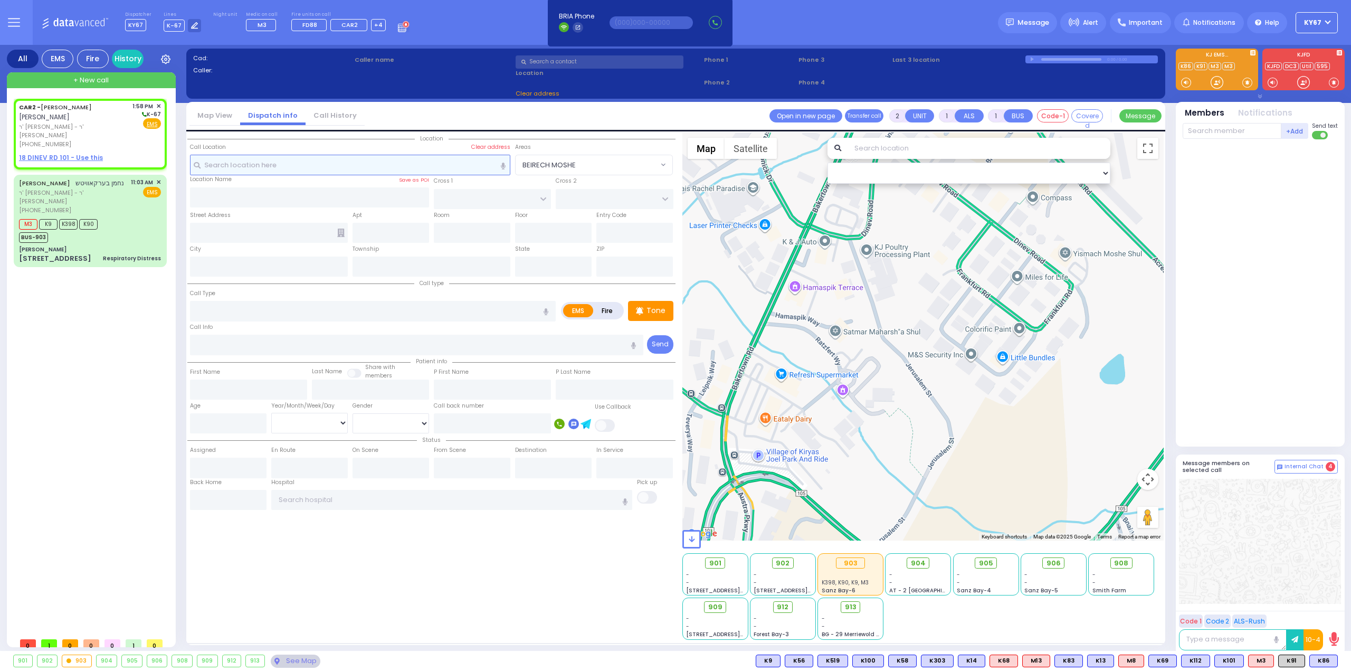
select select
type input "13:58"
select select "Hatzalah Garages"
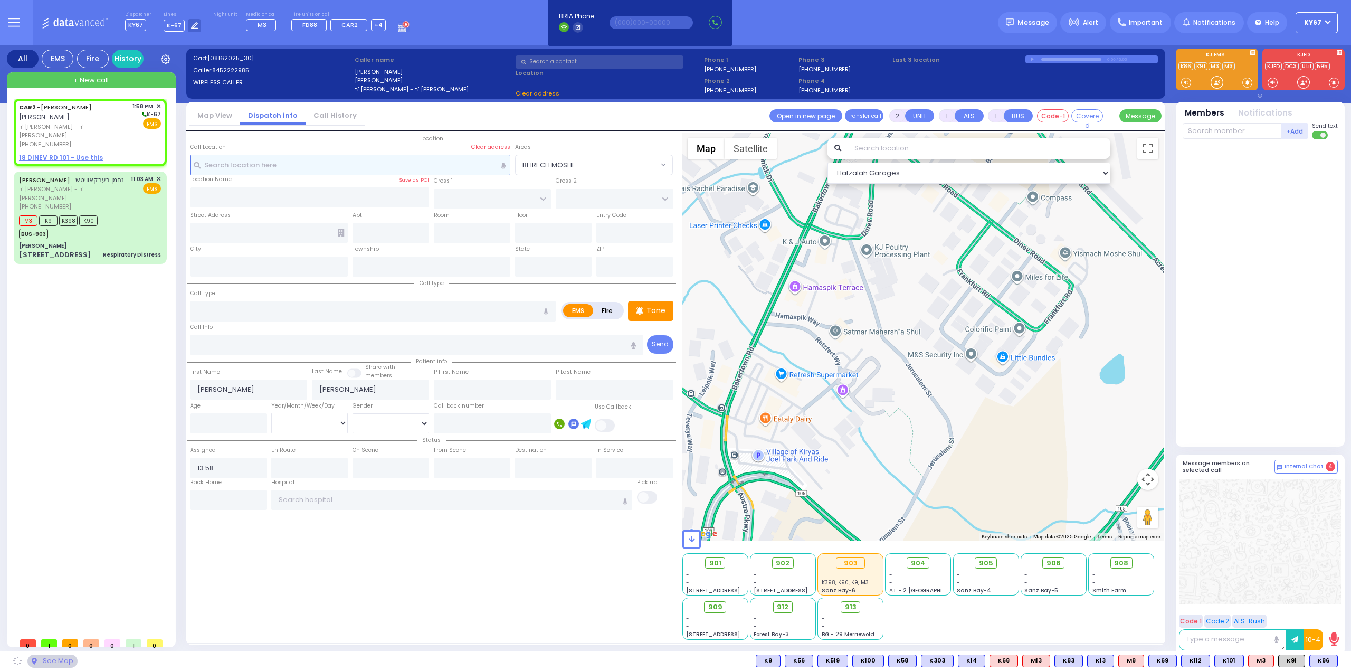
select select
radio input "true"
select select
select select "Hatzalah Garages"
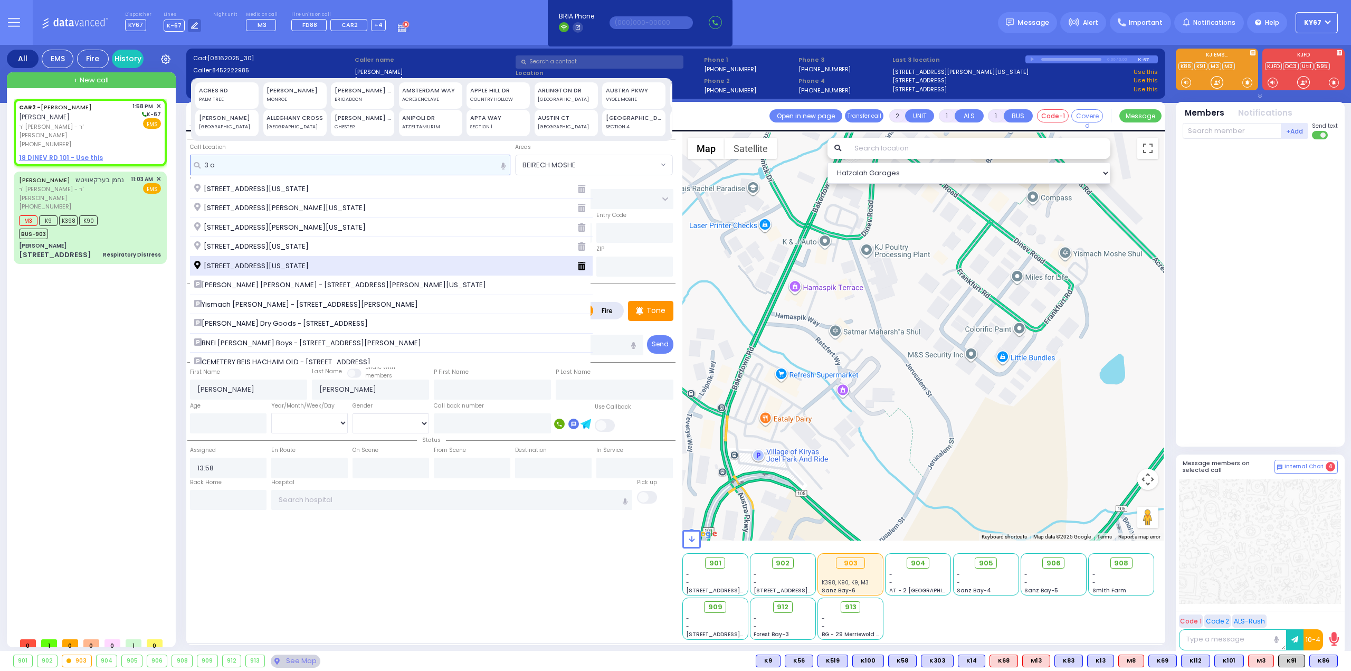
type input "3 a"
click at [308, 266] on span "3 Amsterdam Way Monroe New York 10950" at bounding box center [253, 266] width 118 height 11
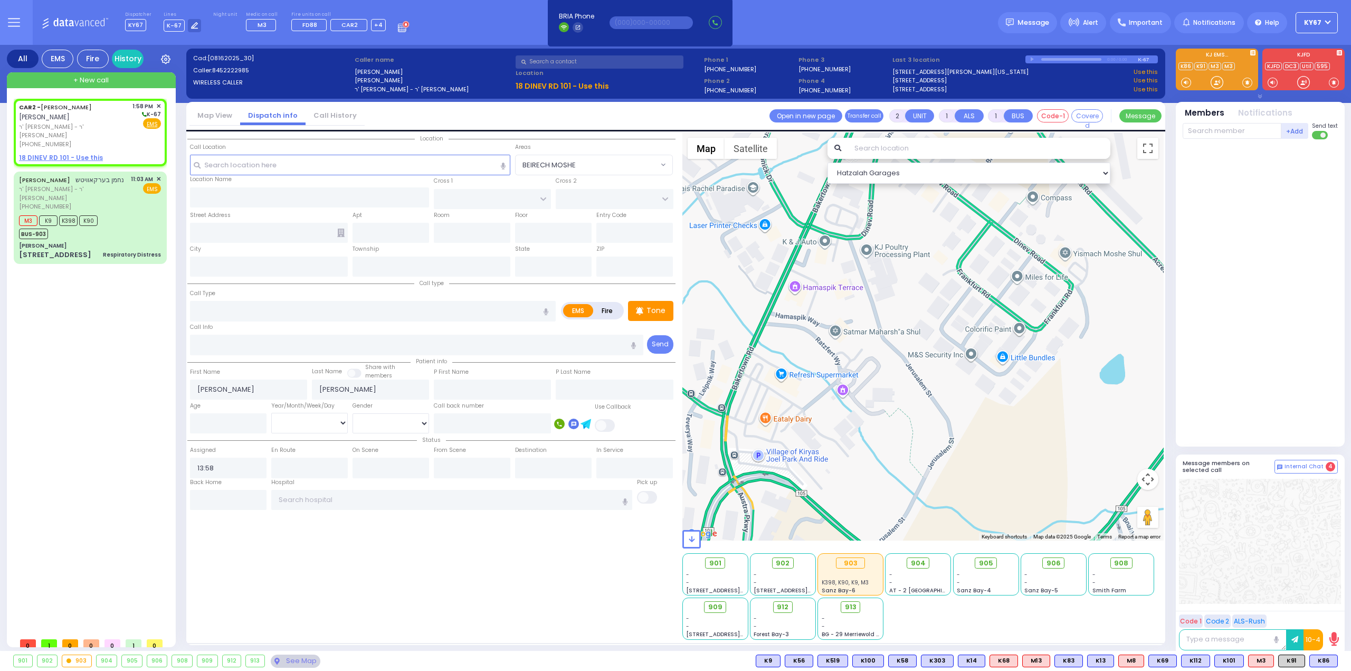
select select
radio input "true"
select select
select select "Hatzalah Garages"
type input "AMSTERDAM WAY"
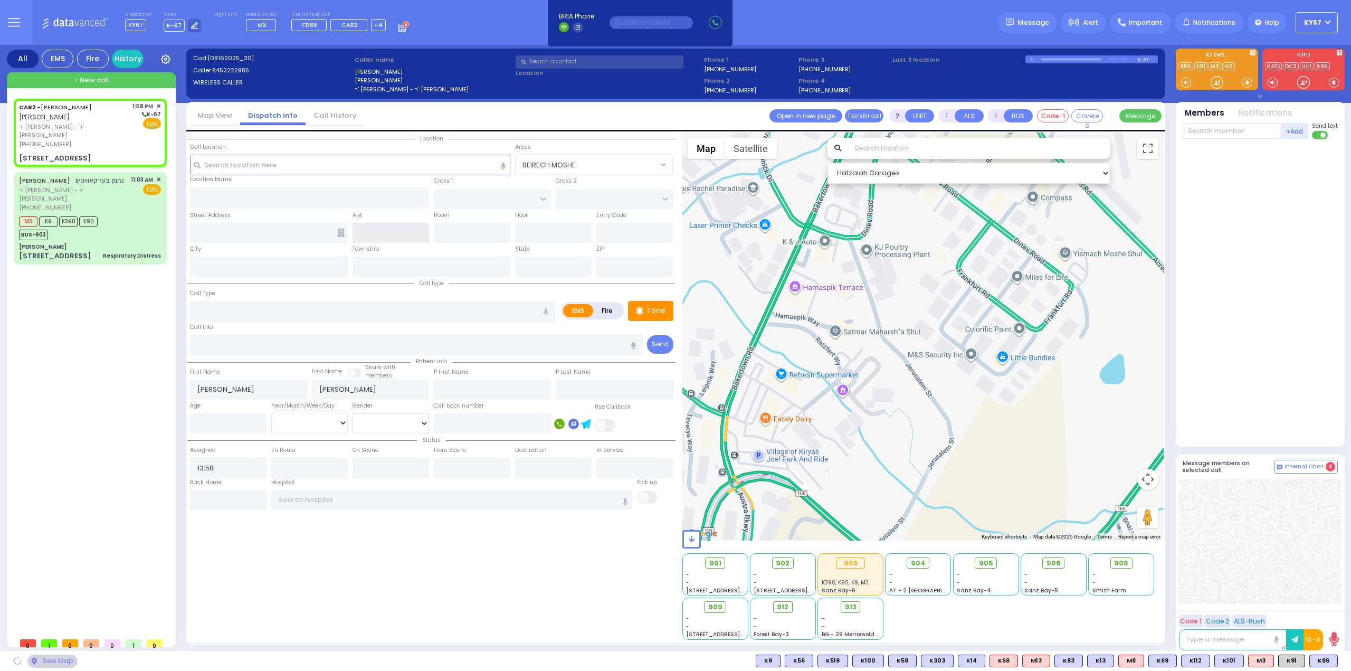
type input "[GEOGRAPHIC_DATA]"
type input "[STREET_ADDRESS]"
type input "Monroe"
type input "[US_STATE]"
type input "10950"
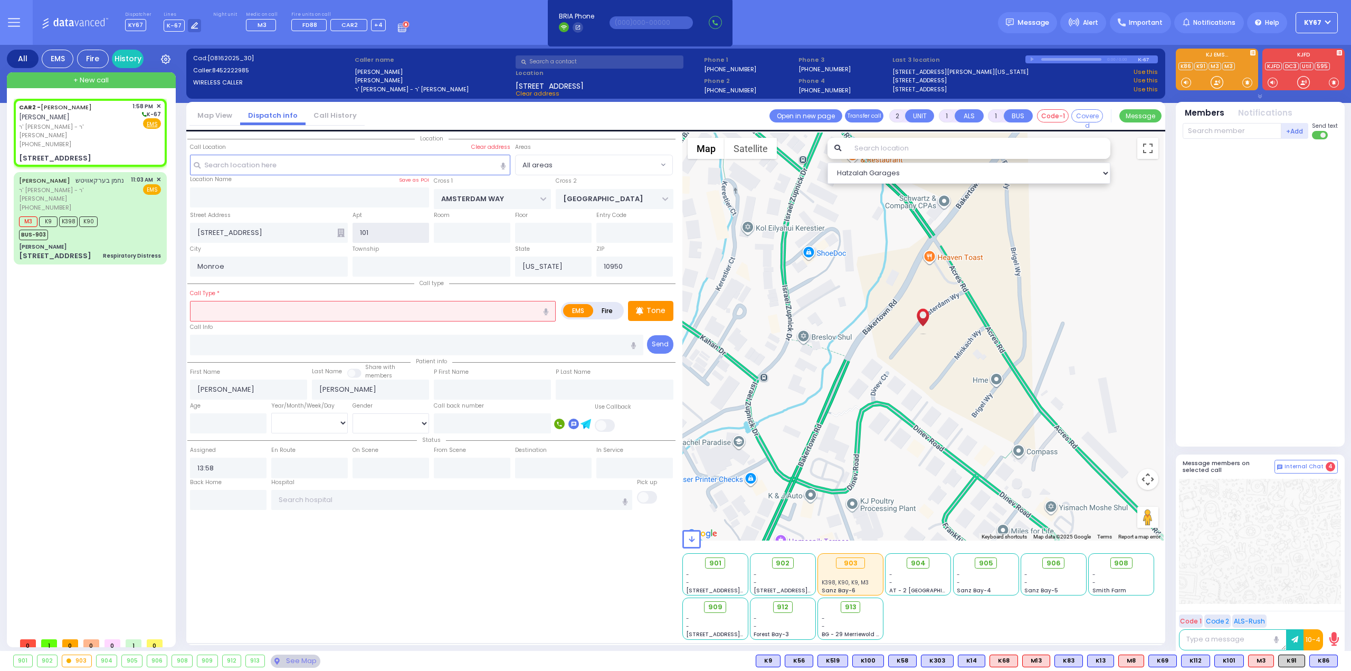
type input "101"
click at [363, 310] on input "text" at bounding box center [373, 311] width 366 height 20
type input "b"
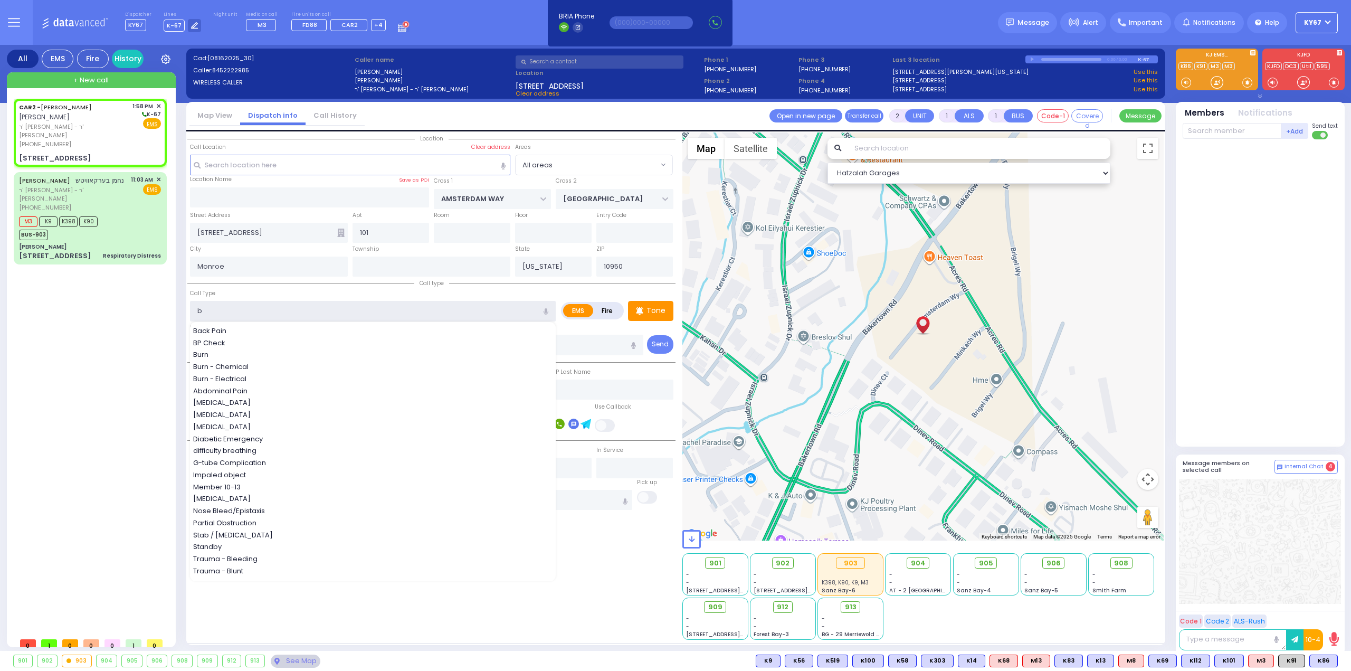
select select
radio input "true"
select select
select select "Hatzalah Garages"
select select
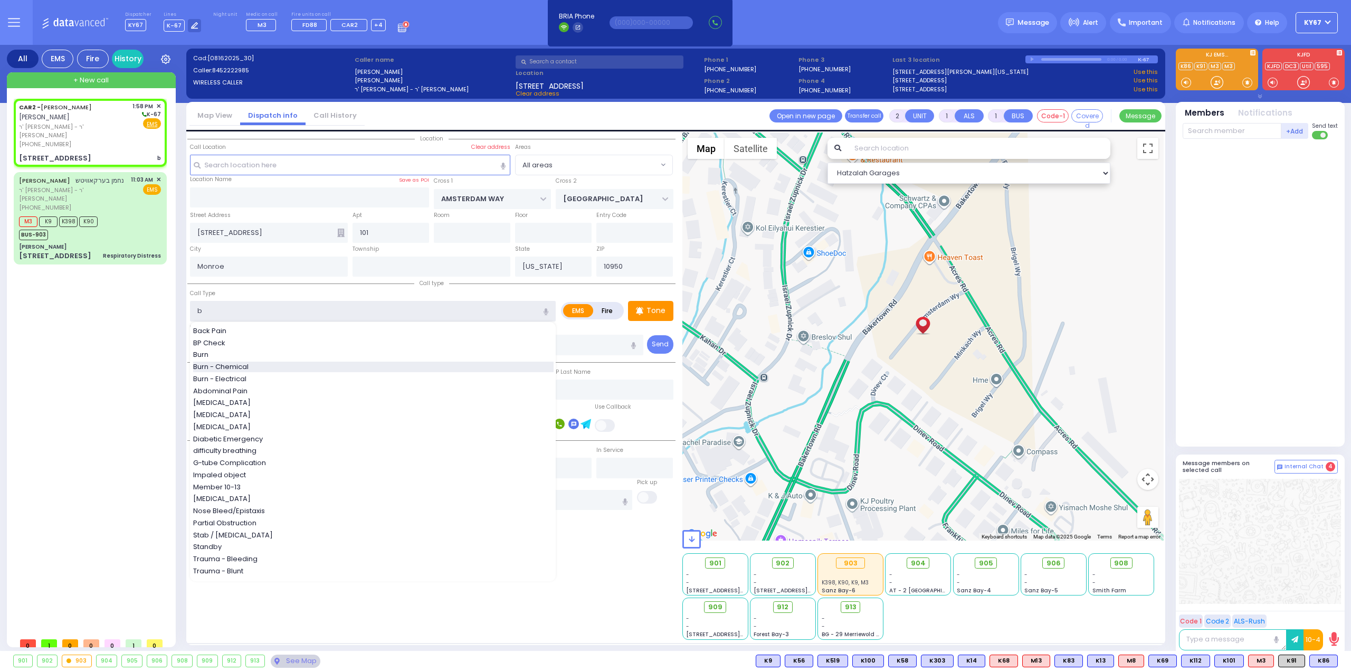
radio input "true"
select select
select select "Hatzalah Garages"
type input "b"
select select
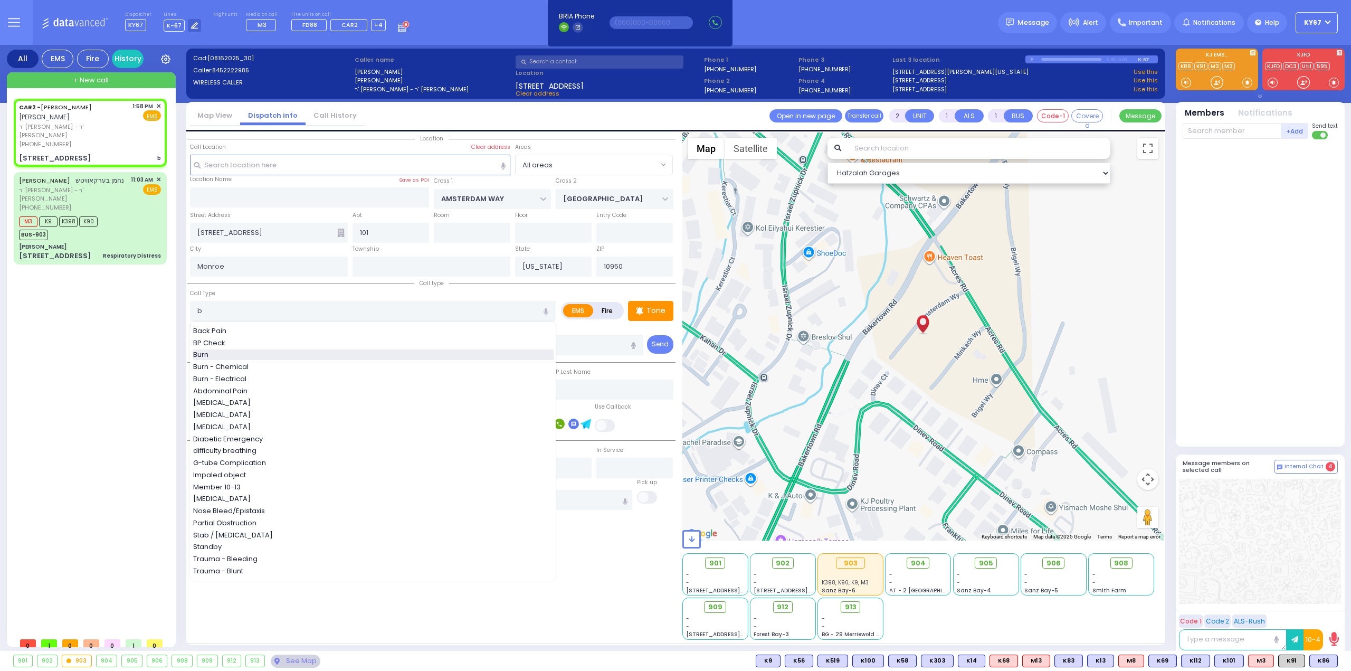
radio input "true"
select select
click at [232, 352] on div "Burn" at bounding box center [373, 354] width 361 height 11
type input "Burn"
select select "Hatzalah Garages"
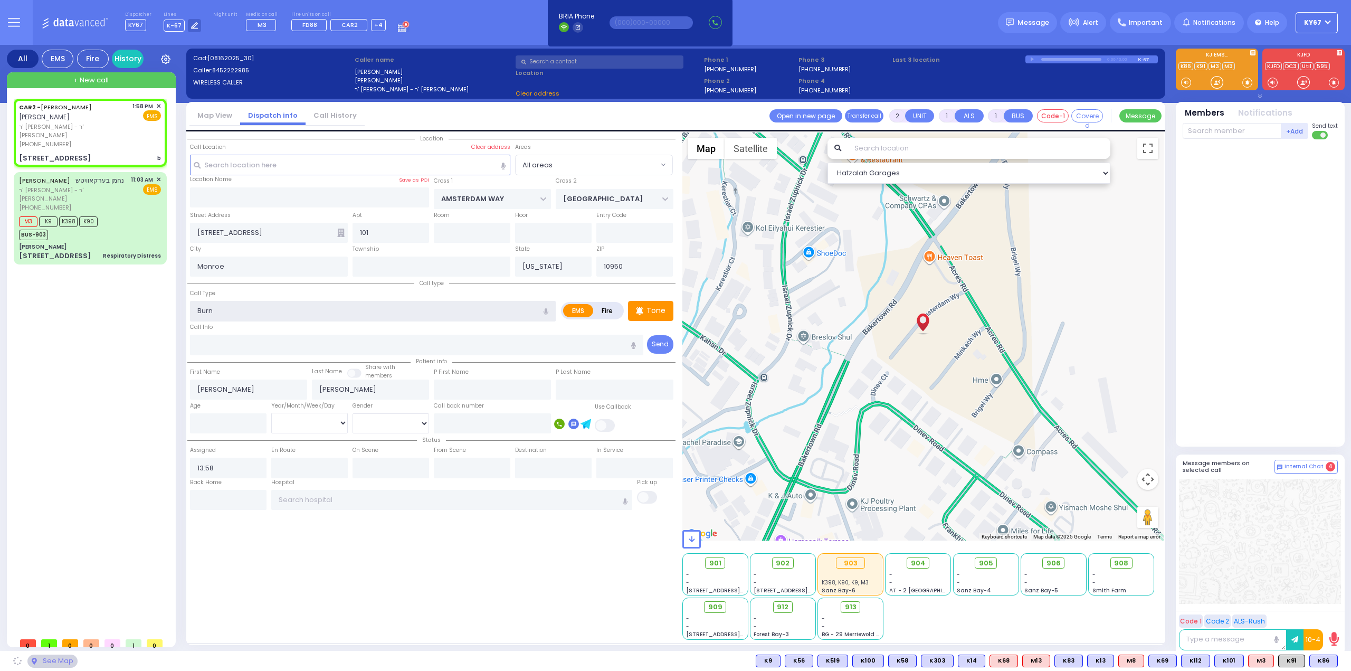
type input "3"
type input "0"
select select
radio input "true"
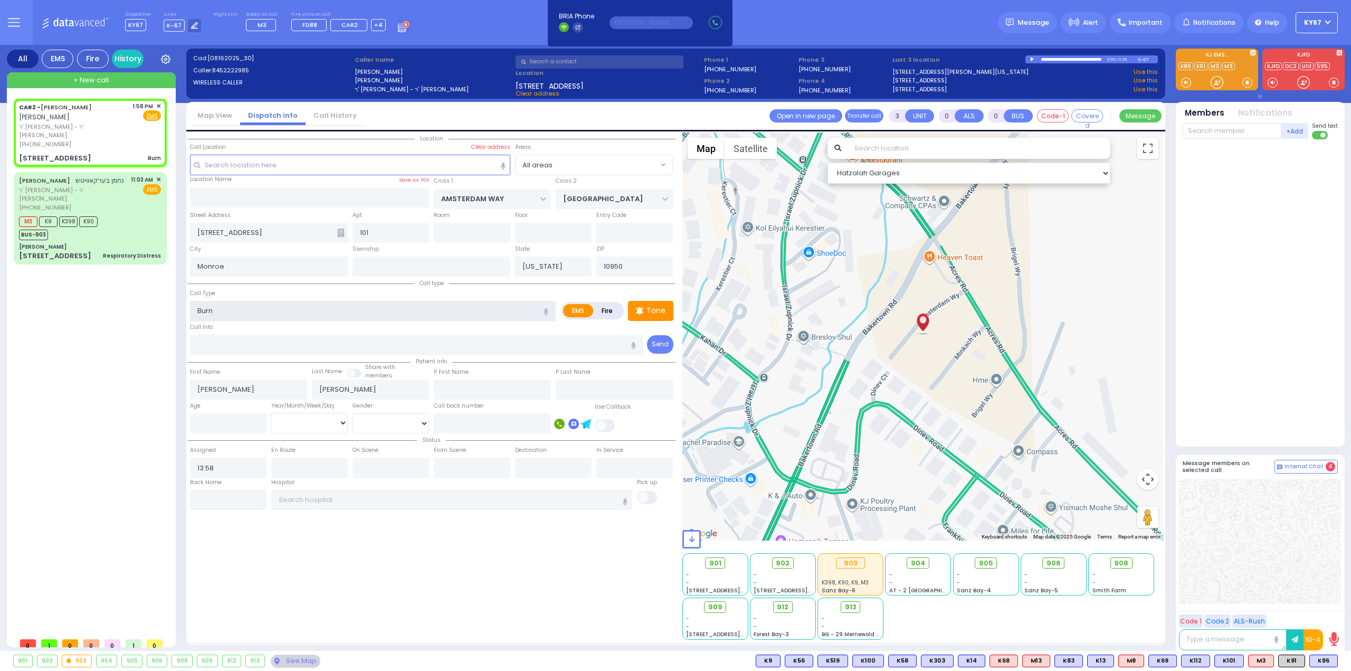
select select
select select "Hatzalah Garages"
click at [1325, 656] on span "K58" at bounding box center [1323, 661] width 27 height 12
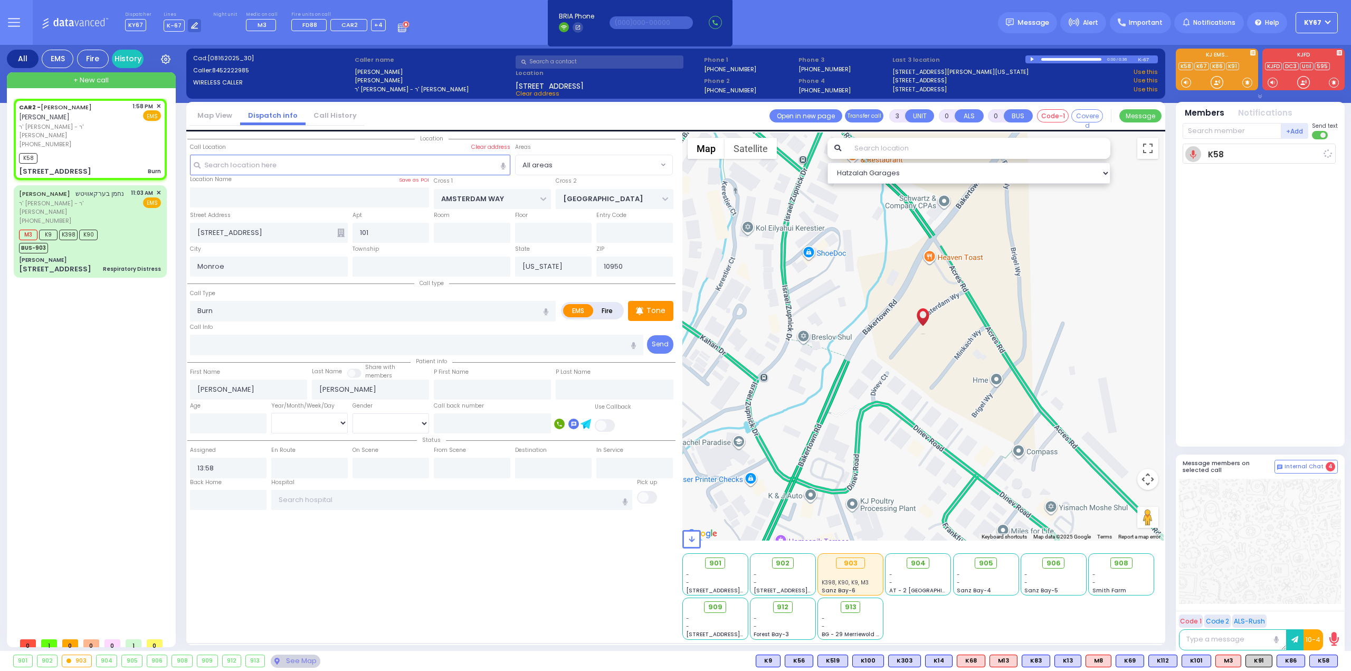
select select
radio input "true"
select select
type input "13:59"
select select "Hatzalah Garages"
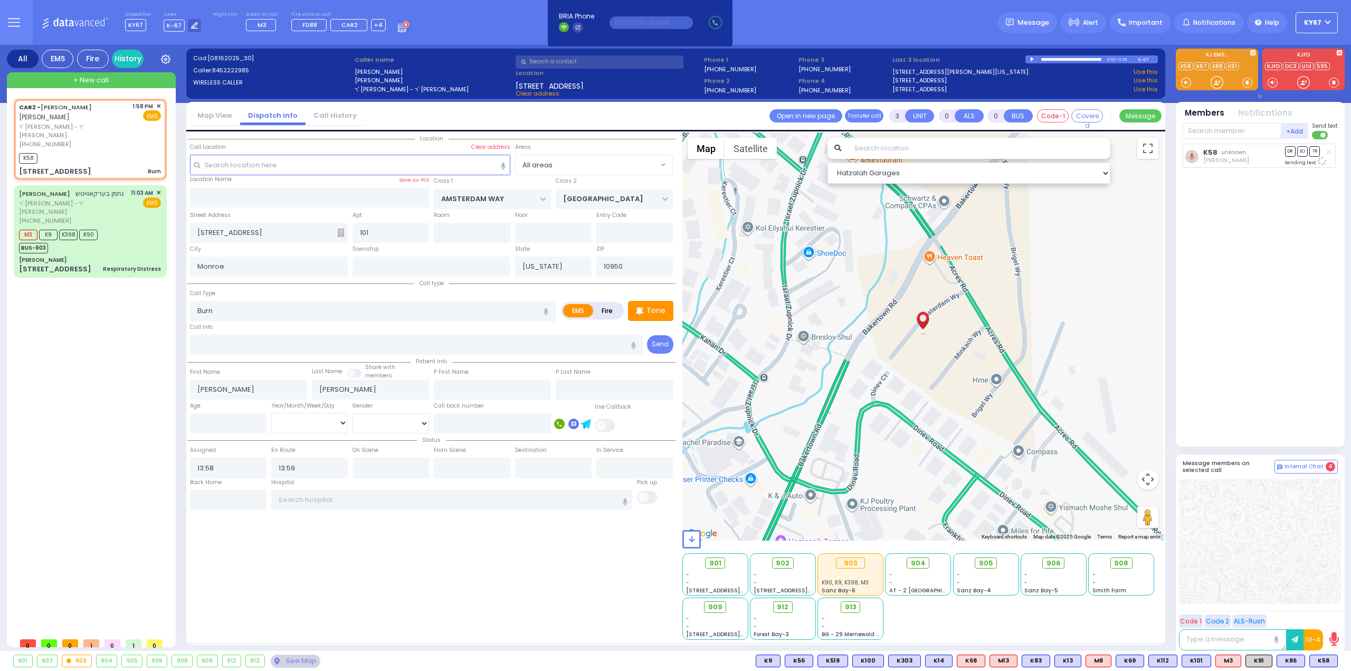
select select
radio input "true"
select select
select select "Hatzalah Garages"
click at [1321, 661] on span "K101" at bounding box center [1323, 661] width 29 height 12
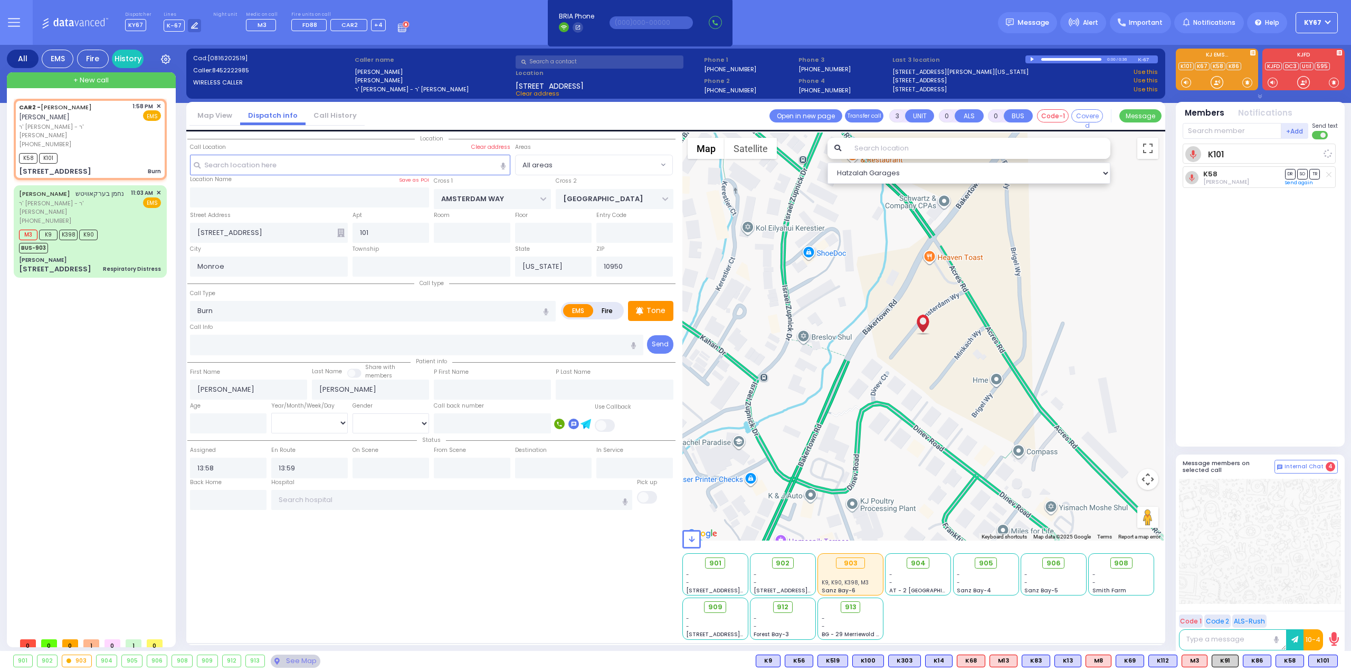
select select
radio input "true"
select select
select select "Hatzalah Garages"
click at [1317, 659] on span "K90" at bounding box center [1324, 661] width 28 height 12
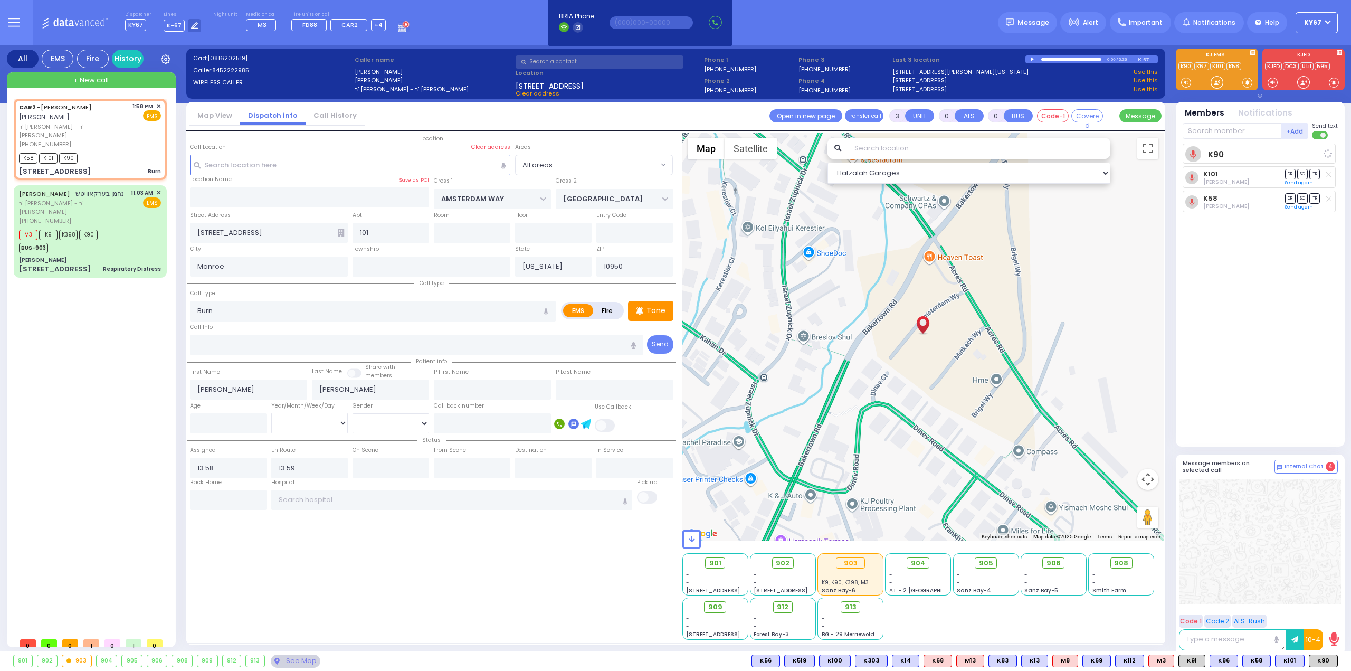
select select
radio input "true"
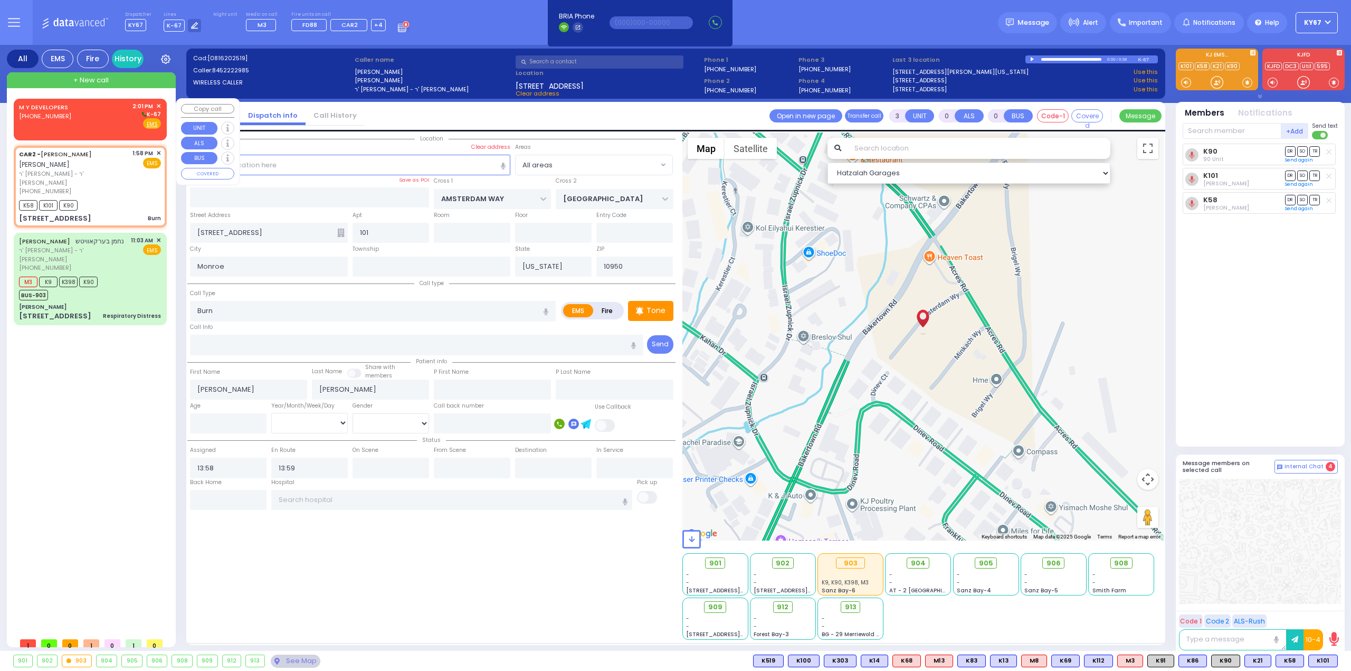
click at [90, 111] on div "M Y DEVELOPERS (845) 596-5353 2:01 PM ✕ K-67" at bounding box center [90, 115] width 142 height 27
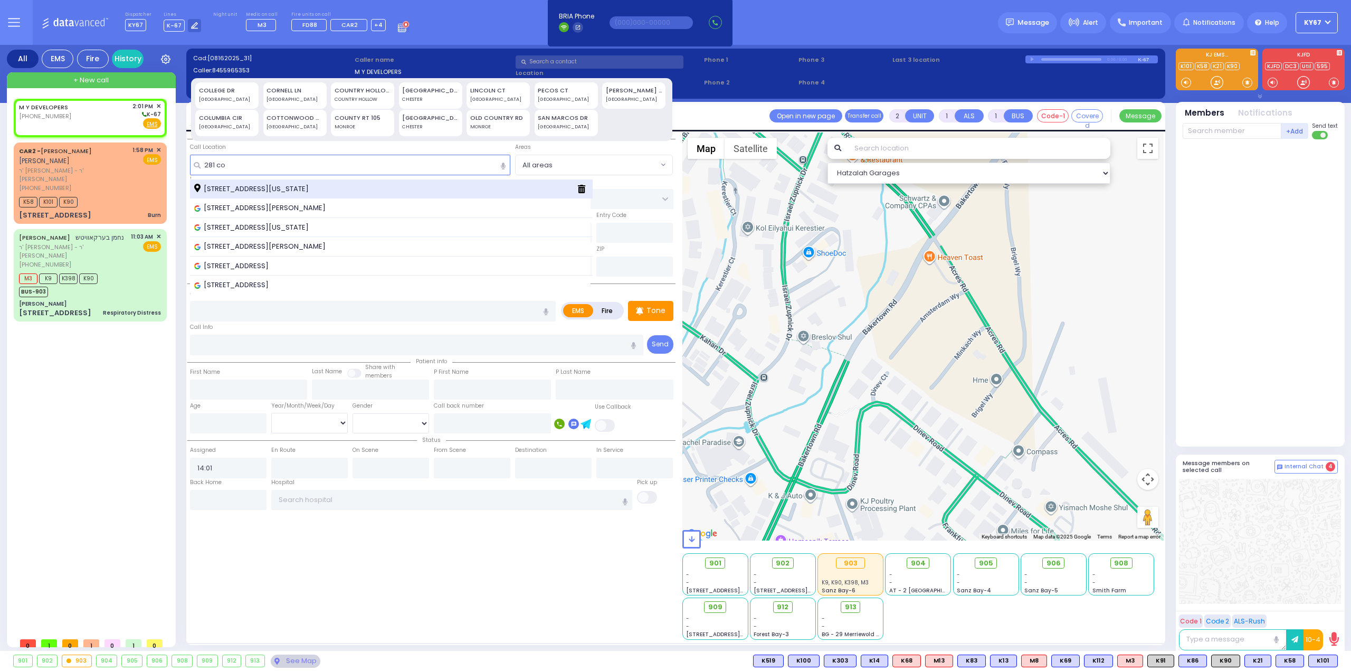
click at [281, 189] on span "281 County Route 105 Woodbury New York 10930" at bounding box center [253, 189] width 118 height 11
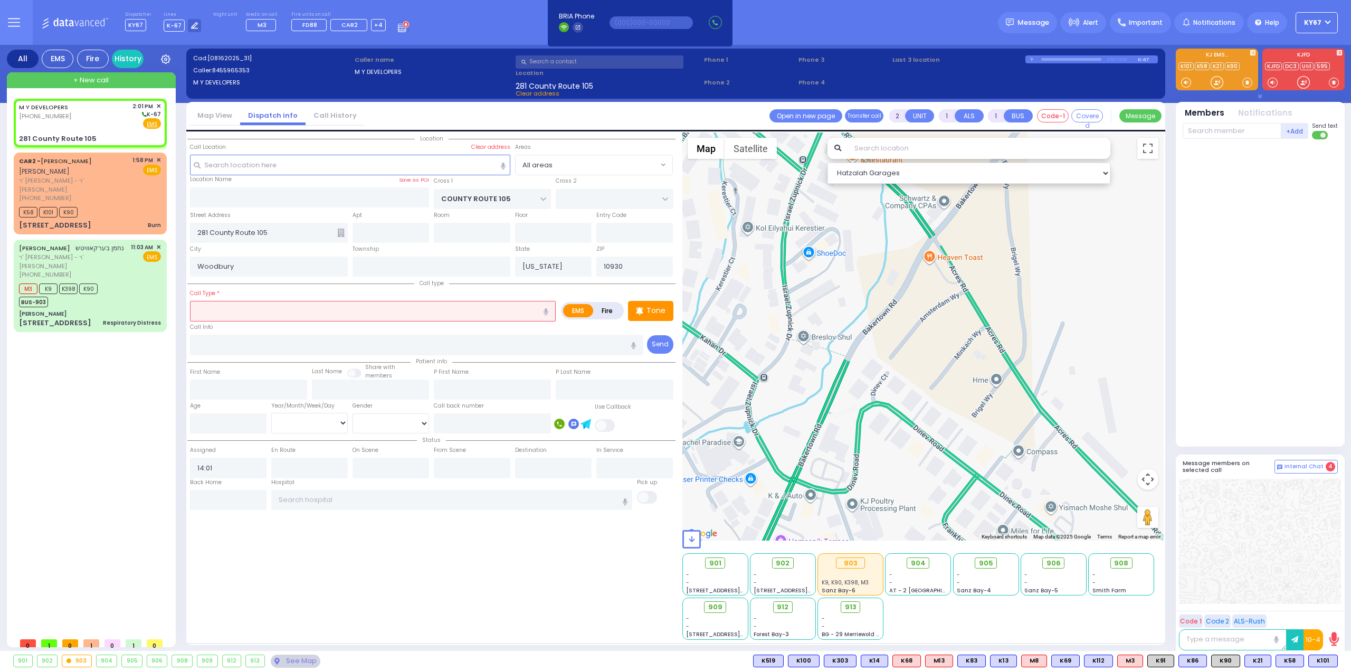
click at [339, 315] on input "text" at bounding box center [373, 311] width 366 height 20
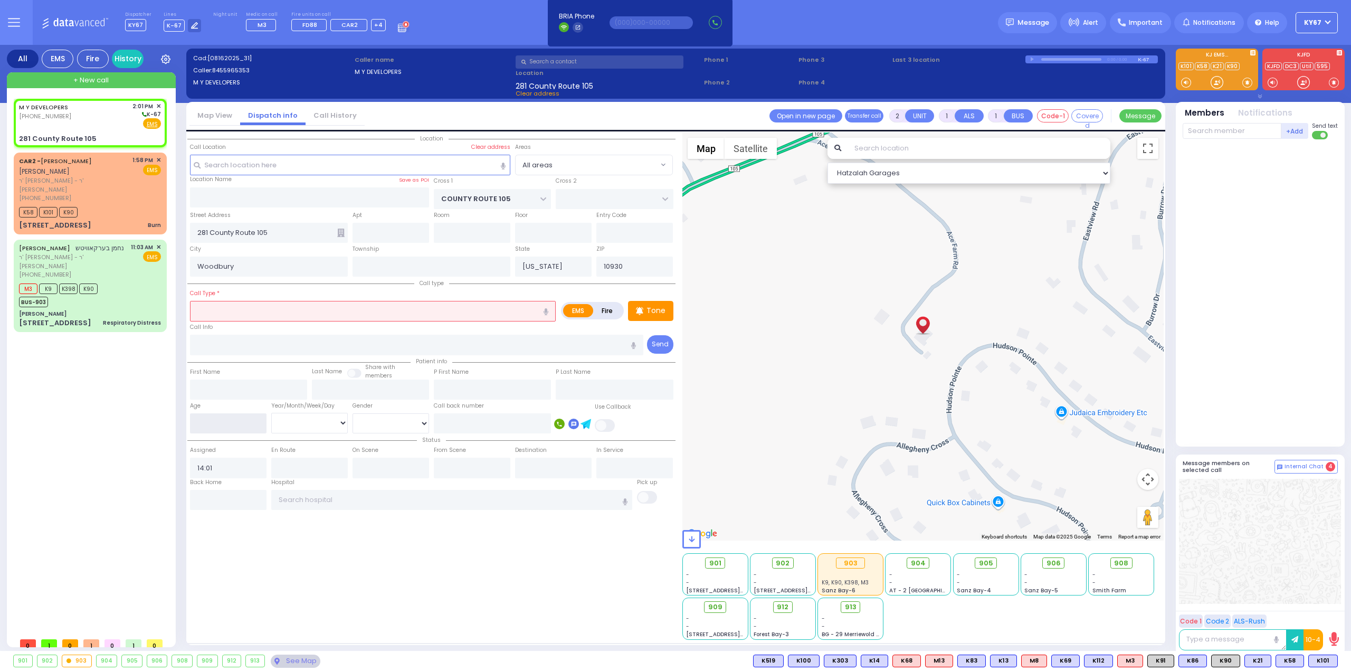
click at [215, 419] on input "number" at bounding box center [228, 423] width 77 height 20
click at [289, 423] on select "Year Month Week Day" at bounding box center [309, 423] width 77 height 20
click at [271, 413] on select "Year Month Week Day" at bounding box center [309, 423] width 77 height 20
click at [369, 420] on select "Male Female" at bounding box center [391, 423] width 77 height 20
click at [304, 310] on input "text" at bounding box center [373, 311] width 366 height 20
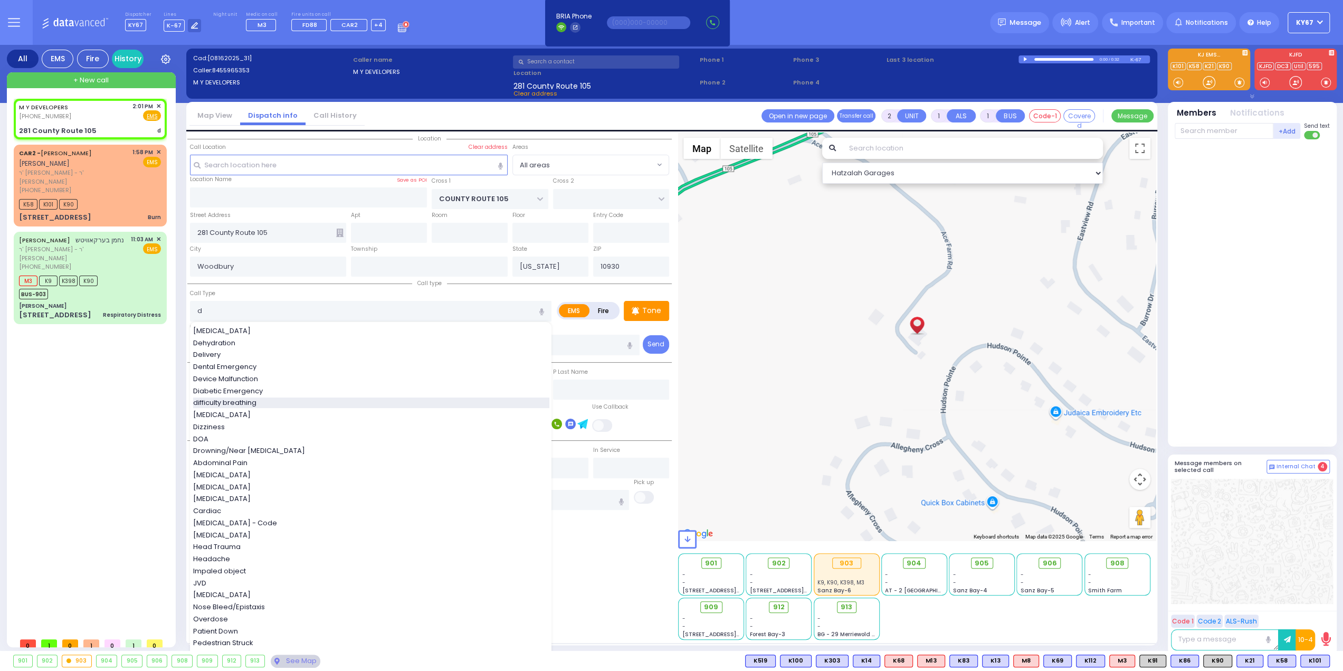
click at [239, 401] on span "difficulty breathing" at bounding box center [226, 402] width 67 height 11
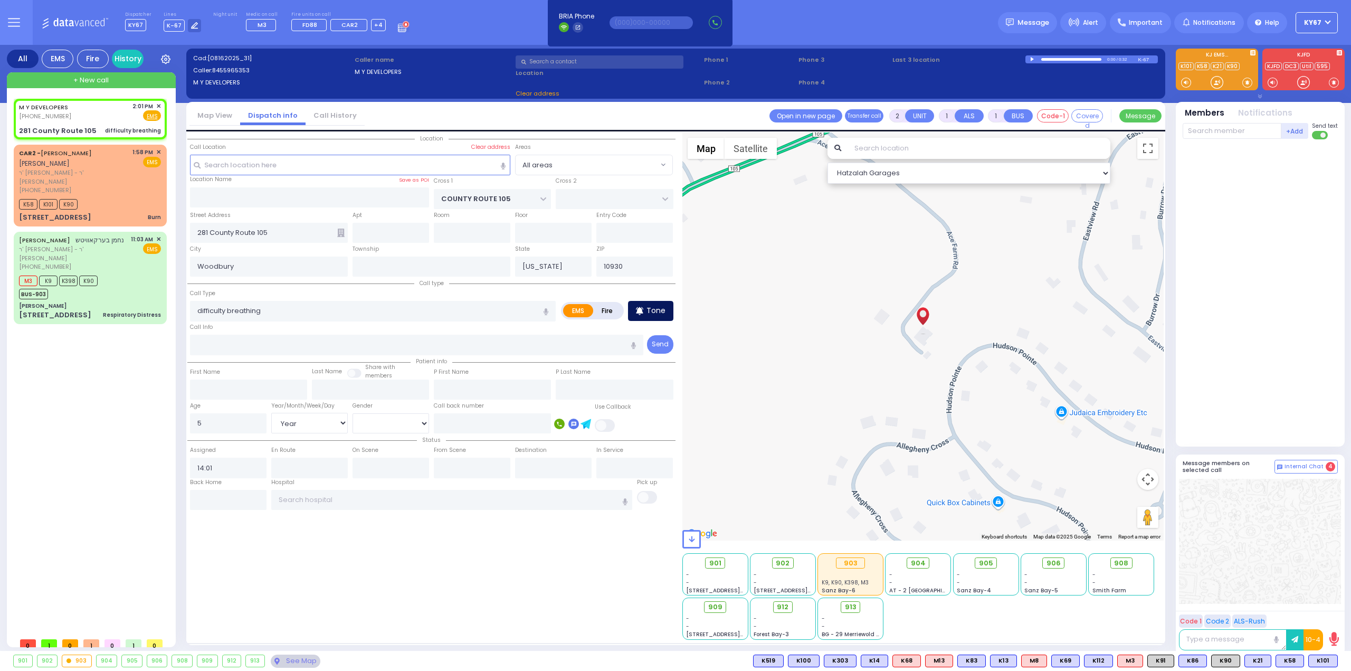
click at [660, 308] on p "Tone" at bounding box center [656, 310] width 19 height 11
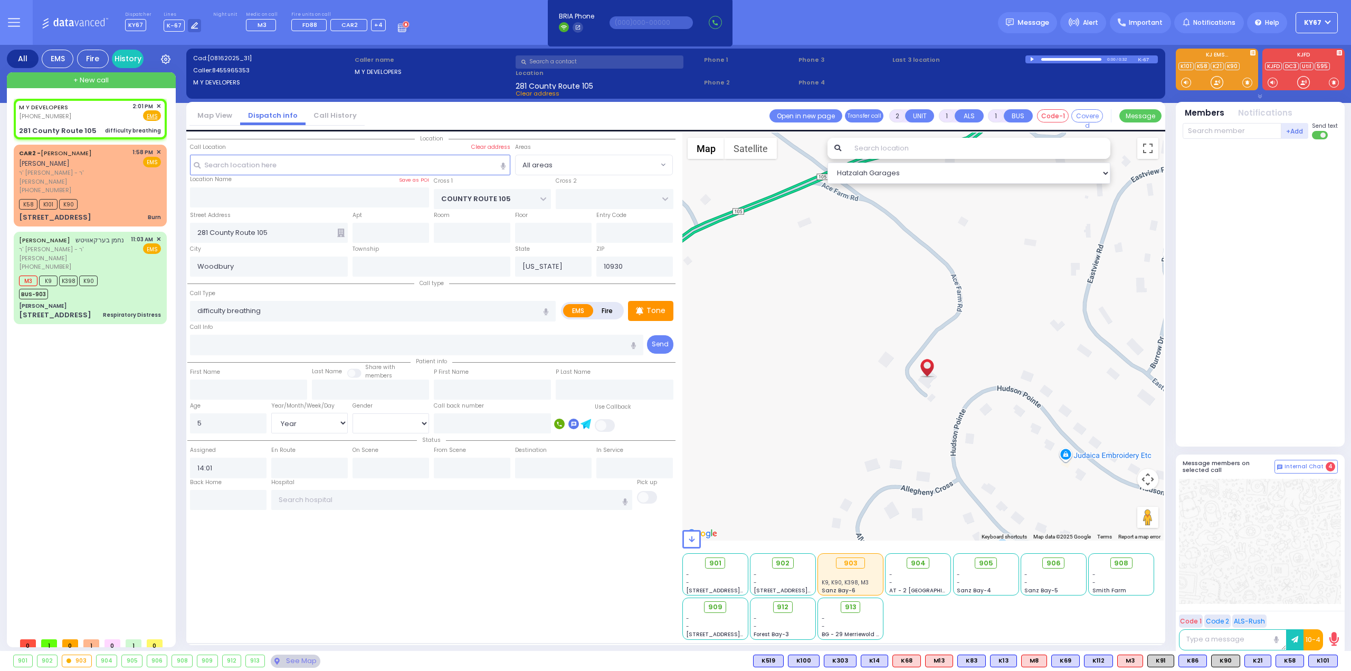
drag, startPoint x: 864, startPoint y: 278, endPoint x: 878, endPoint y: 420, distance: 142.2
click at [878, 420] on div at bounding box center [924, 336] width 482 height 408
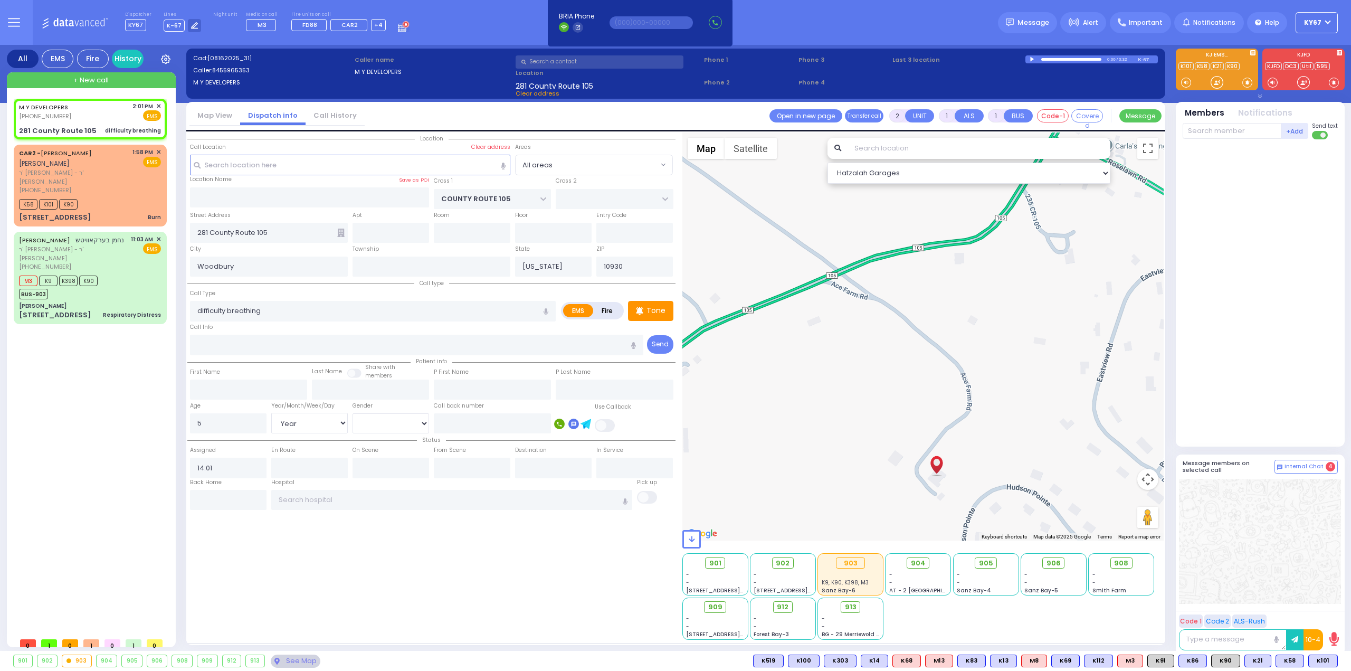
click at [1033, 59] on div at bounding box center [1033, 59] width 6 height 5
click at [1063, 58] on div at bounding box center [1071, 59] width 60 height 3
click at [1062, 59] on div at bounding box center [1054, 60] width 24 height 2
click at [1058, 59] on div at bounding box center [1053, 60] width 23 height 2
click at [1034, 60] on div at bounding box center [1033, 59] width 6 height 4
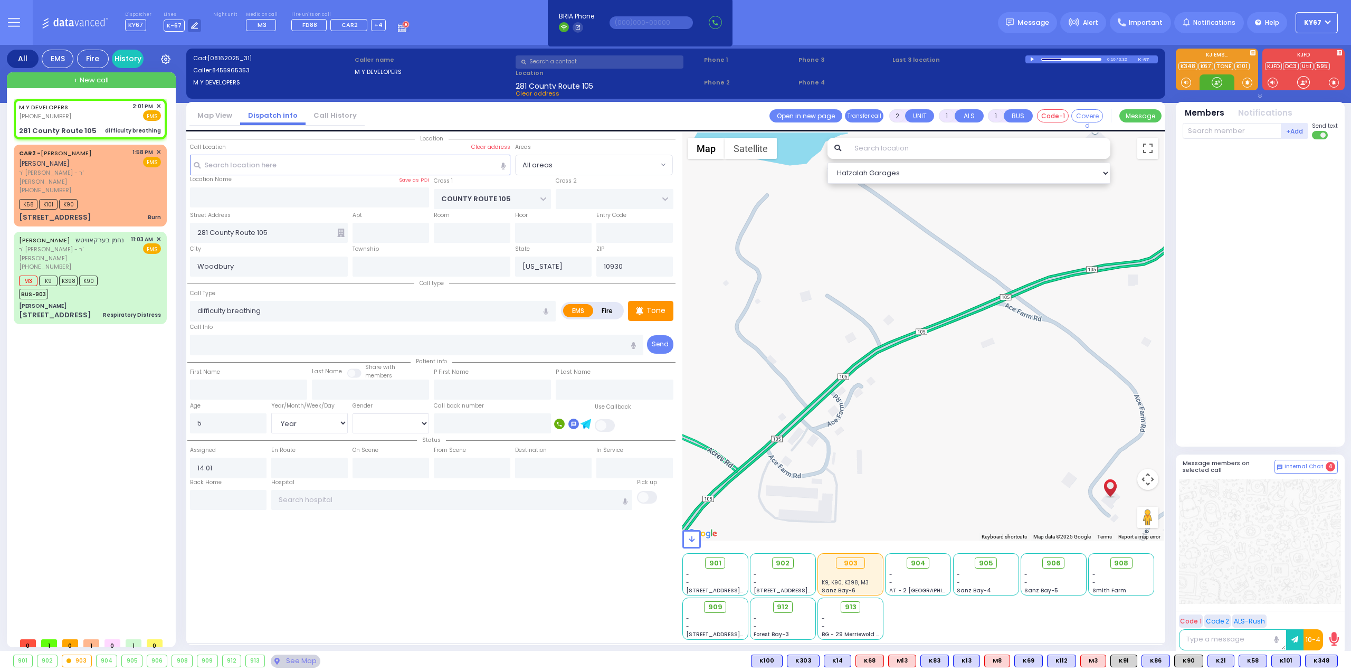
drag, startPoint x: 848, startPoint y: 380, endPoint x: 959, endPoint y: 391, distance: 110.9
click at [959, 391] on div at bounding box center [924, 336] width 482 height 408
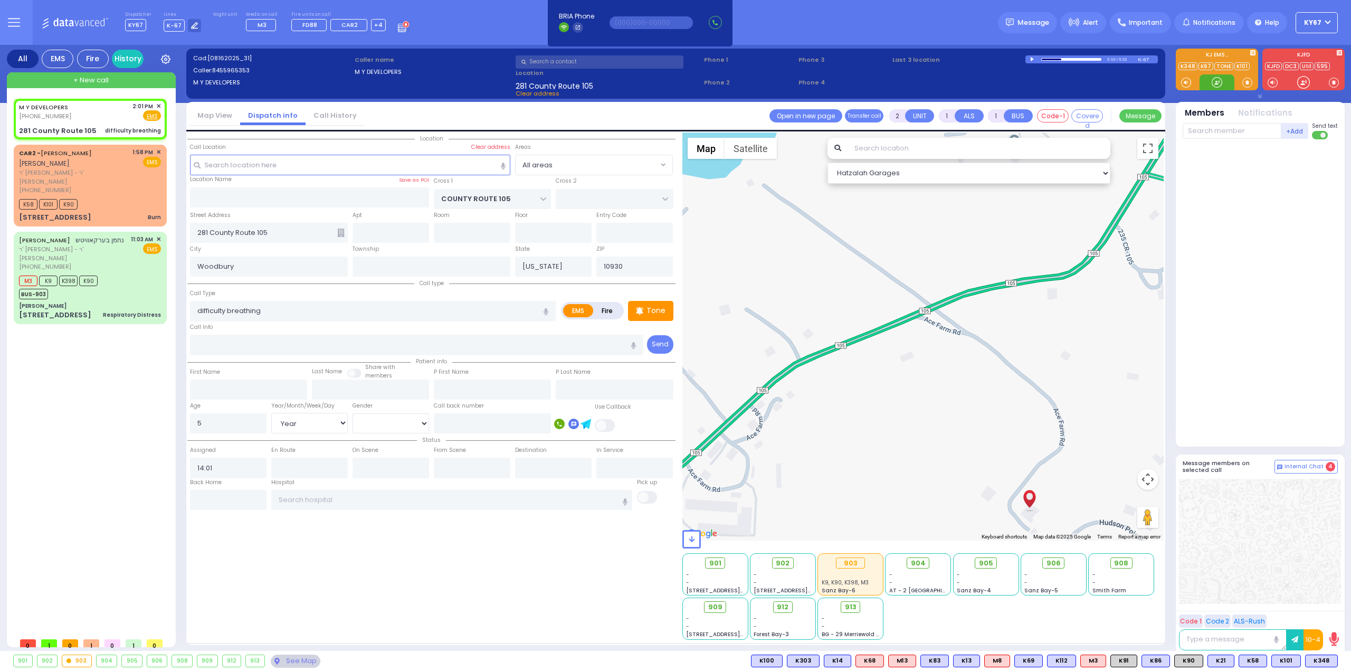
drag, startPoint x: 1039, startPoint y: 378, endPoint x: 956, endPoint y: 392, distance: 84.1
click at [956, 392] on div at bounding box center [924, 336] width 482 height 408
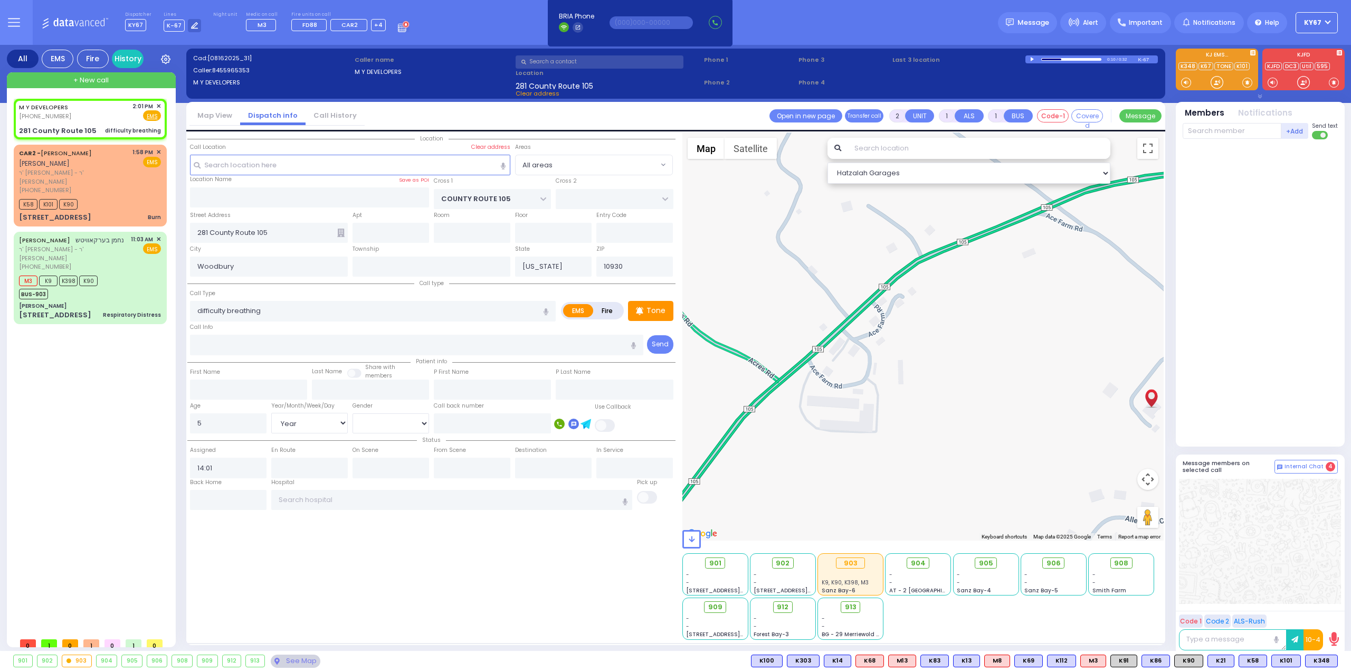
drag, startPoint x: 903, startPoint y: 381, endPoint x: 1026, endPoint y: 277, distance: 161.8
click at [1026, 277] on div at bounding box center [924, 336] width 482 height 408
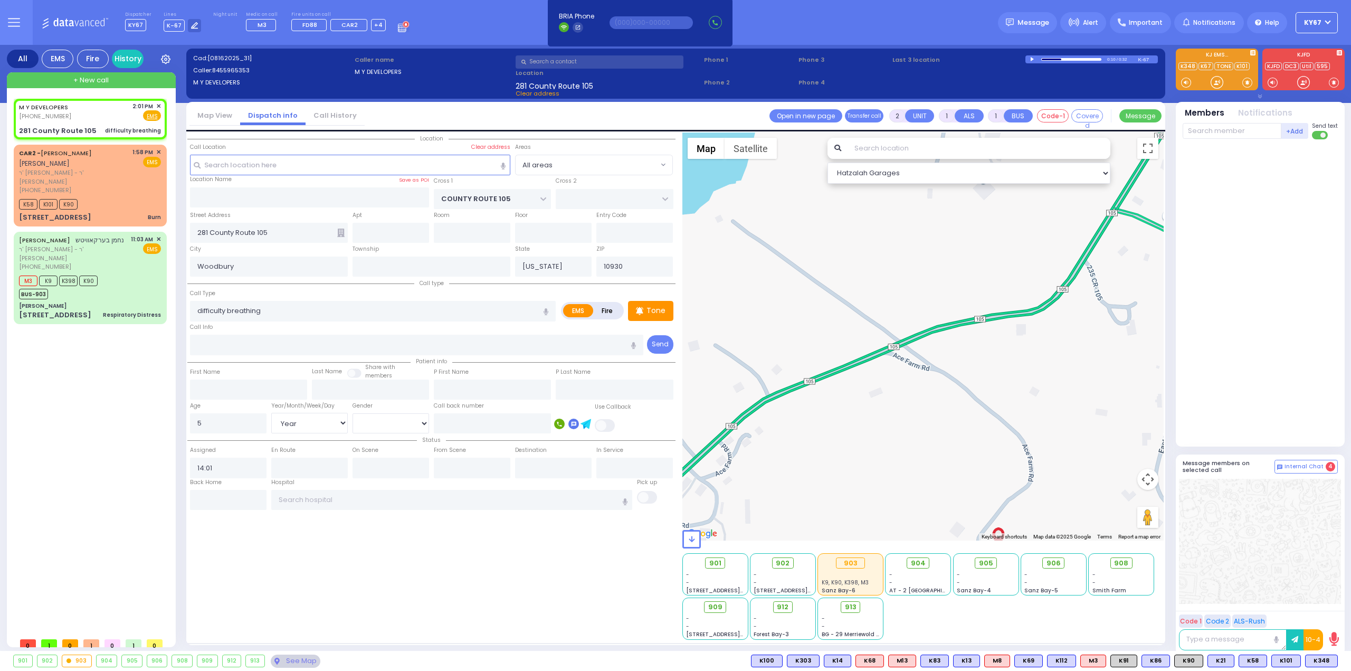
drag, startPoint x: 1035, startPoint y: 232, endPoint x: 880, endPoint y: 373, distance: 209.6
click at [880, 373] on div at bounding box center [924, 336] width 482 height 408
click at [1287, 664] on span "K348" at bounding box center [1285, 661] width 32 height 12
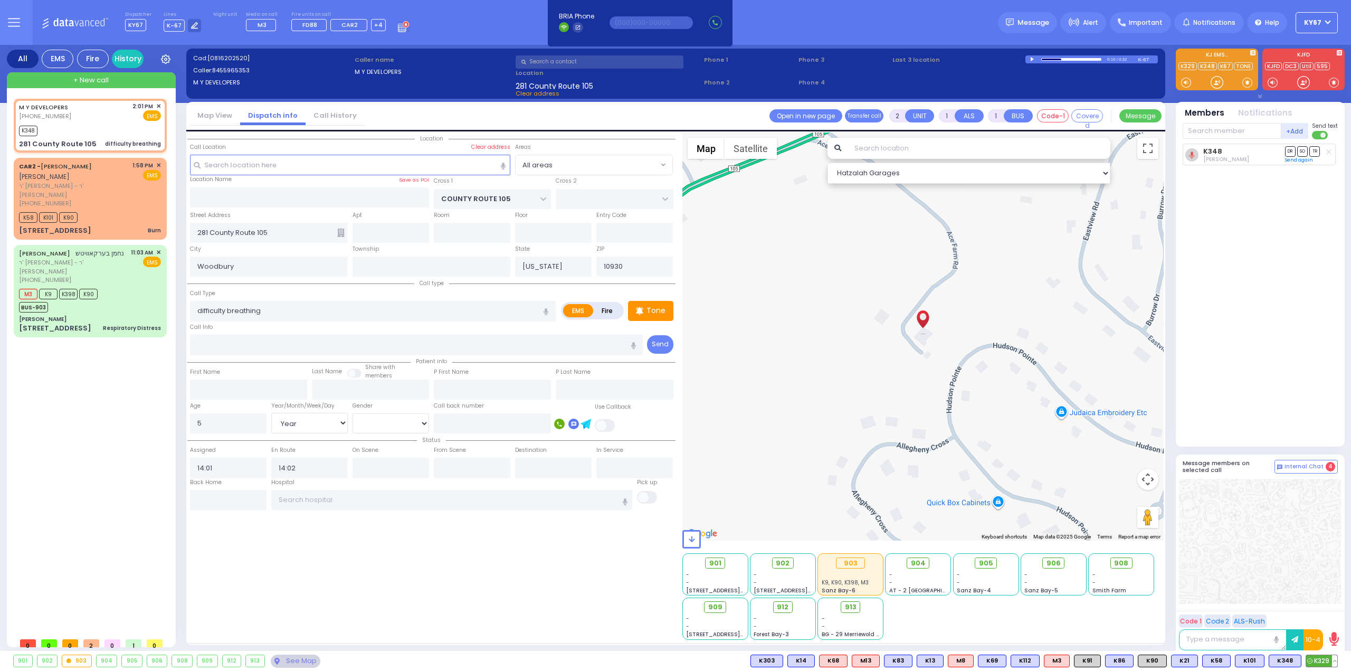
click at [1320, 661] on span "K329" at bounding box center [1321, 661] width 31 height 12
click at [1317, 659] on span "K90" at bounding box center [1324, 661] width 28 height 12
click at [1325, 662] on span "M3" at bounding box center [1325, 661] width 25 height 12
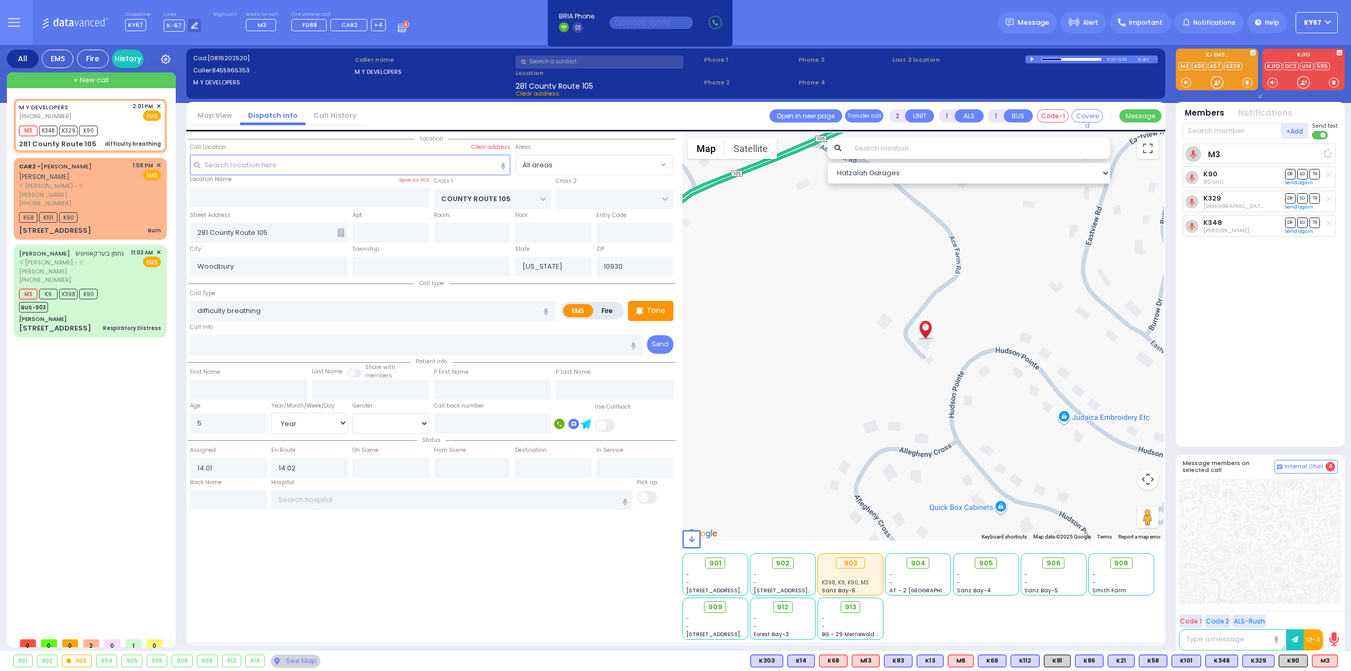
drag, startPoint x: 962, startPoint y: 392, endPoint x: 1103, endPoint y: 483, distance: 167.9
click at [1102, 484] on div at bounding box center [924, 336] width 482 height 408
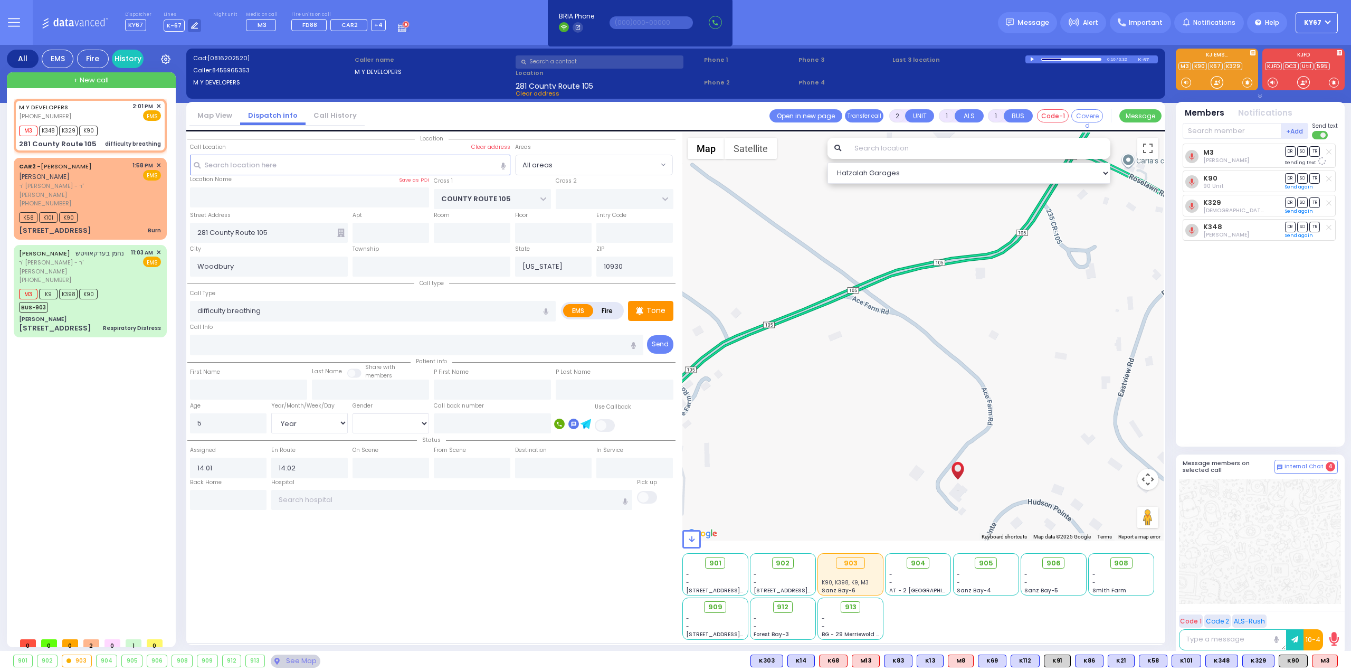
drag, startPoint x: 864, startPoint y: 287, endPoint x: 898, endPoint y: 444, distance: 161.1
click at [898, 444] on div at bounding box center [924, 336] width 482 height 408
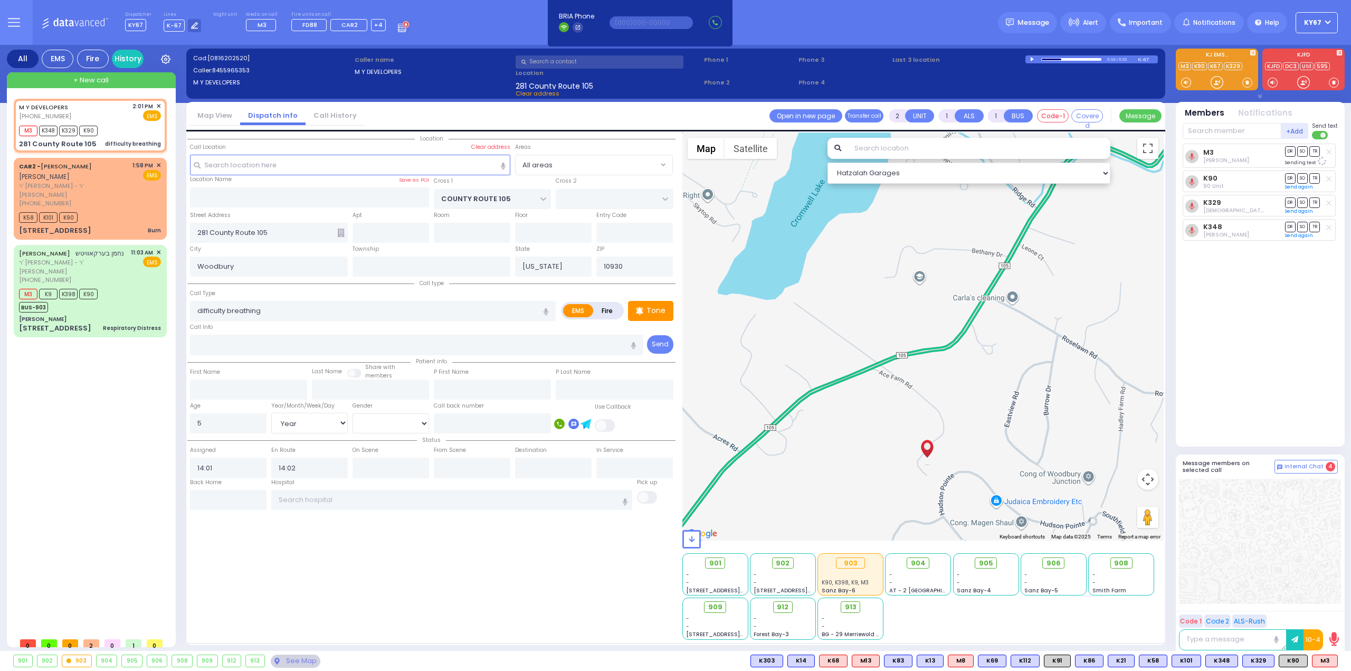
click at [1219, 525] on div at bounding box center [1260, 541] width 162 height 125
click at [1322, 664] on span "K49" at bounding box center [1324, 661] width 28 height 12
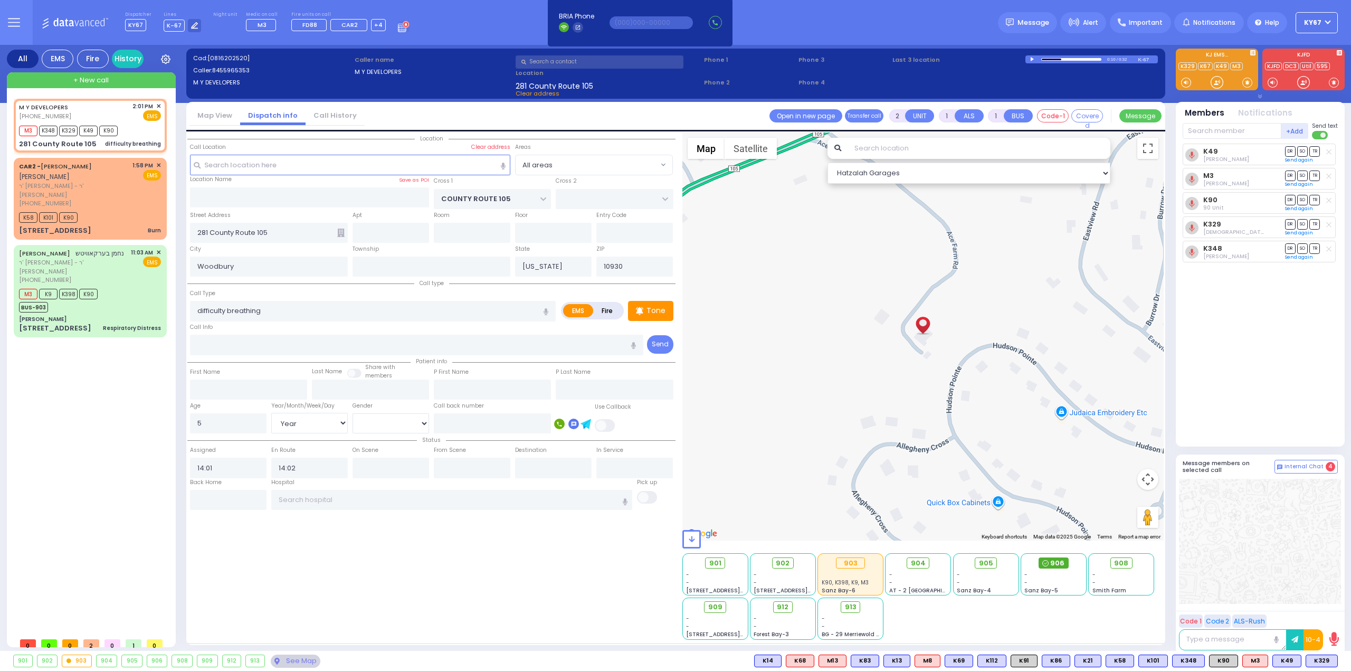
click at [1060, 562] on span "906" at bounding box center [1057, 563] width 14 height 11
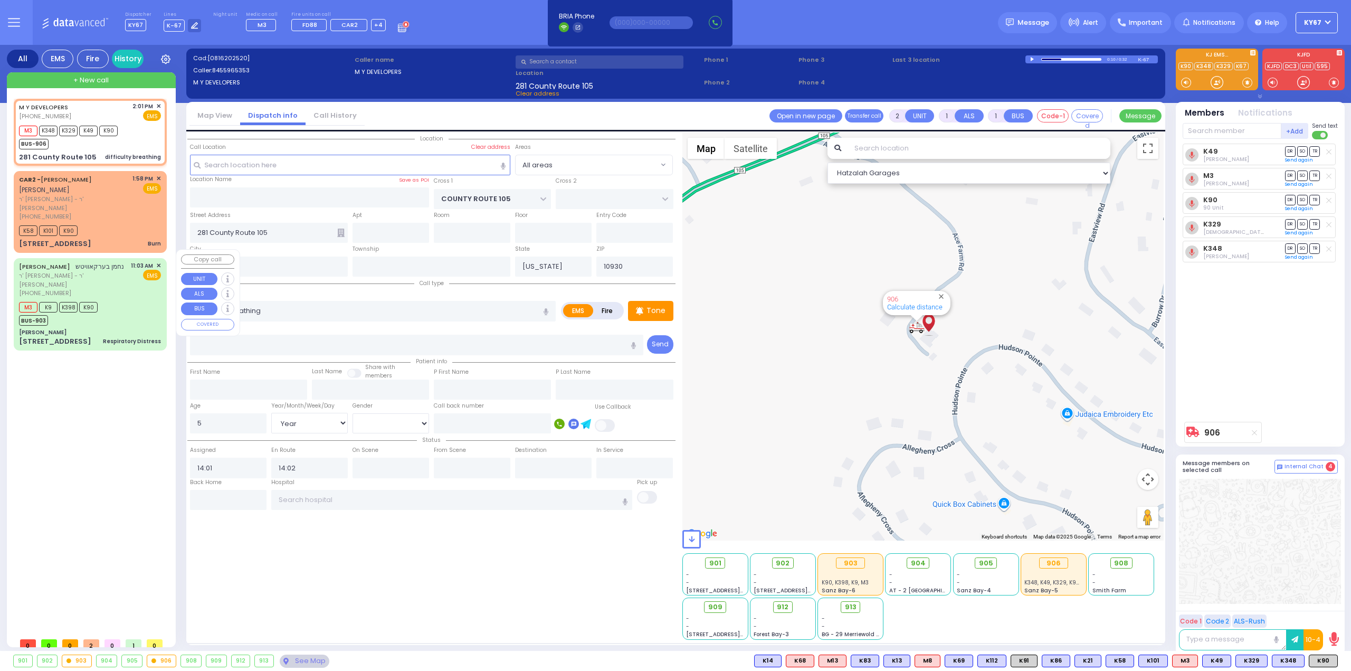
click at [105, 299] on div "M3 K9 K398 K90 BUS-903" at bounding box center [62, 312] width 86 height 26
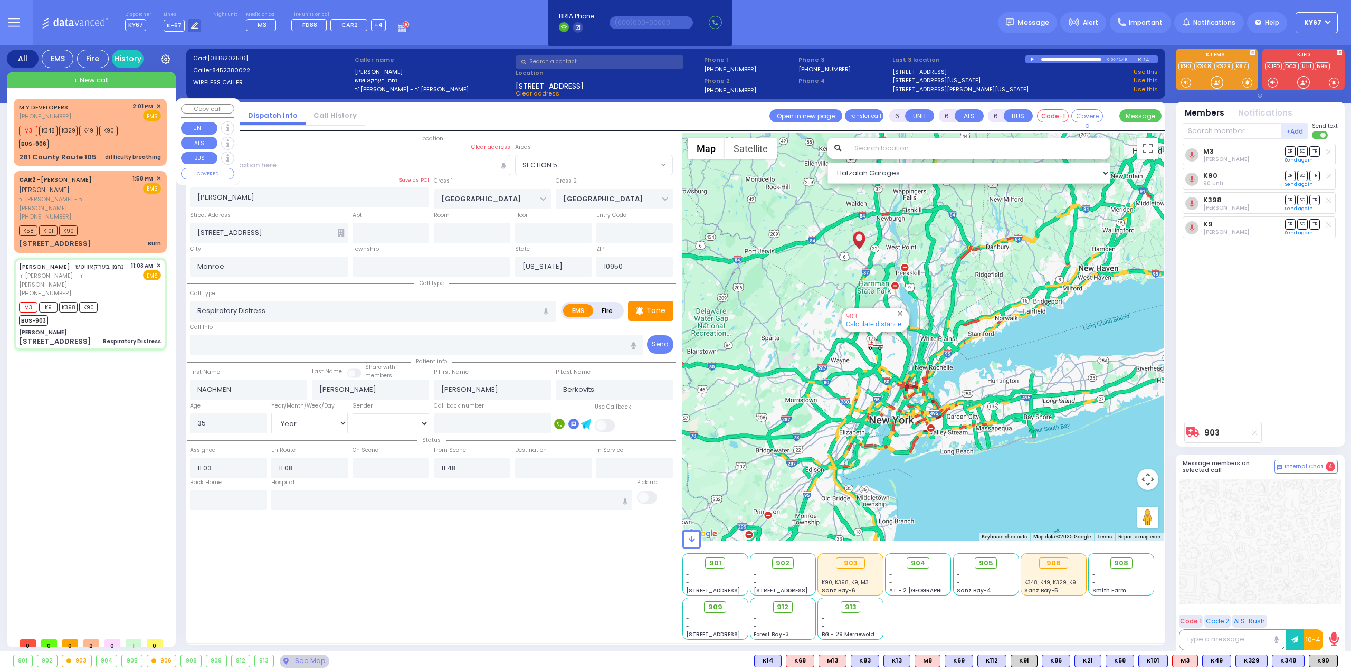
click at [146, 143] on div "M3 K348 K329 K49 K90 BUS-906" at bounding box center [90, 136] width 142 height 26
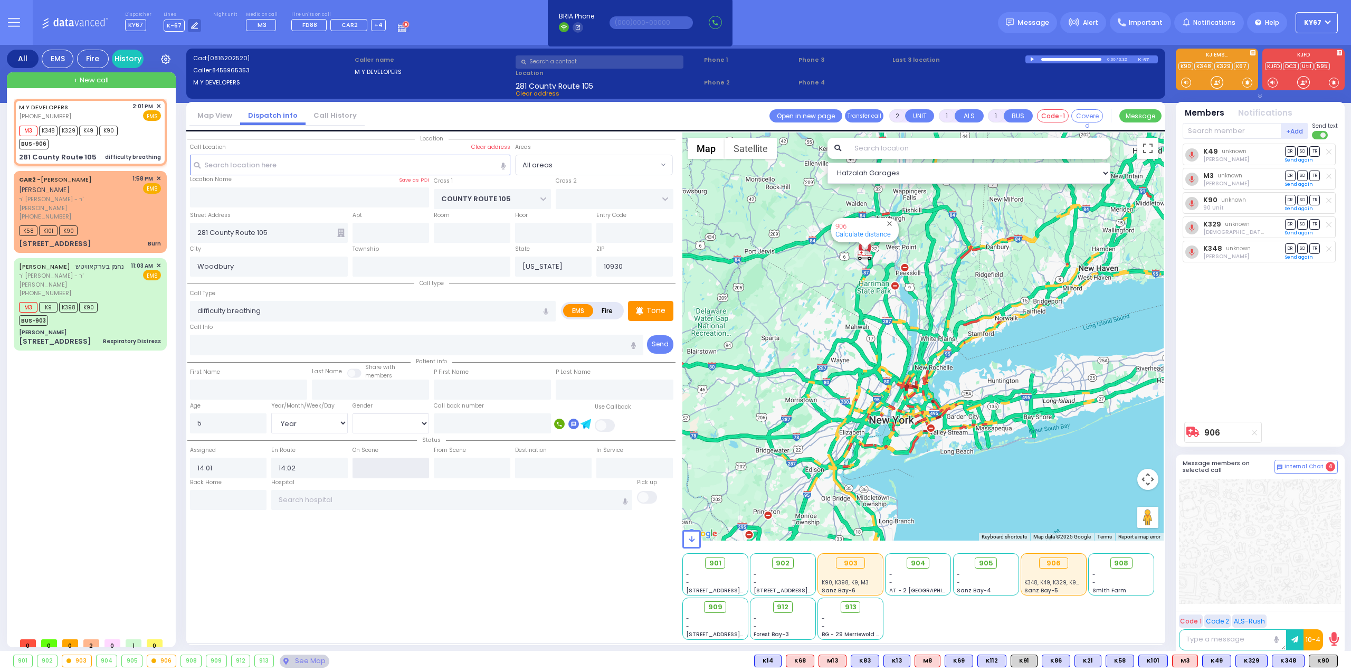
click at [379, 467] on input "text" at bounding box center [391, 468] width 77 height 20
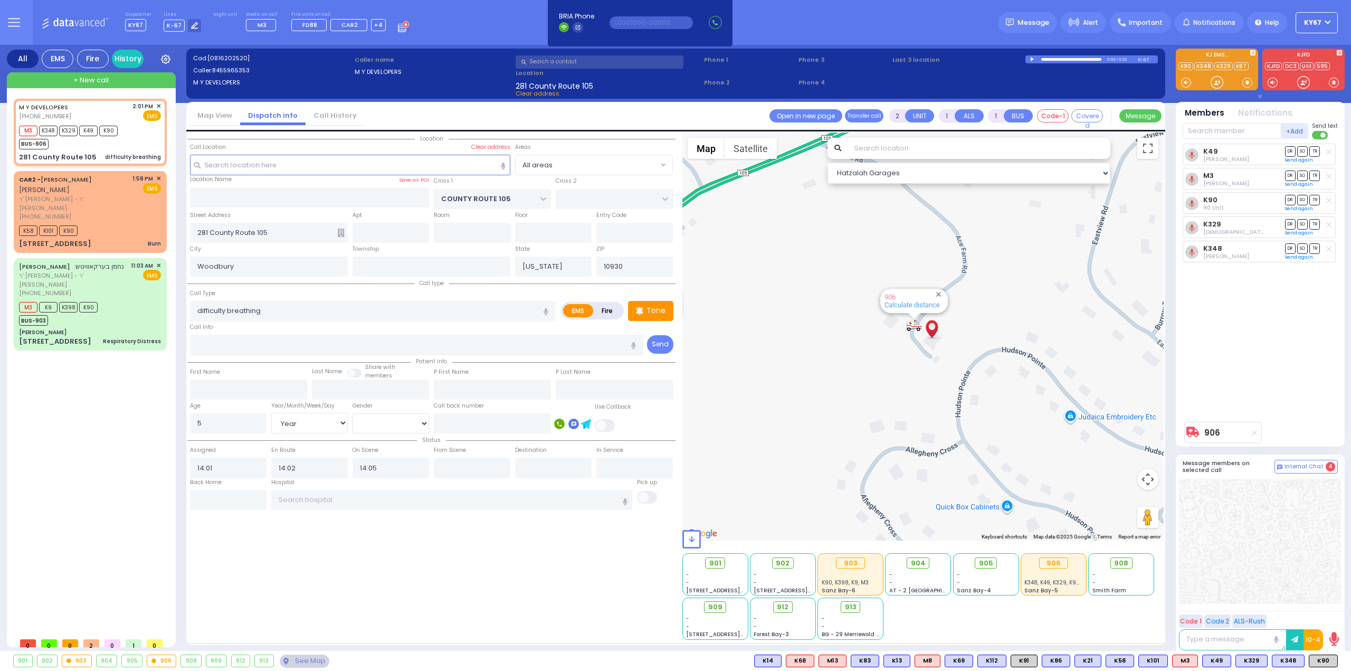
click at [395, 563] on div "Location ZIP" at bounding box center [431, 385] width 488 height 507
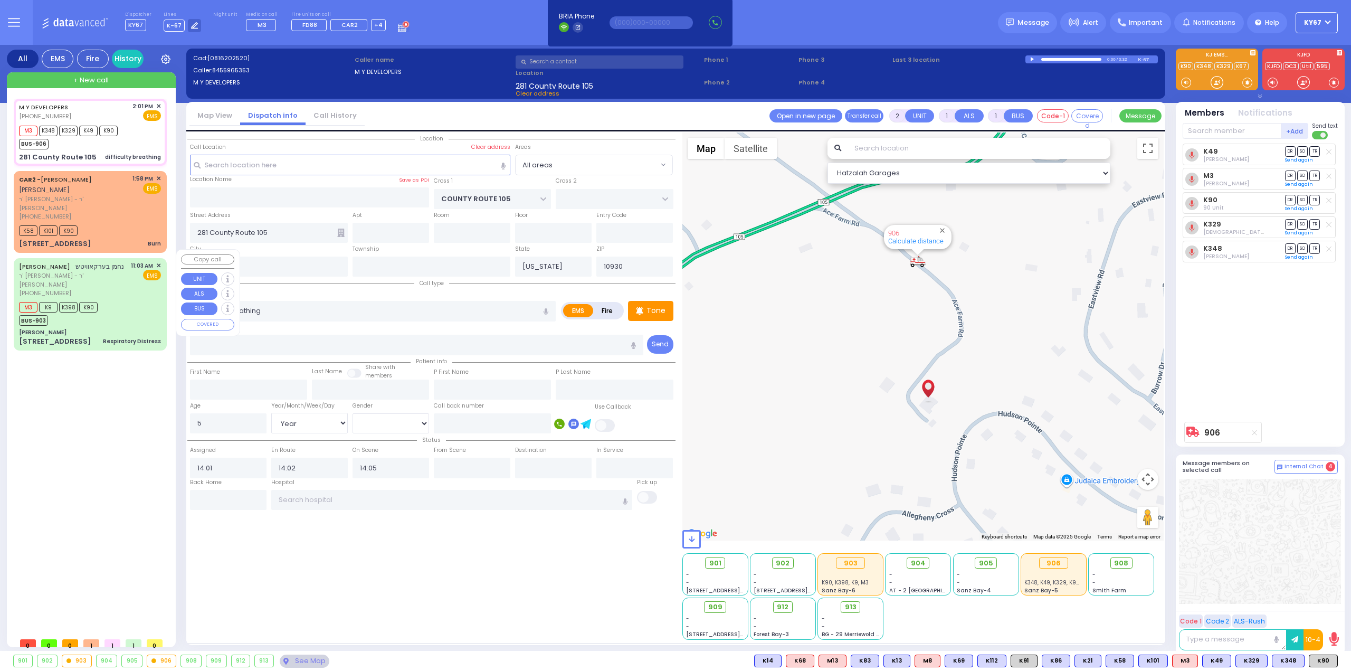
click at [124, 304] on div "M3 K9 K398 K90 BUS-903" at bounding box center [90, 312] width 142 height 26
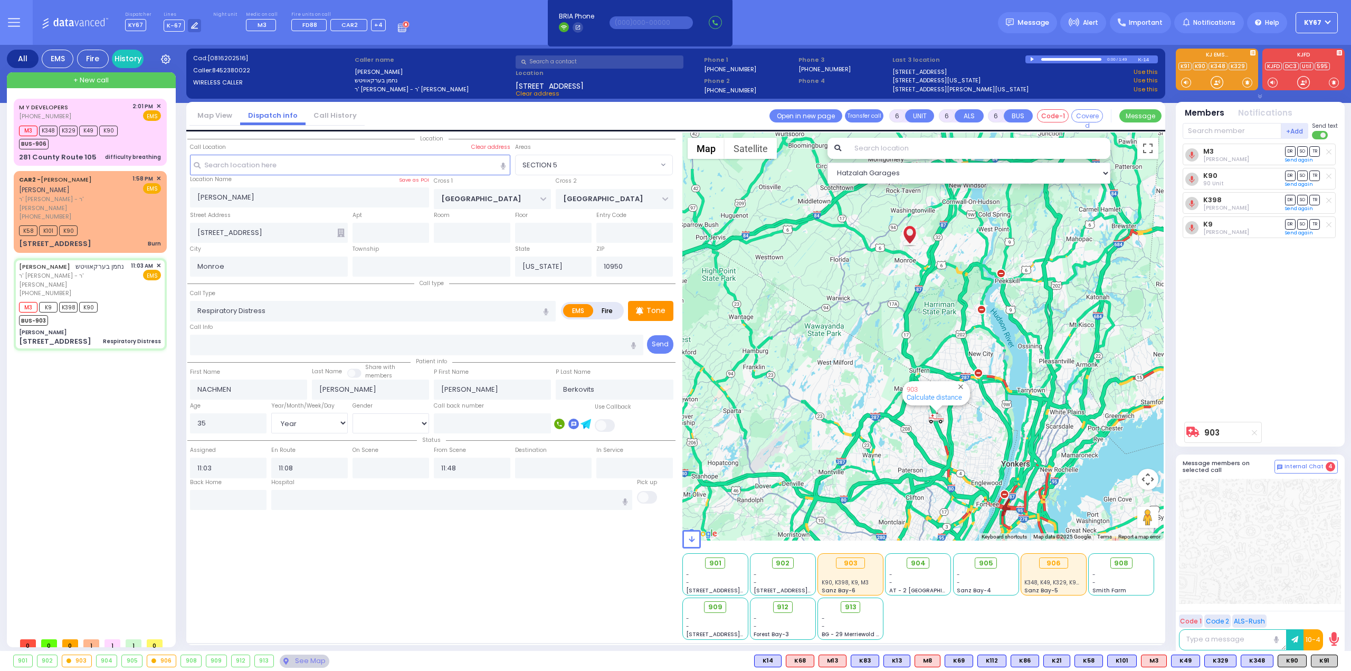
click at [1319, 134] on span at bounding box center [1320, 135] width 17 height 8
click at [785, 130] on input "checkbox" at bounding box center [785, 130] width 0 height 0
click at [1337, 664] on button at bounding box center [1334, 661] width 5 height 12
click at [1326, 615] on icon at bounding box center [1327, 614] width 11 height 11
click at [1290, 541] on div at bounding box center [1260, 541] width 162 height 125
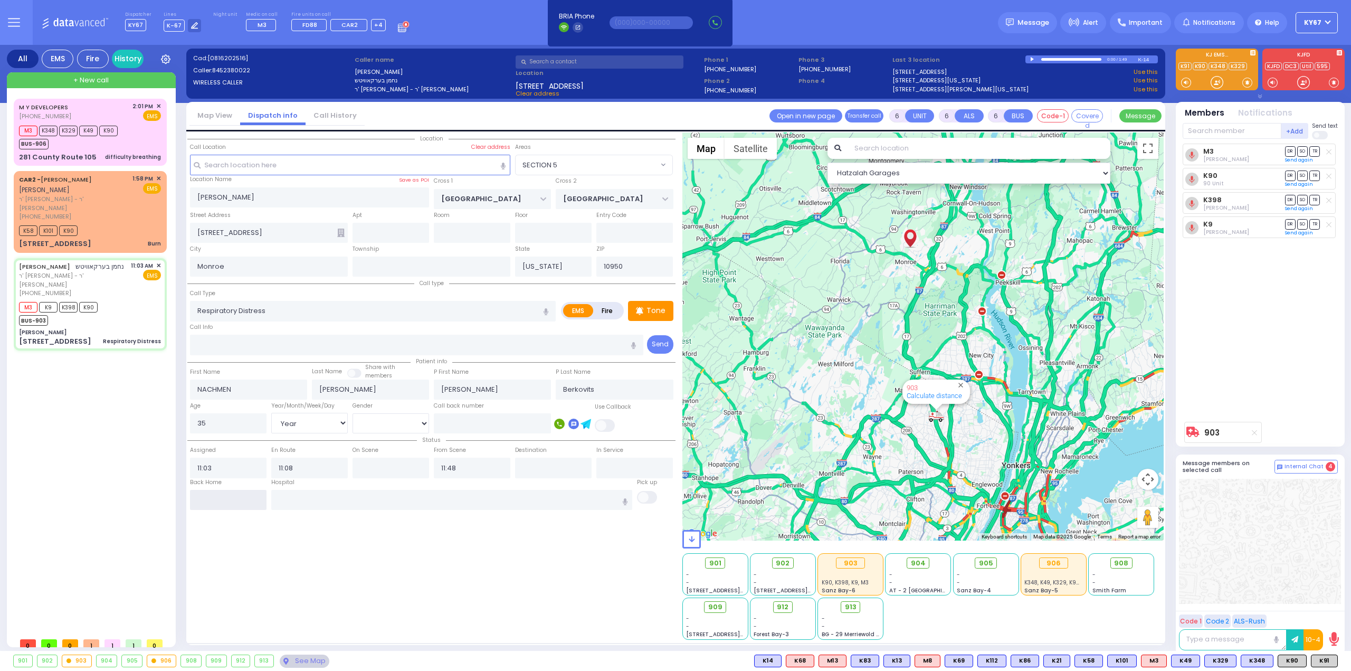
click at [217, 499] on input "text" at bounding box center [228, 500] width 77 height 20
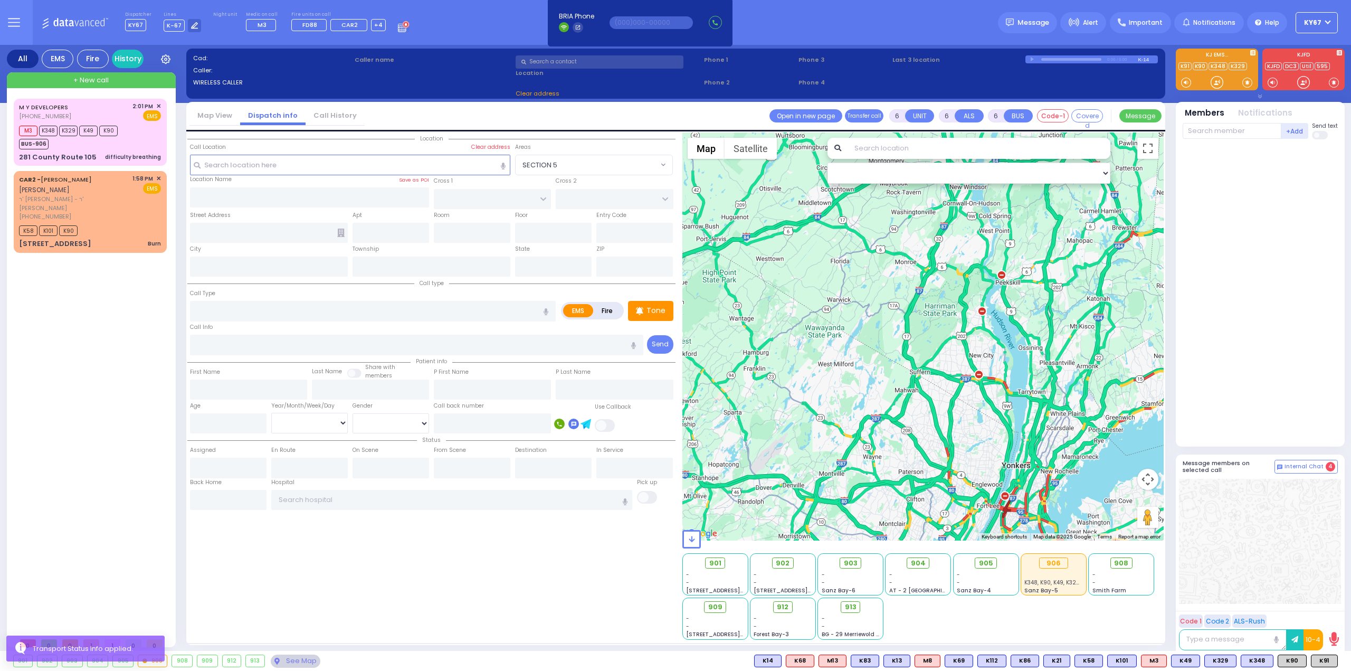
click at [15, 22] on icon at bounding box center [14, 22] width 12 height 12
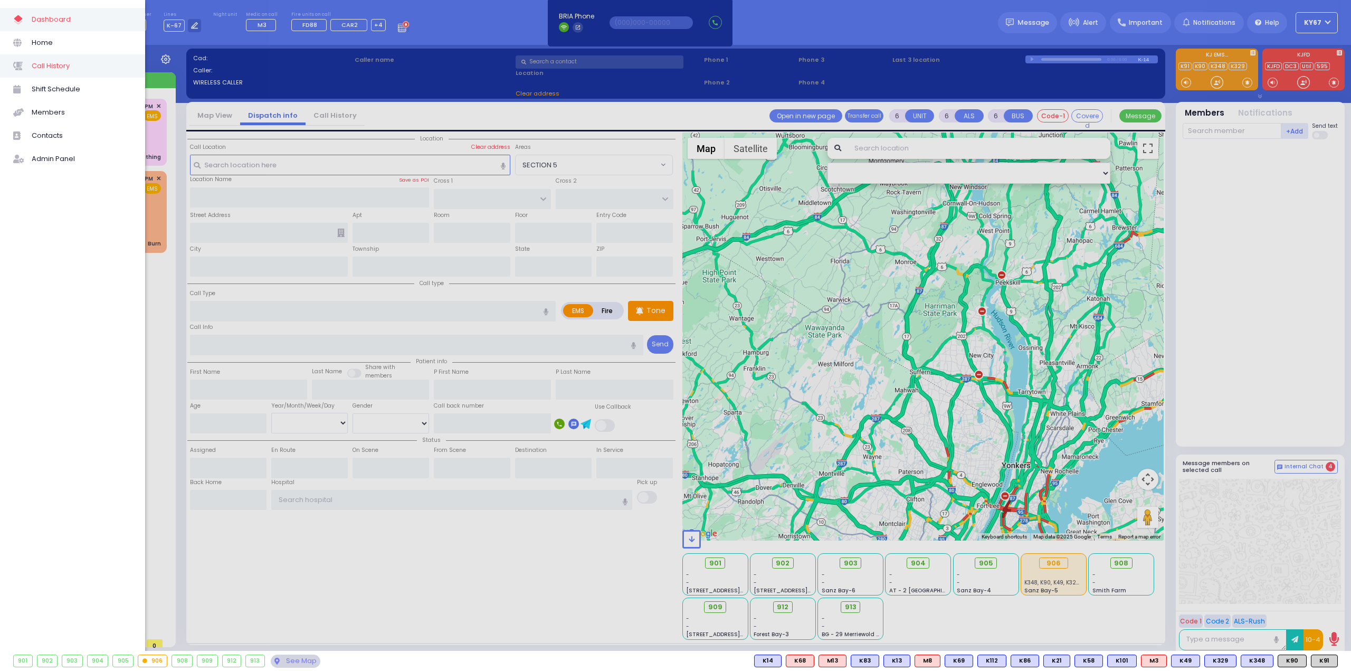
click at [54, 63] on span "Call History" at bounding box center [82, 66] width 100 height 14
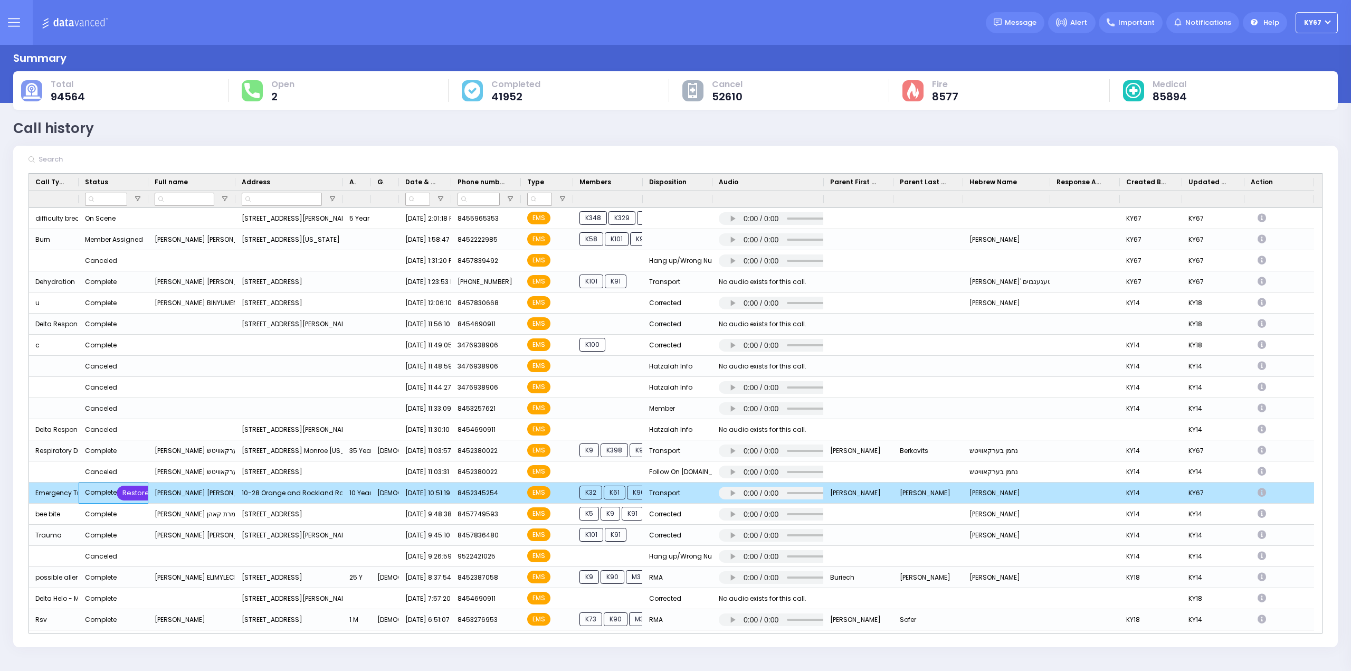
click at [142, 494] on div "Restore" at bounding box center [136, 493] width 39 height 15
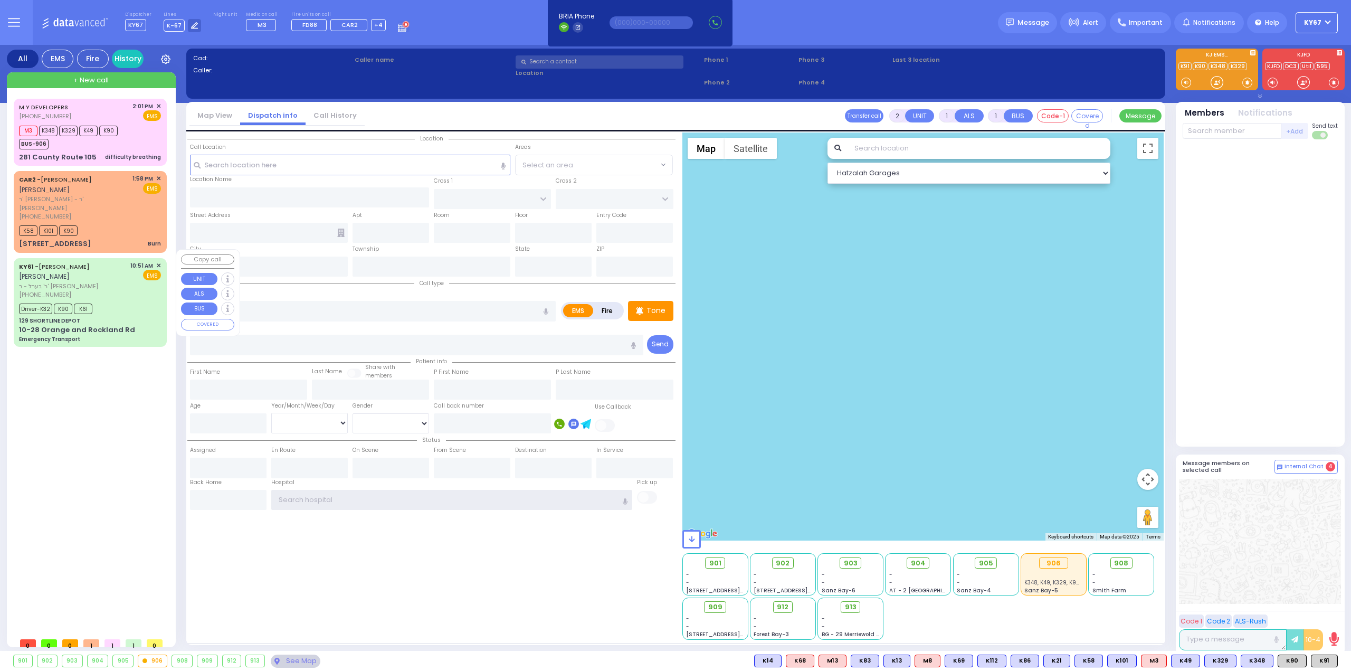
type input "Ky67"
click at [111, 282] on span "ר' בערל - ר' [PERSON_NAME]" at bounding box center [73, 286] width 108 height 9
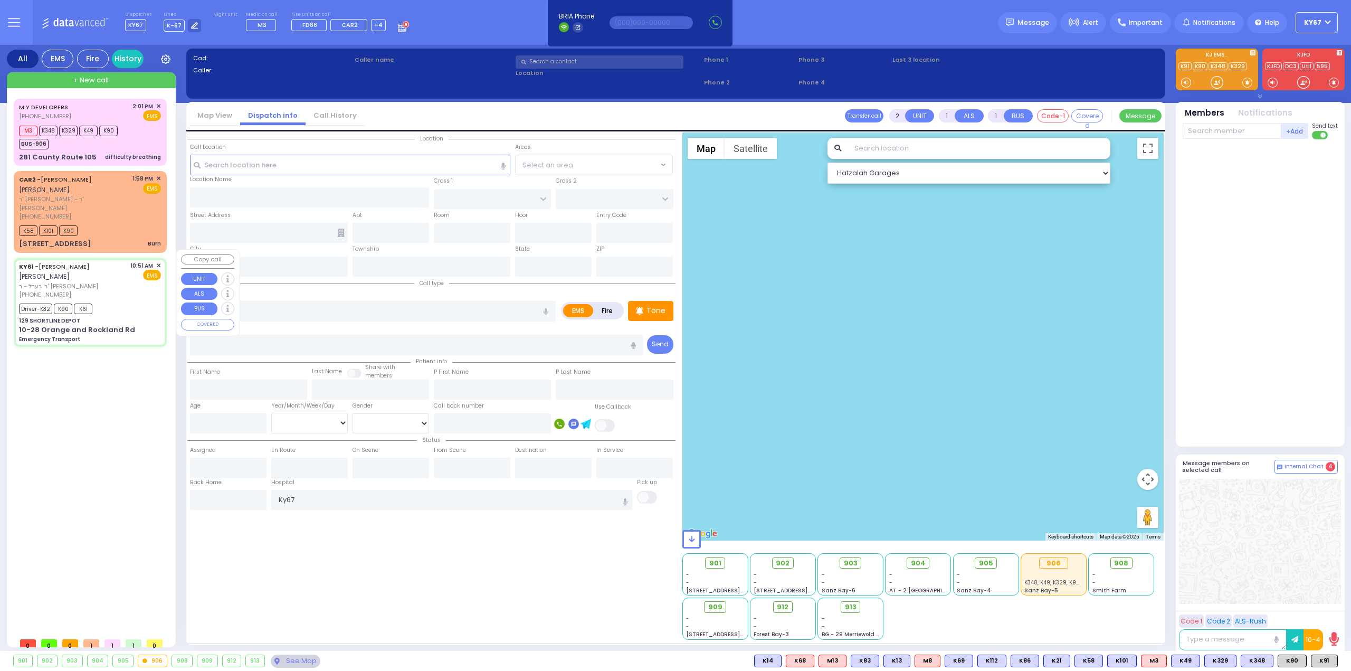
type input "6"
select select
type input "Emergency Transport"
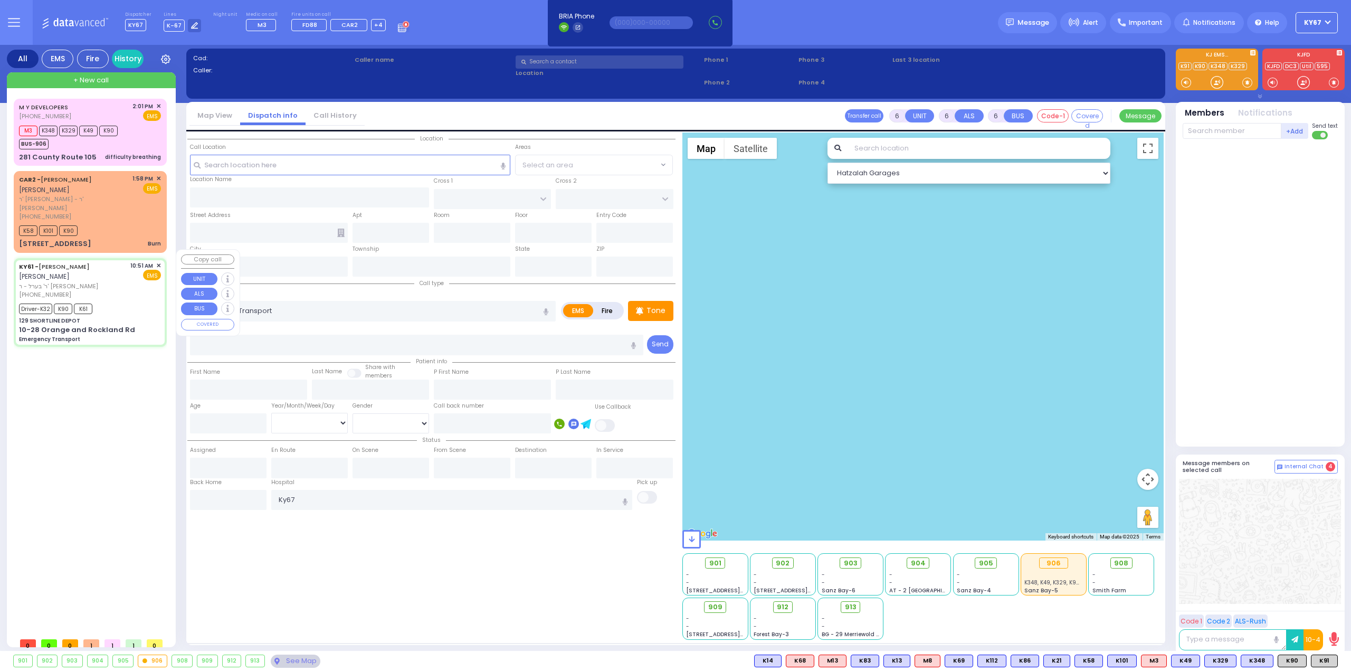
radio input "true"
type input "[PERSON_NAME]"
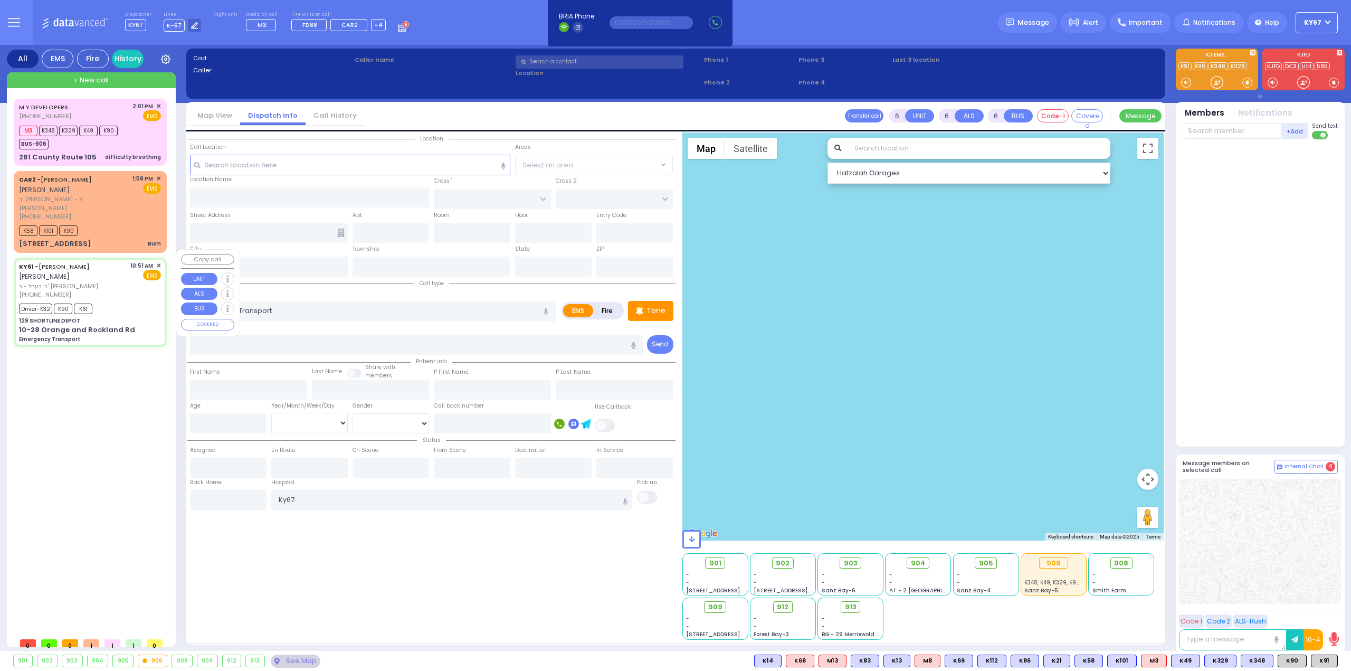
type input "10"
select select "Year"
select select "[DEMOGRAPHIC_DATA]"
type input "10:51"
type input "10:52"
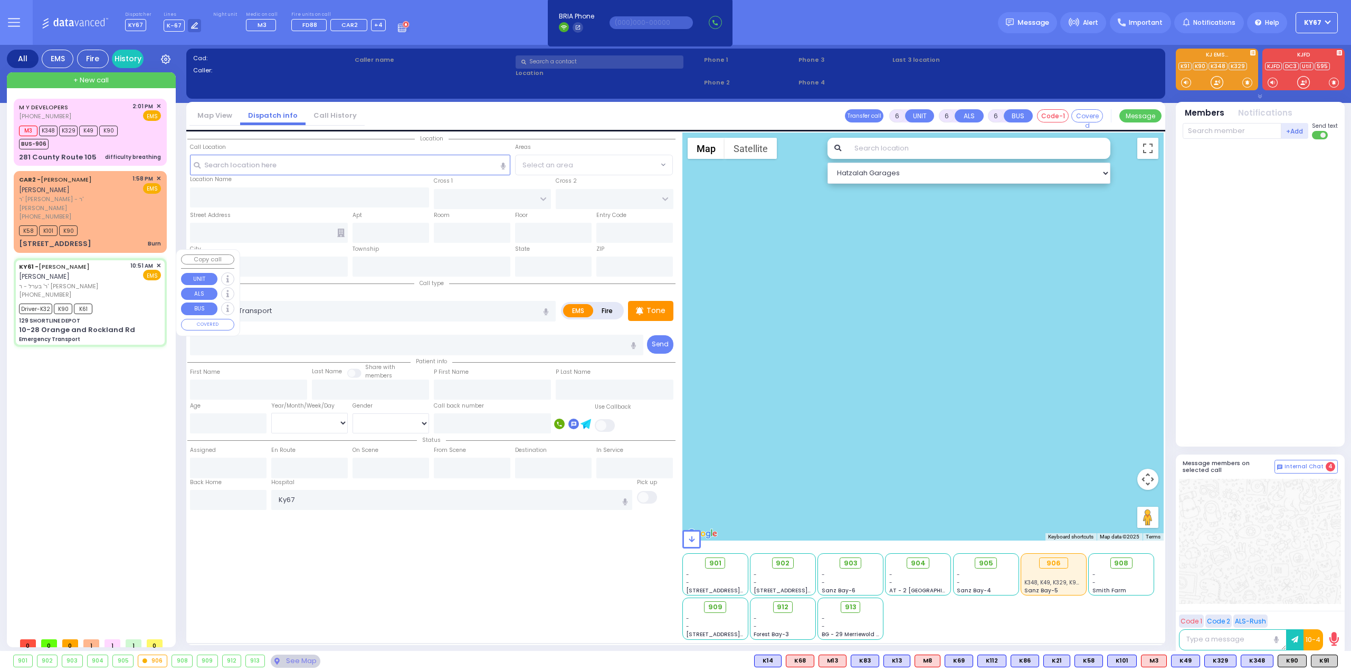
type input "11:05"
type input "11:18"
select select "Hatzalah Garages"
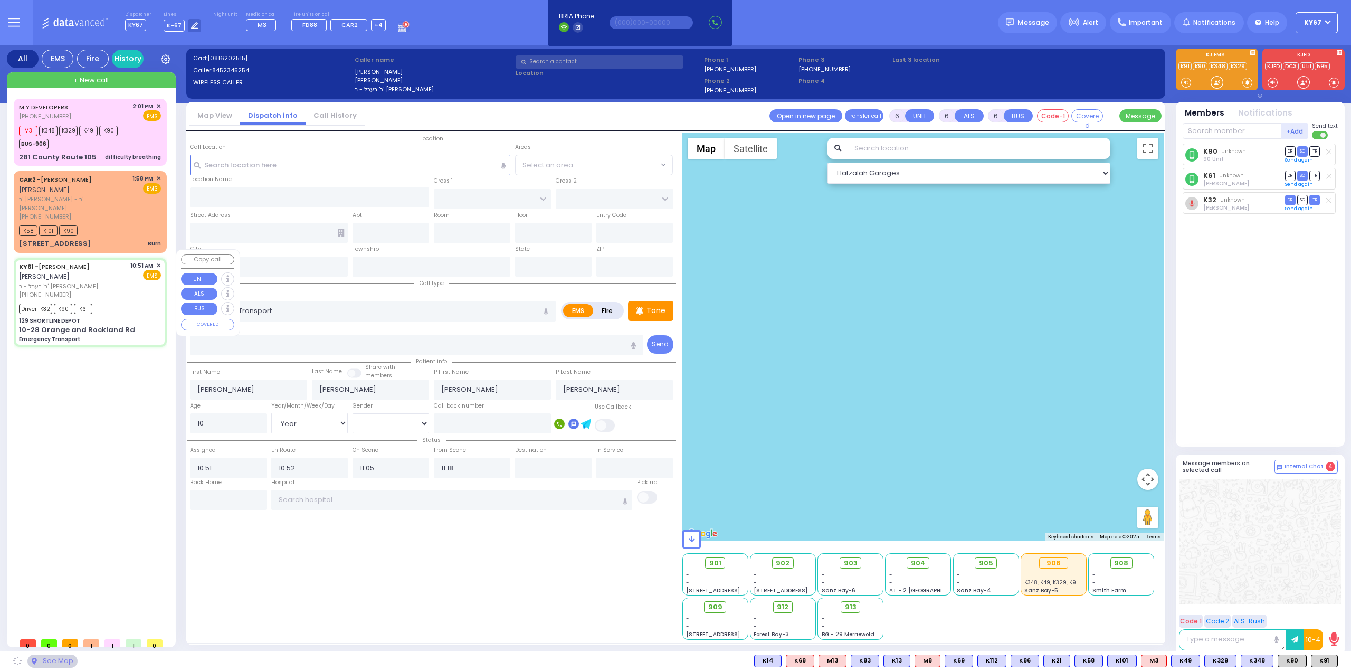
type input "129 SHORTLINE DEPOT"
type input "10-28 Orange and Rockland Rd"
type input "Monroe"
type input "[US_STATE]"
type input "10950"
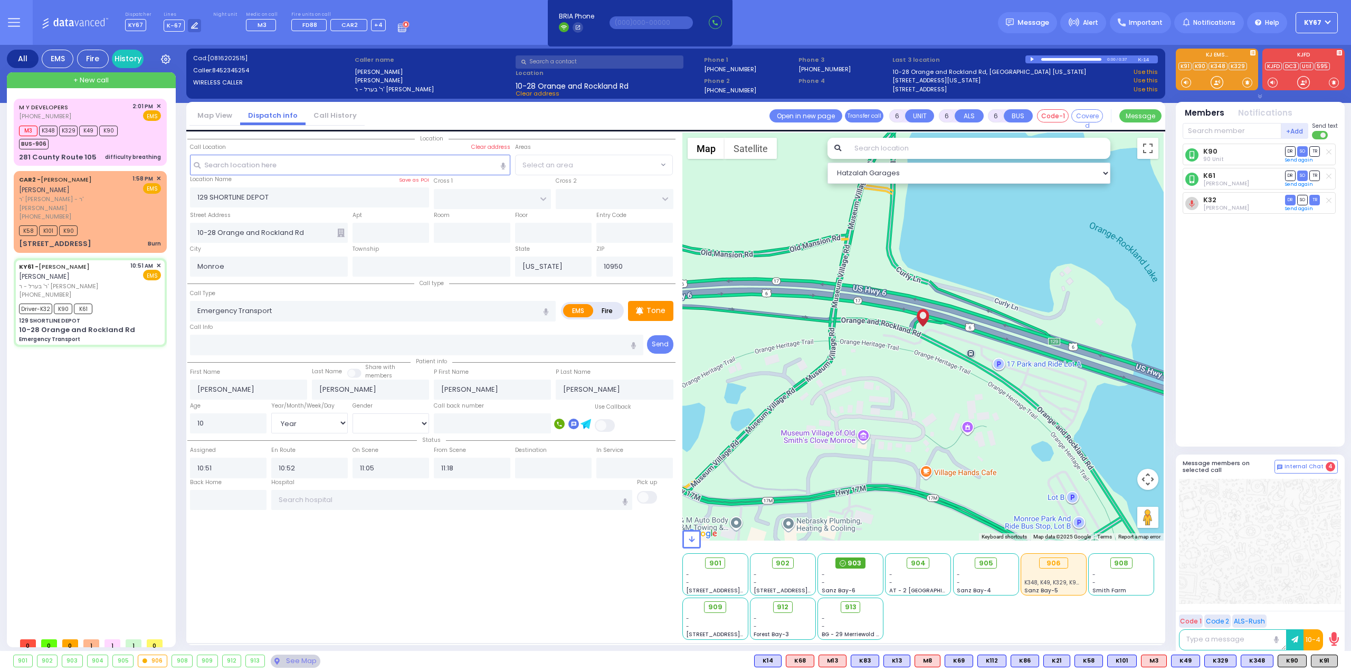
click at [858, 563] on span "903" at bounding box center [855, 563] width 14 height 11
select select
radio input "true"
select select "Year"
select select "[DEMOGRAPHIC_DATA]"
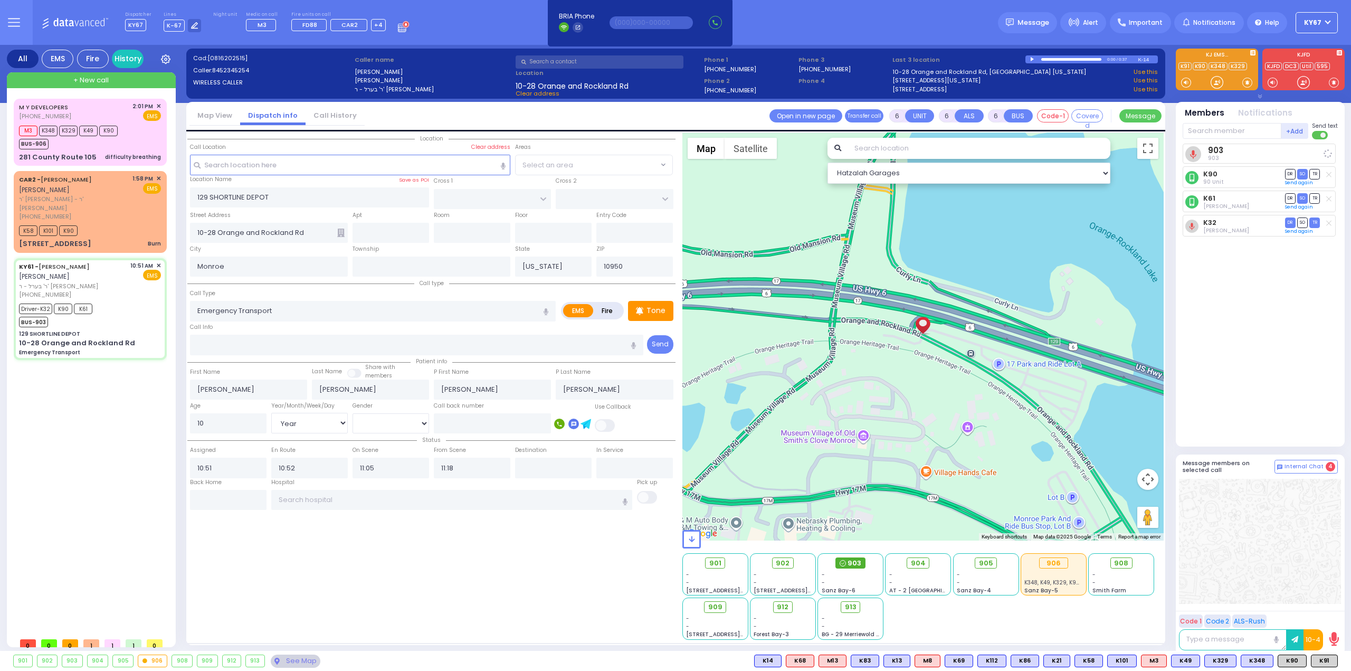
select select "Hatzalah Garages"
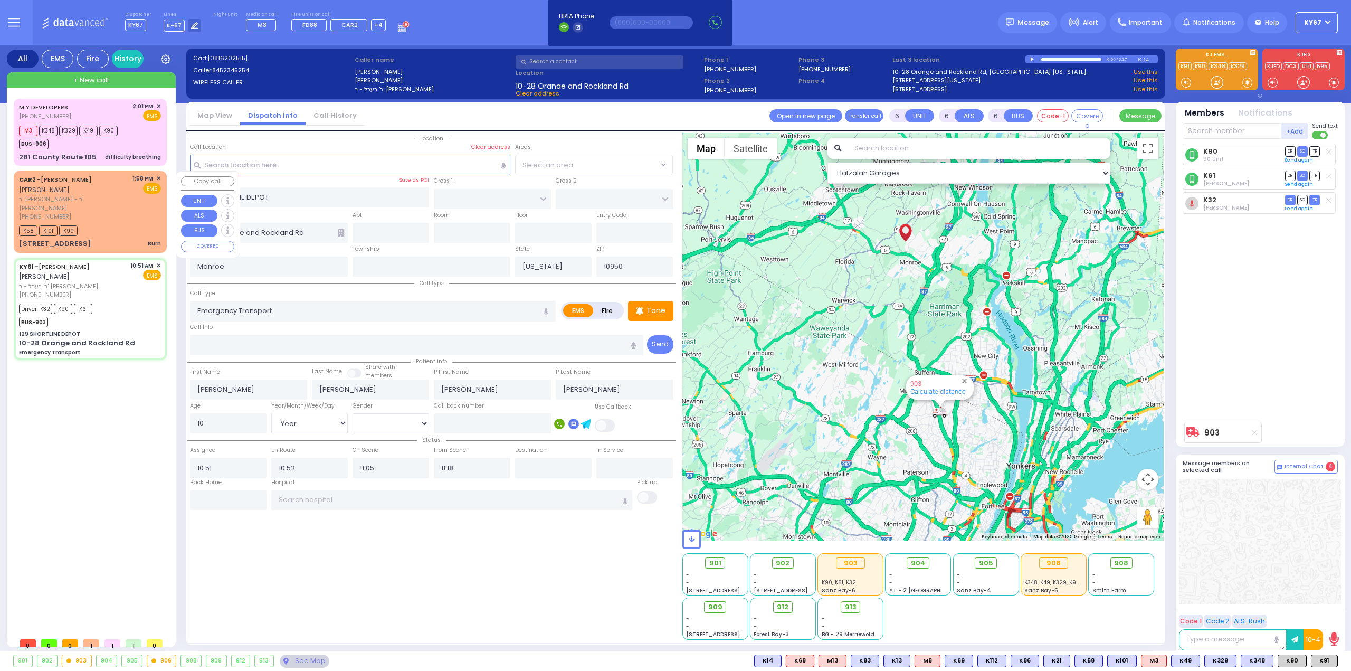
click at [124, 194] on div "CAR2 - [PERSON_NAME] [PERSON_NAME]" at bounding box center [74, 184] width 110 height 21
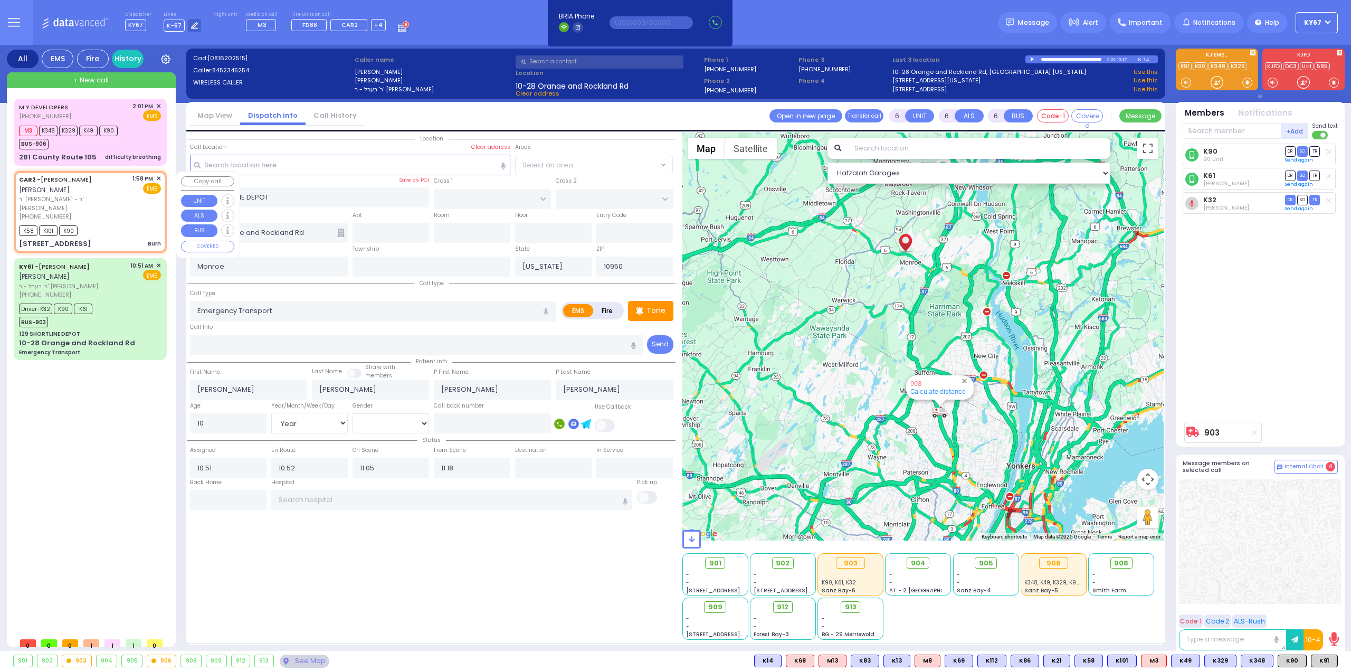
type input "3"
type input "0"
select select
type input "Burn"
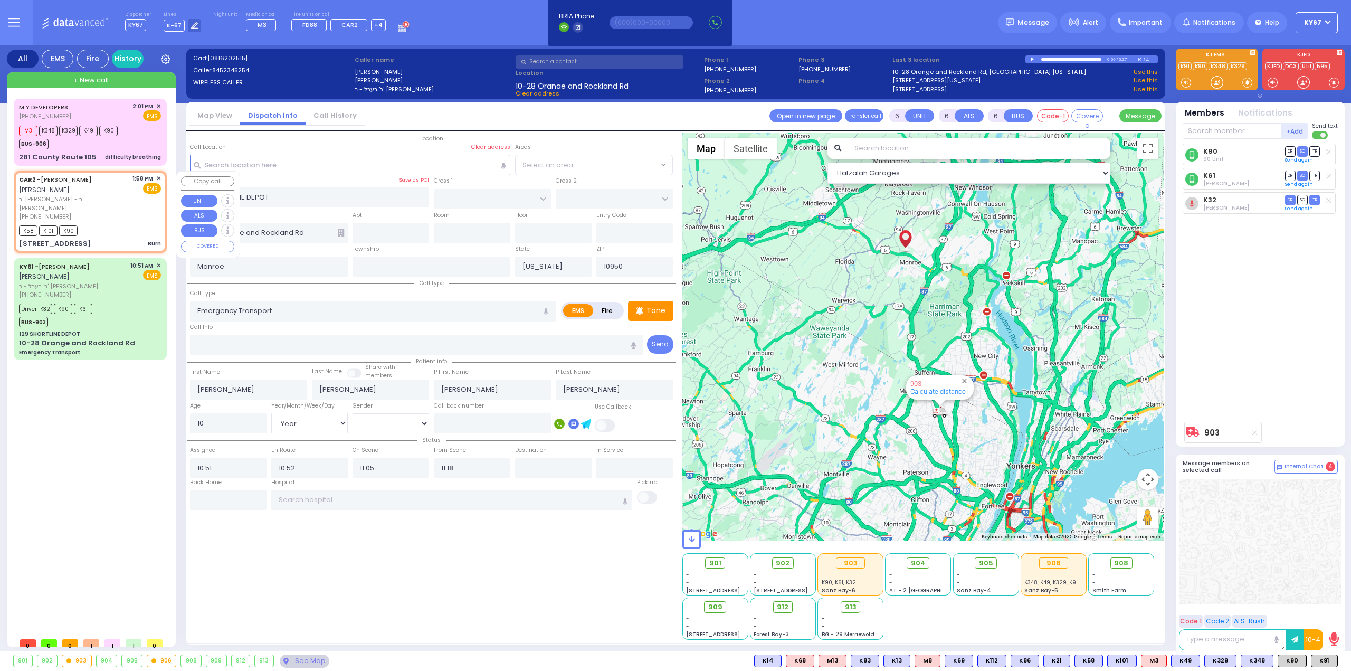
radio input "true"
type input "[PERSON_NAME]"
select select
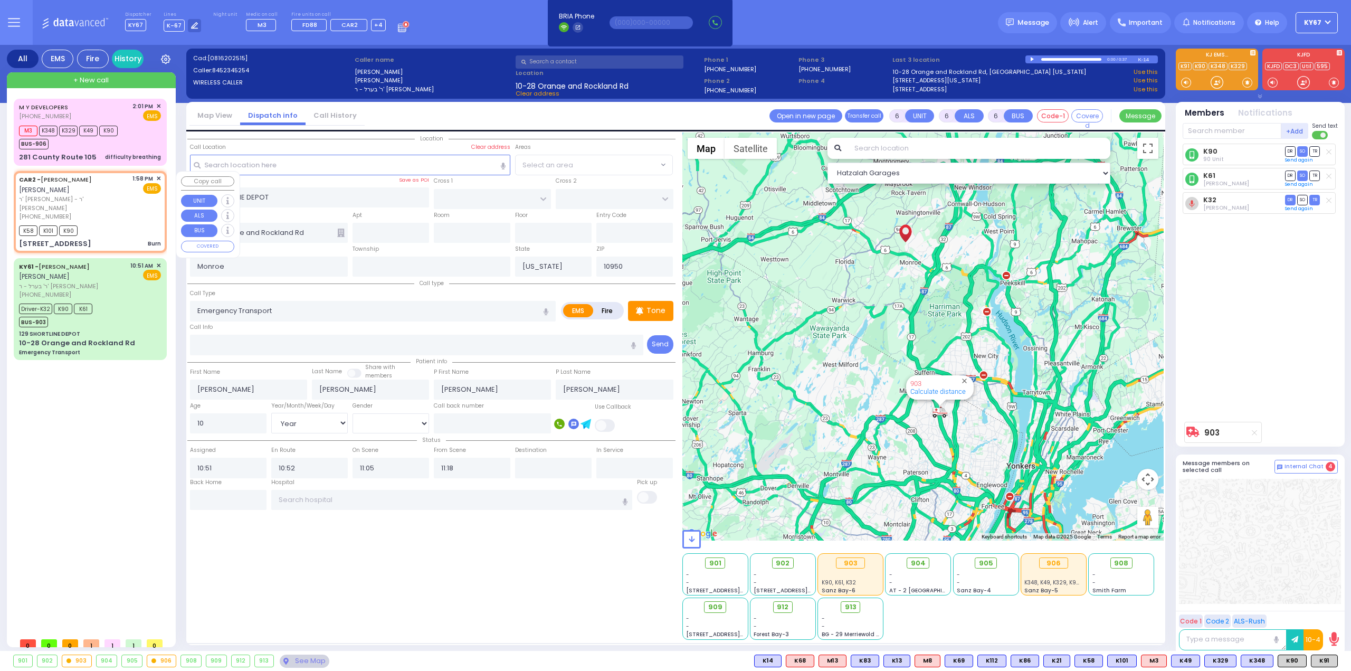
type input "13:58"
type input "13:59"
type input "AMSTERDAM WAY"
type input "[GEOGRAPHIC_DATA]"
type input "[STREET_ADDRESS]"
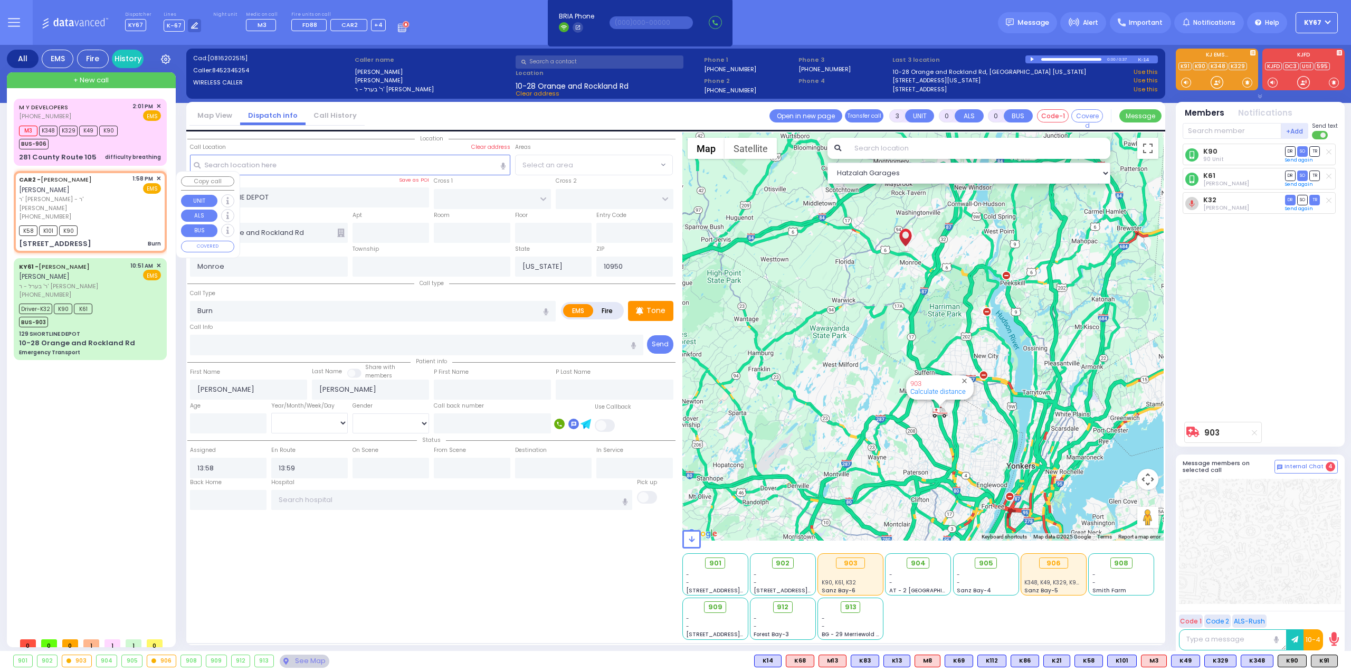
type input "101"
select select "Hatzalah Garages"
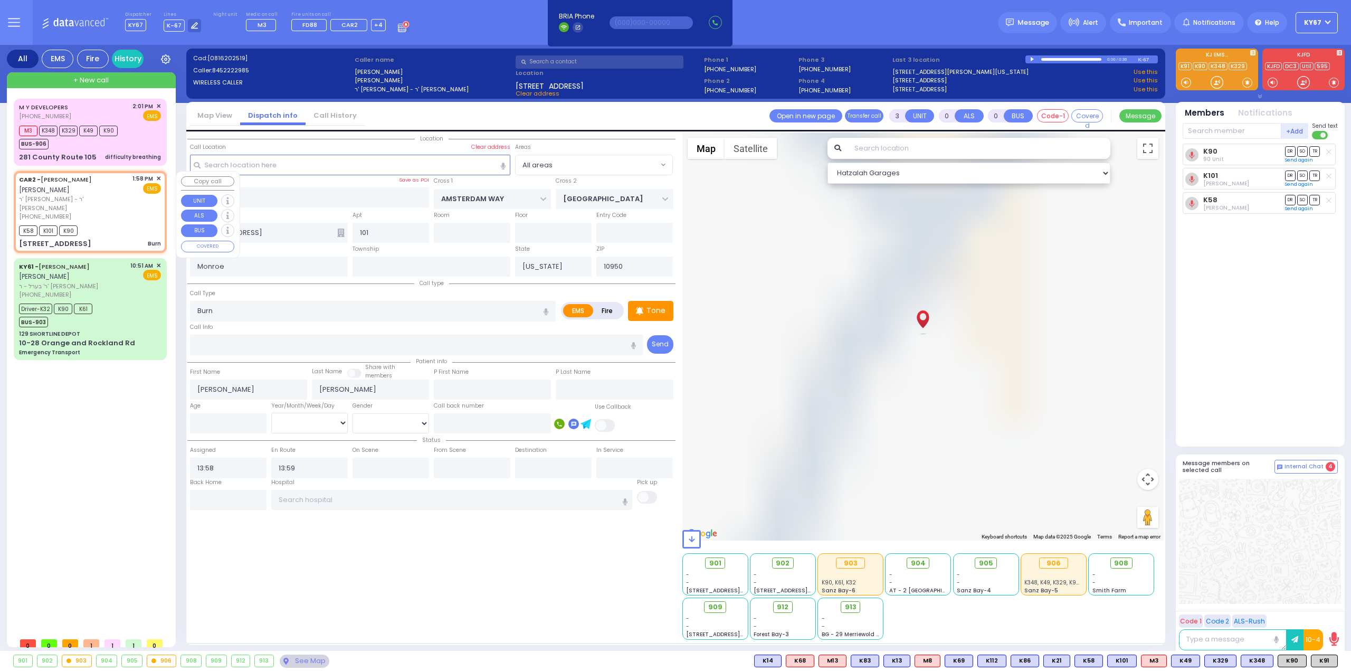
click at [157, 177] on span "✕" at bounding box center [158, 178] width 5 height 9
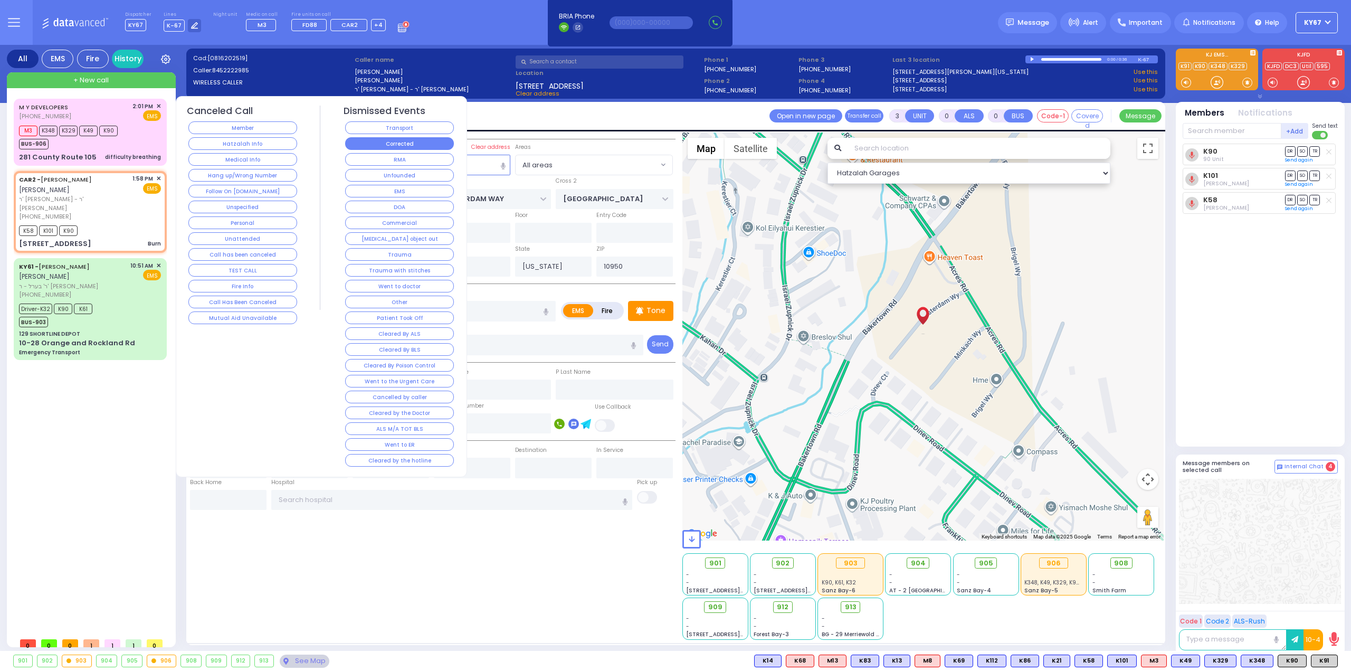
click at [370, 138] on button "Corrected" at bounding box center [399, 143] width 109 height 13
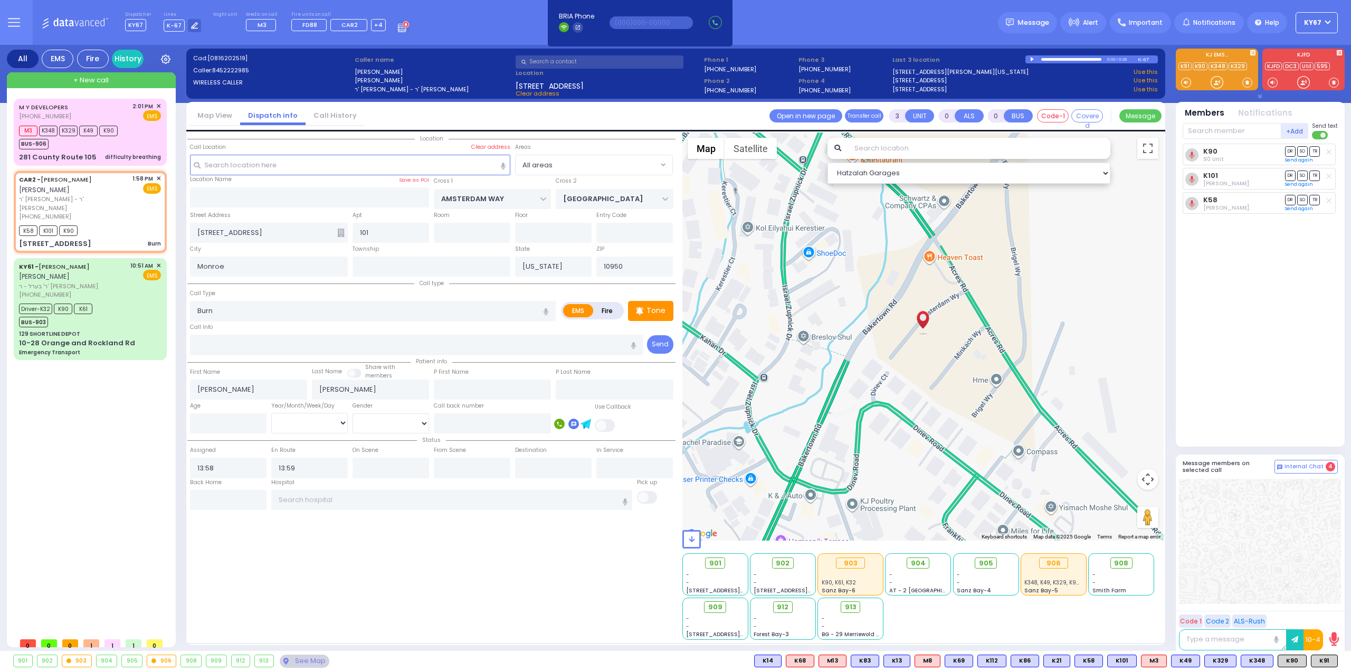
select select
radio input "true"
select select
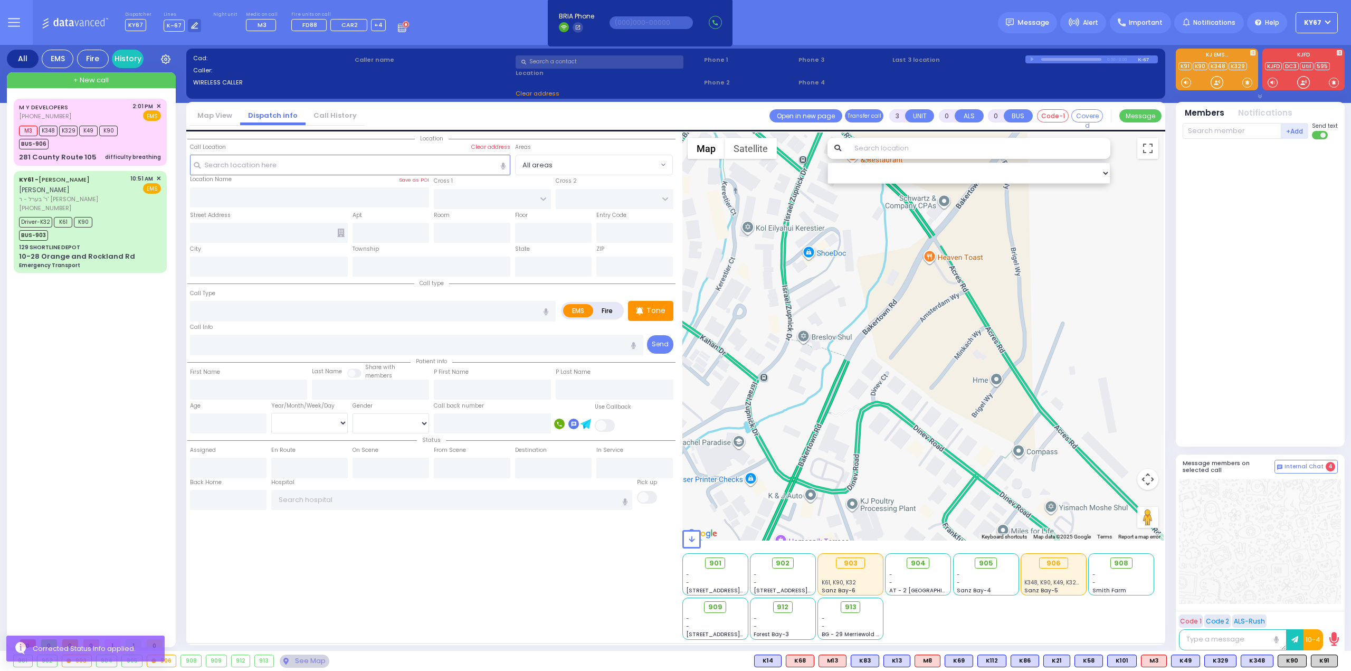
click at [91, 376] on div "M Y DEVELOPERS [PHONE_NUMBER] 2:01 PM ✕ M3 K348 K329" at bounding box center [92, 366] width 157 height 534
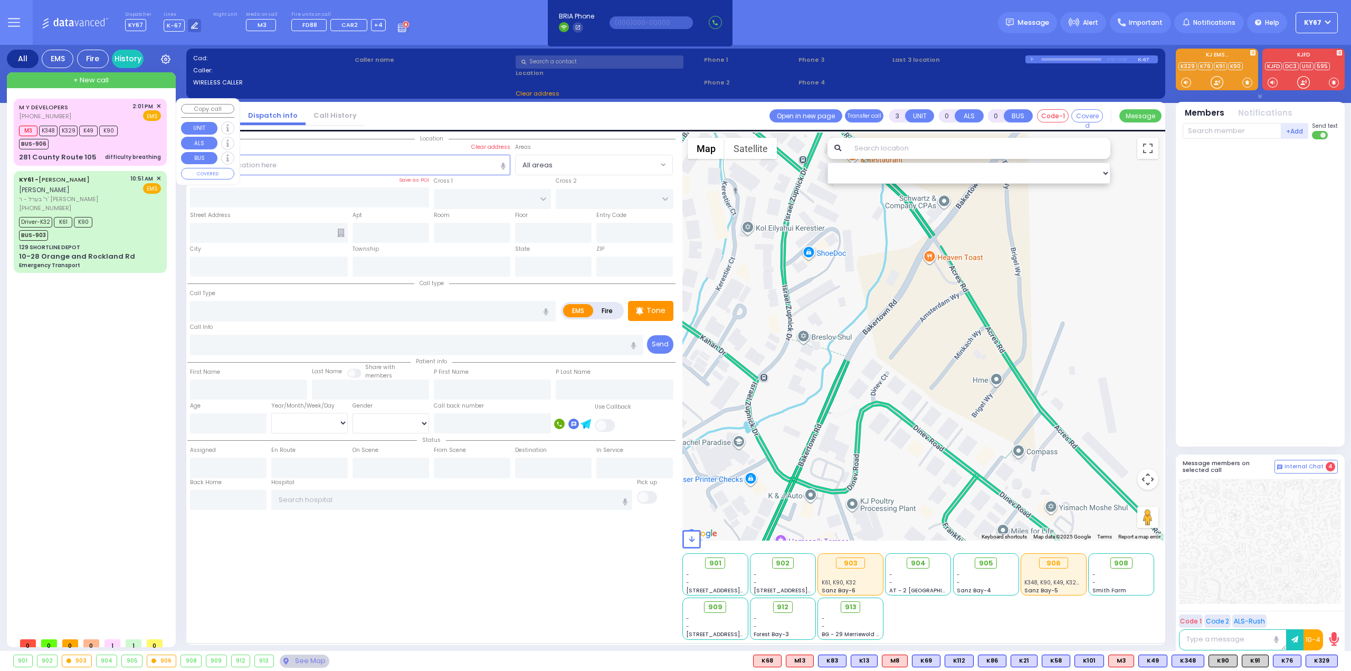
click at [129, 138] on div "M3 K348 K329 K49 K90 BUS-906" at bounding box center [90, 136] width 142 height 26
type input "6"
select select
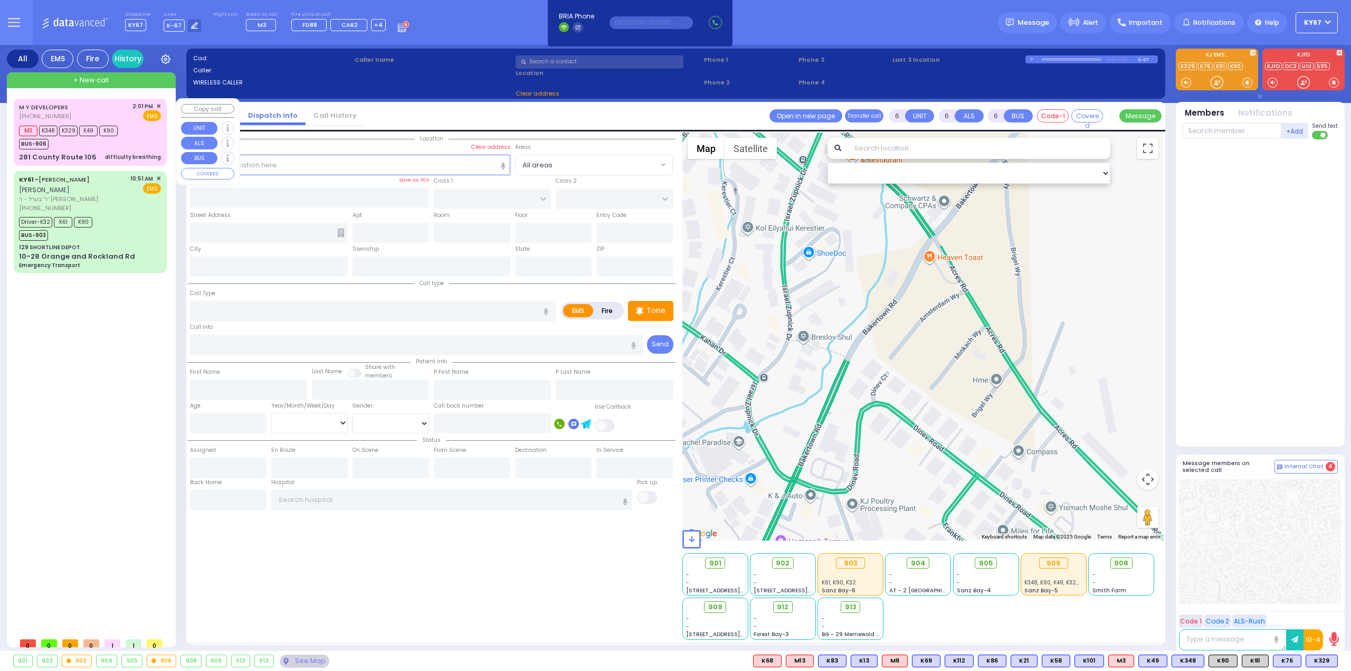
type input "difficulty breathing"
radio input "true"
type input "Yonason"
type input "Grubee"
type input "3"
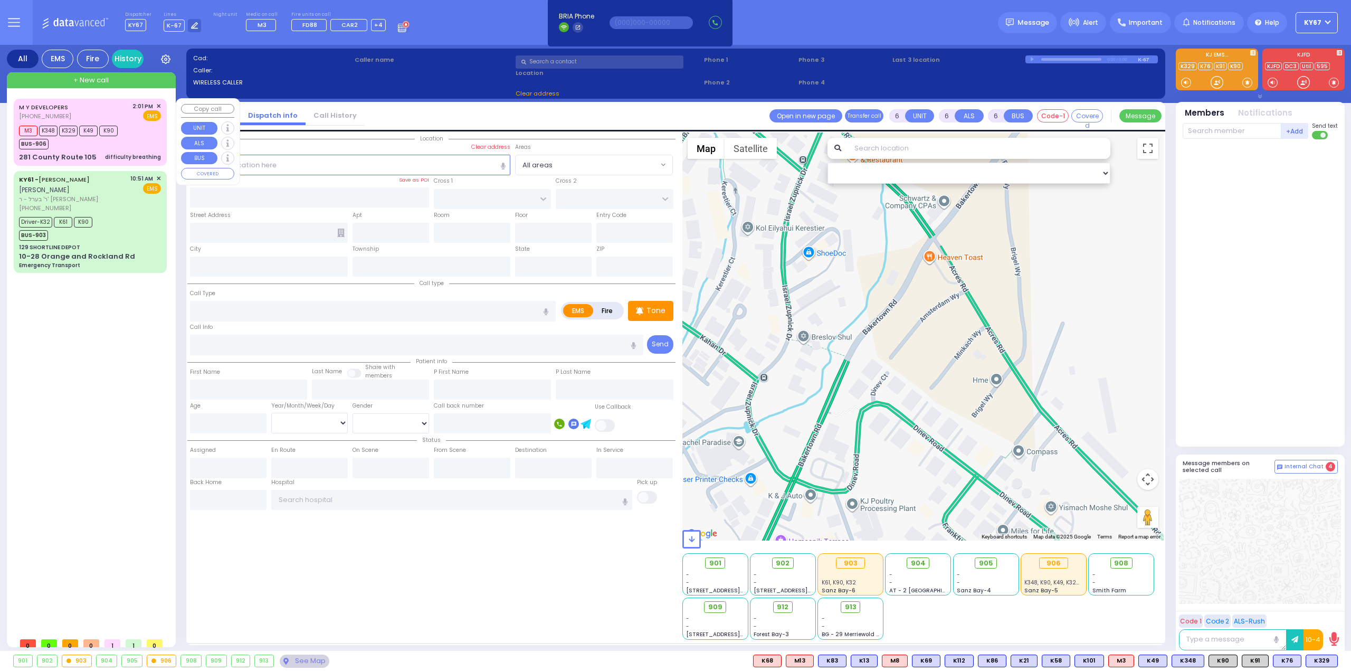
select select "Year"
select select "[DEMOGRAPHIC_DATA]"
type input "14:01"
type input "14:02"
type input "14:05"
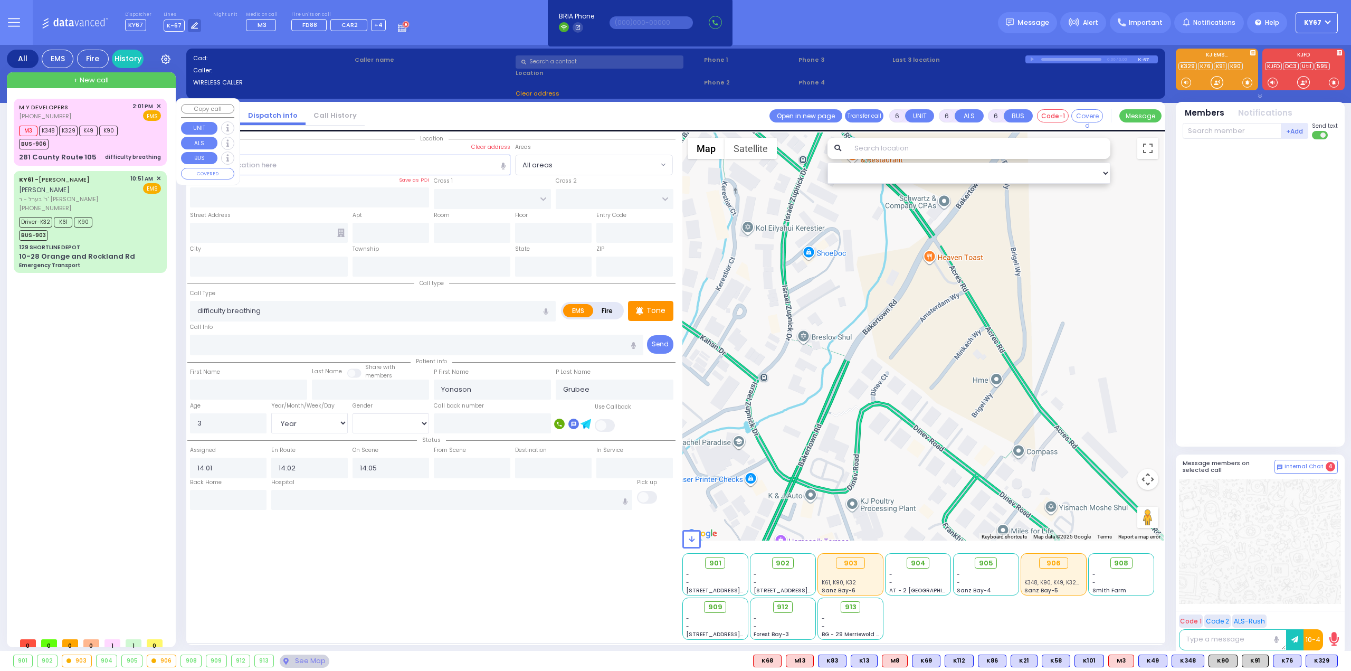
select select "Hatzalah Garages"
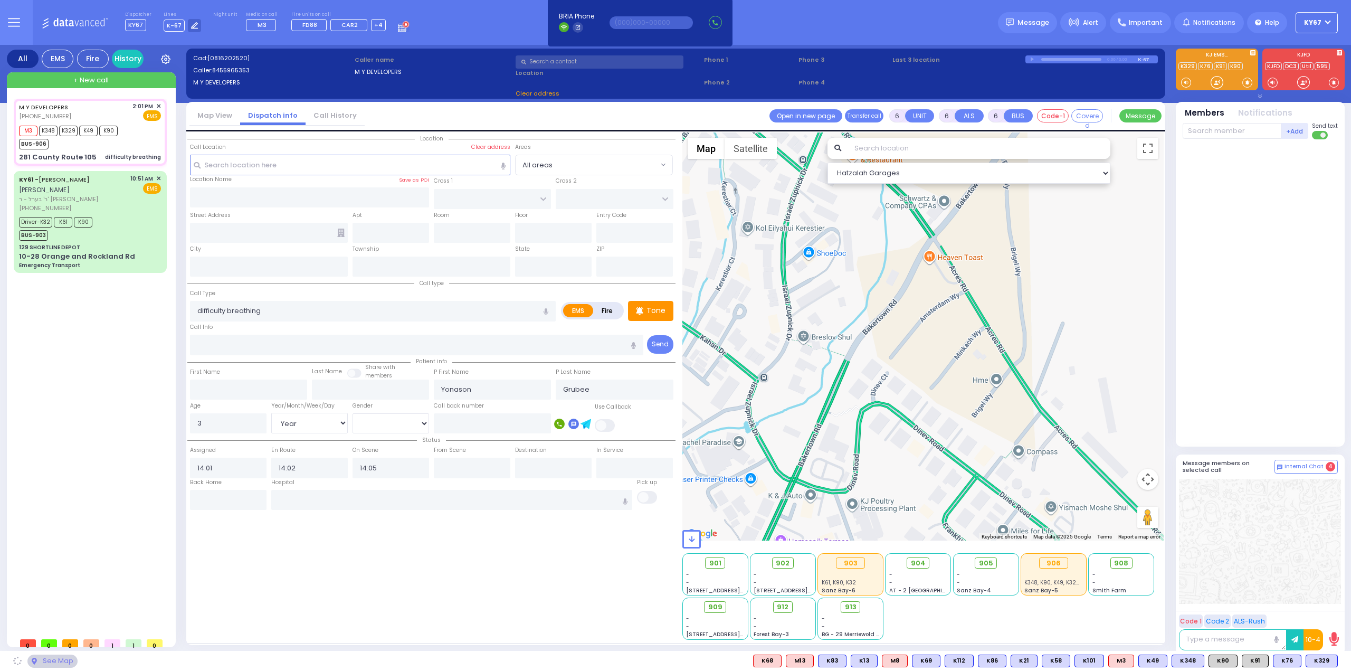
type input "COUNTY ROUTE 105"
type input "281 County Route 105"
type input "Woodbury"
type input "[US_STATE]"
type input "10930"
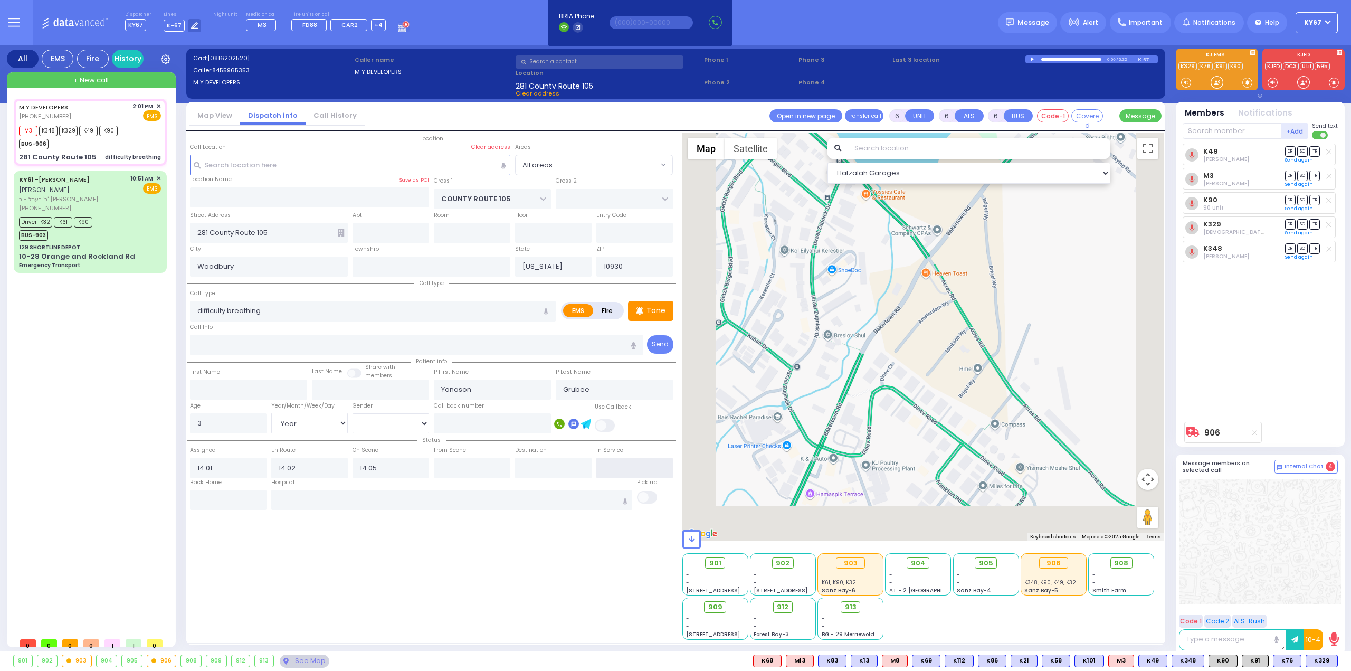
click at [619, 464] on input "text" at bounding box center [634, 468] width 77 height 20
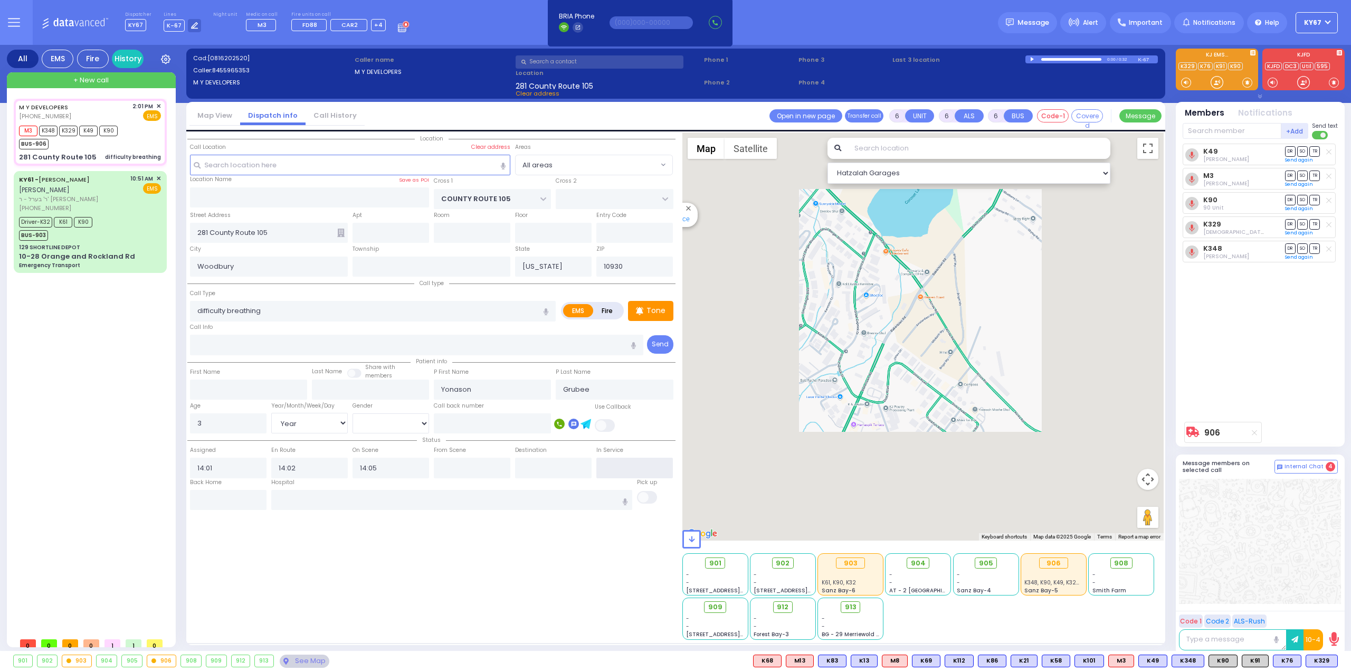
click at [619, 464] on input "text" at bounding box center [634, 468] width 77 height 20
type input "14:23"
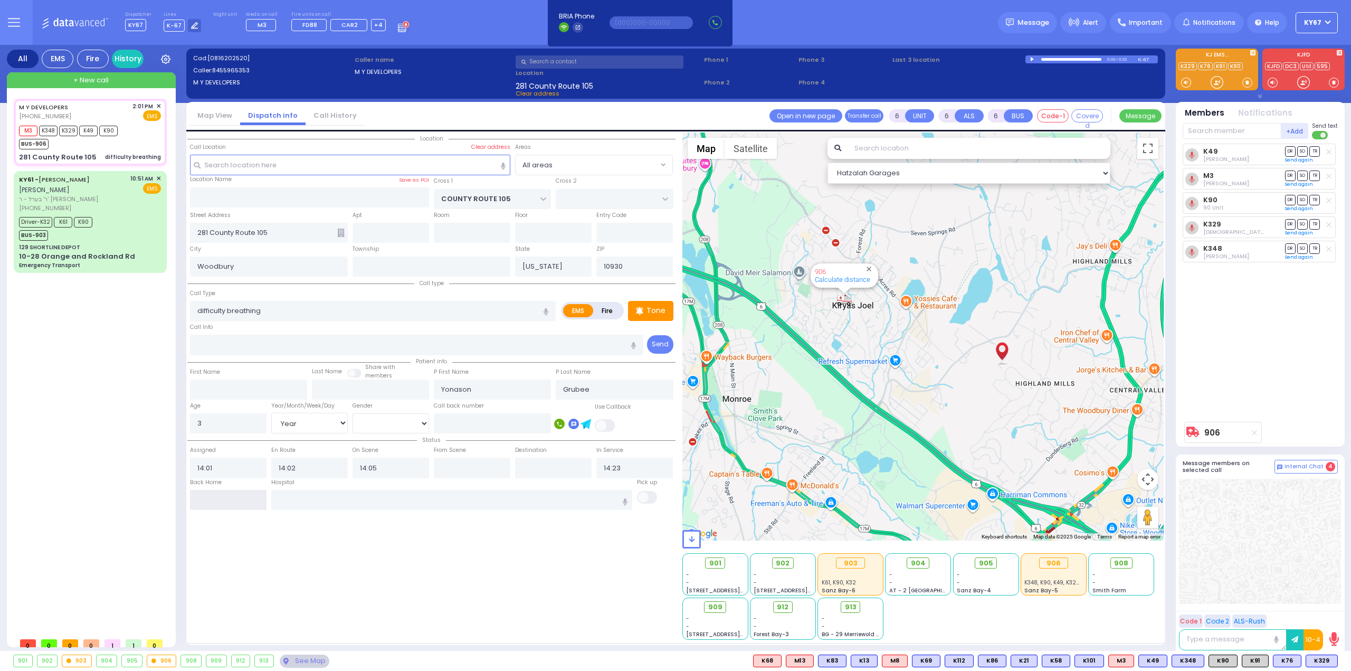
click at [244, 494] on input "text" at bounding box center [228, 500] width 77 height 20
select select
radio input "true"
select select "Year"
select select "[DEMOGRAPHIC_DATA]"
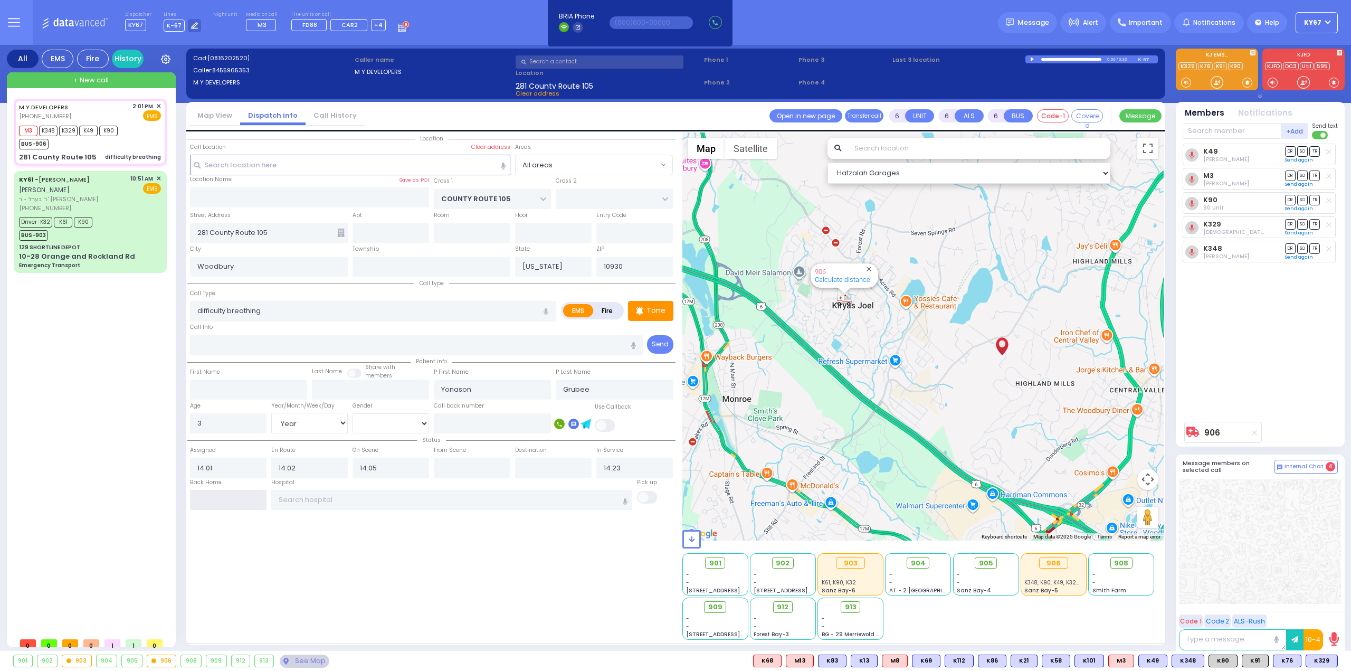
click at [244, 494] on input "text" at bounding box center [228, 500] width 77 height 20
type input "14:23"
select select "Hatzalah Garages"
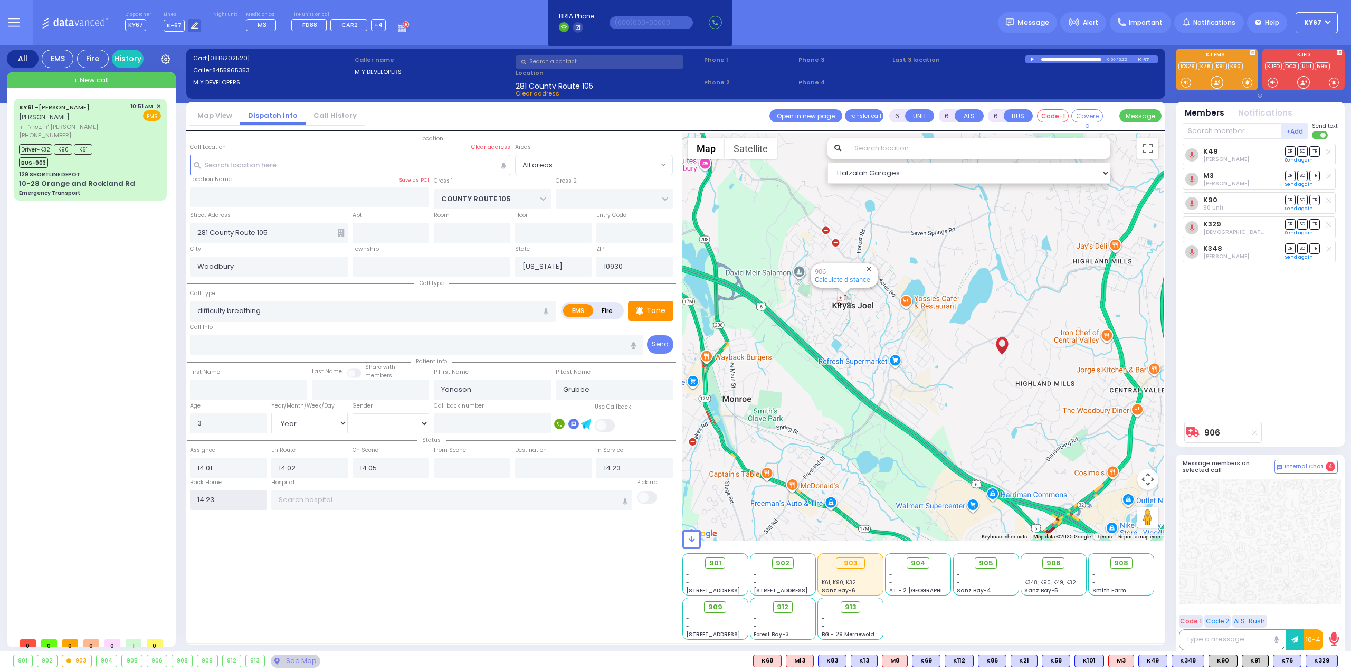
select select
radio input "true"
select select
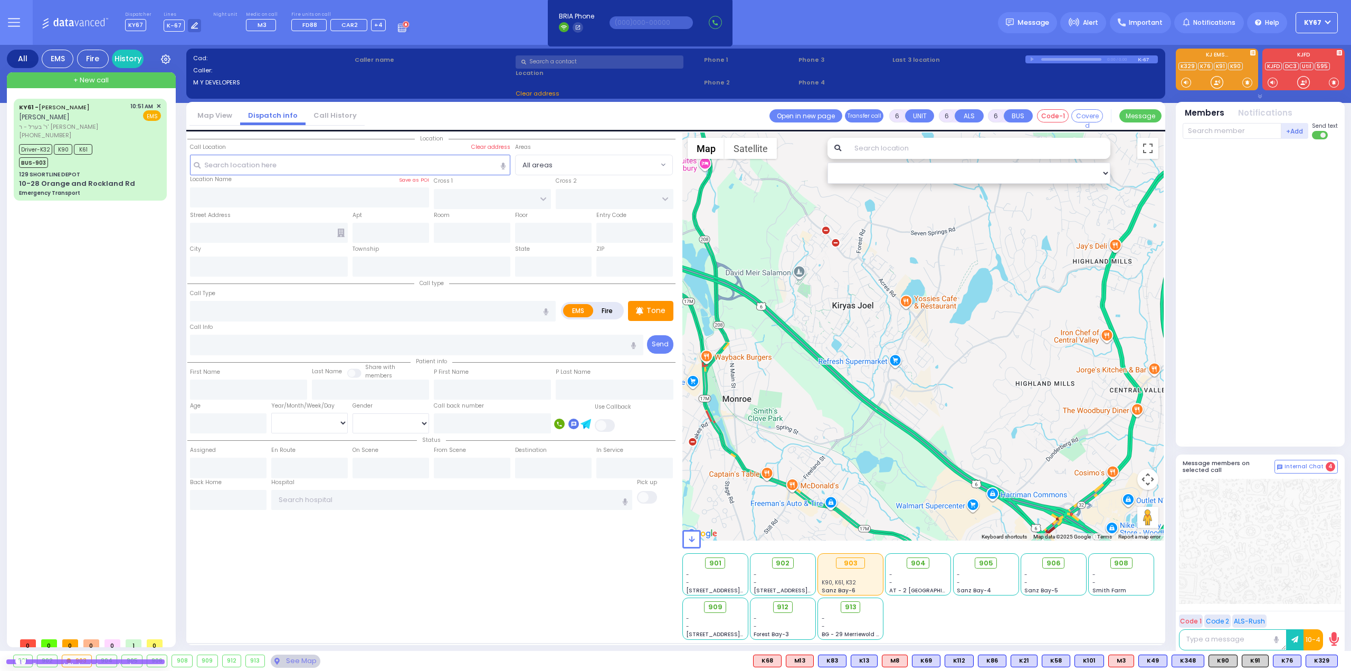
click at [89, 335] on div "KY61 - [PERSON_NAME] [PERSON_NAME] ר' בערל - ר' [PERSON_NAME] [PHONE_NUMBER] 10…" at bounding box center [92, 366] width 157 height 534
